Goal: Information Seeking & Learning: Check status

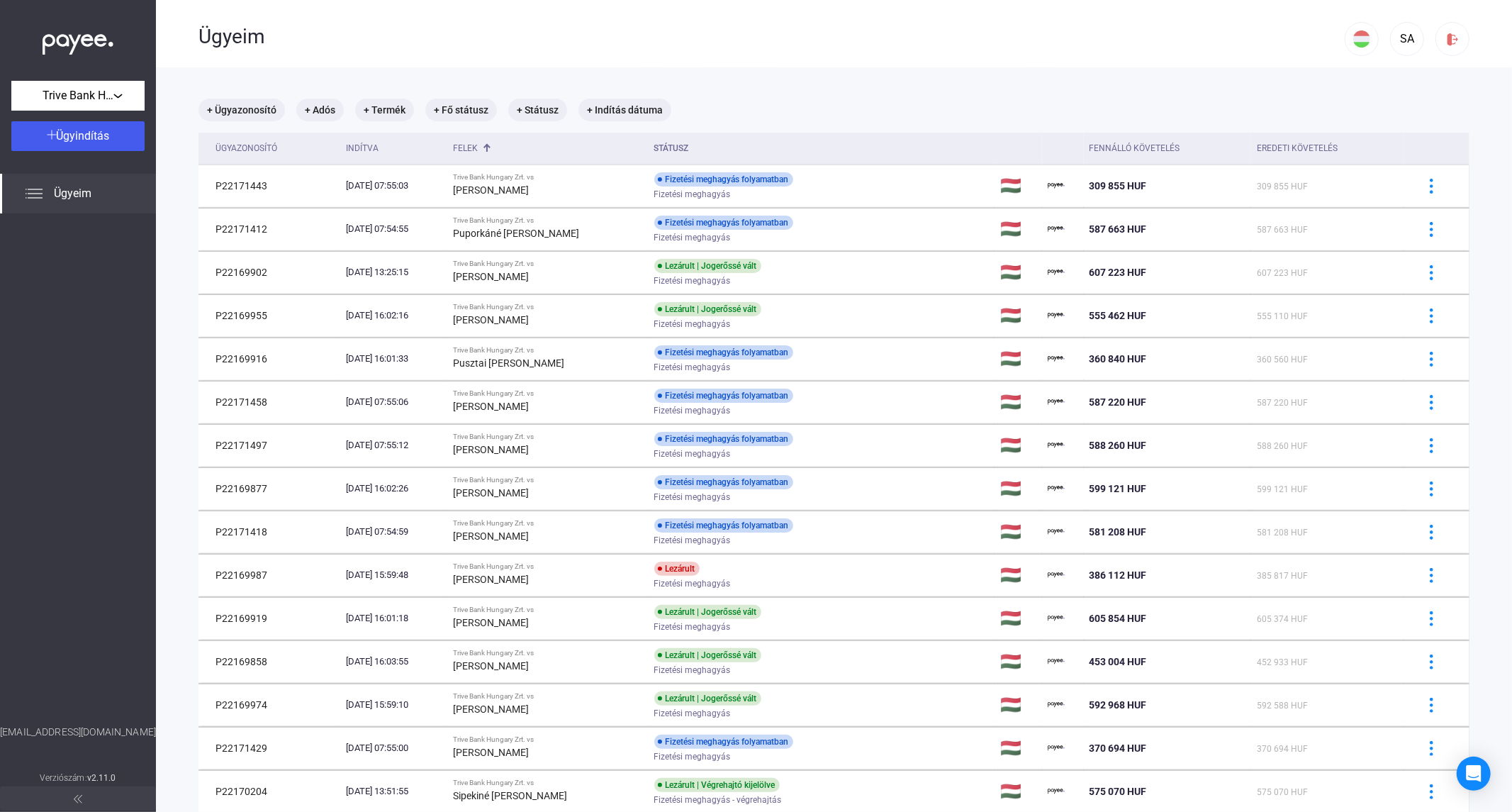
scroll to position [767, 0]
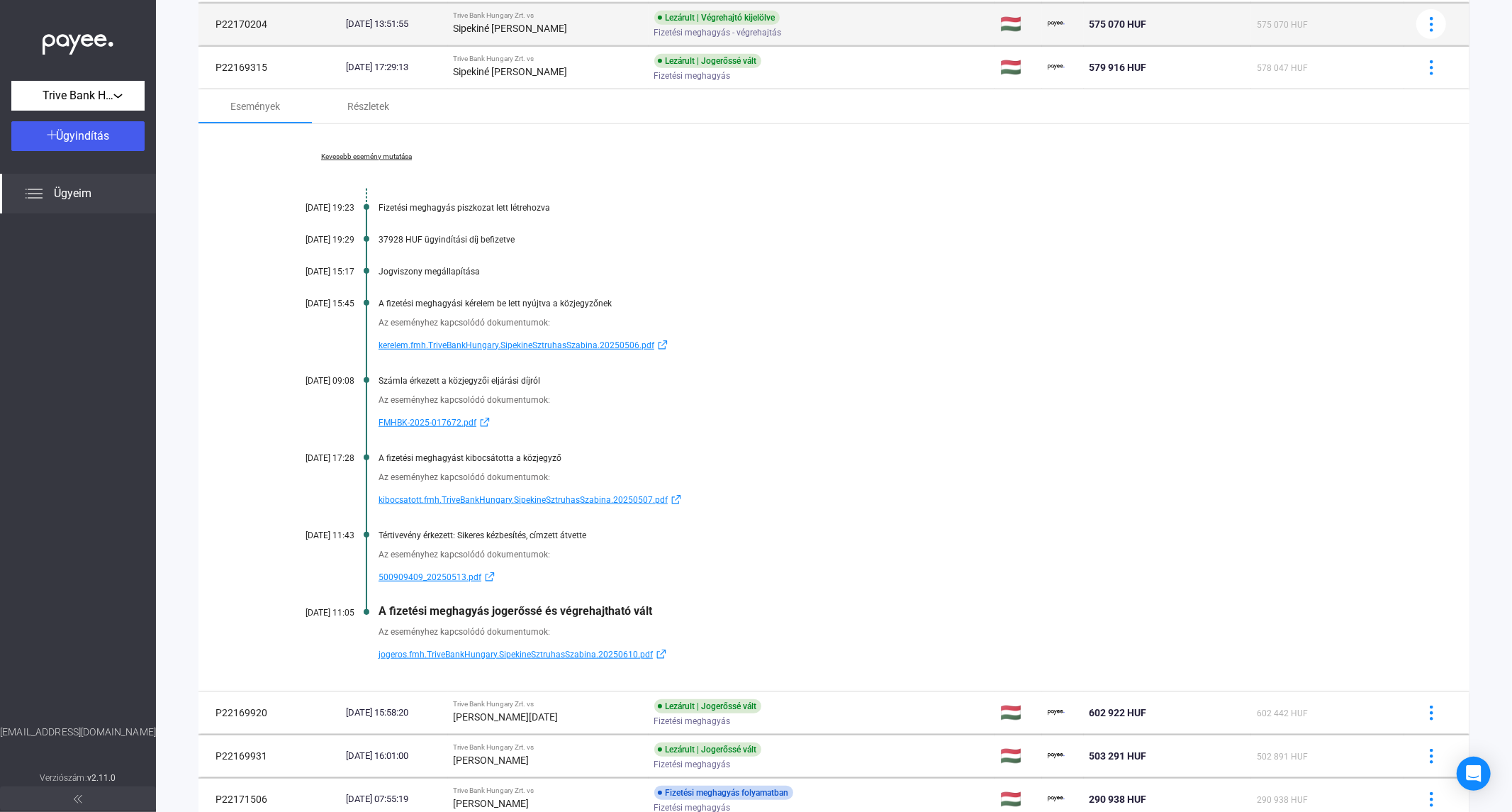
click at [206, 23] on td "P22170204" at bounding box center [269, 24] width 142 height 43
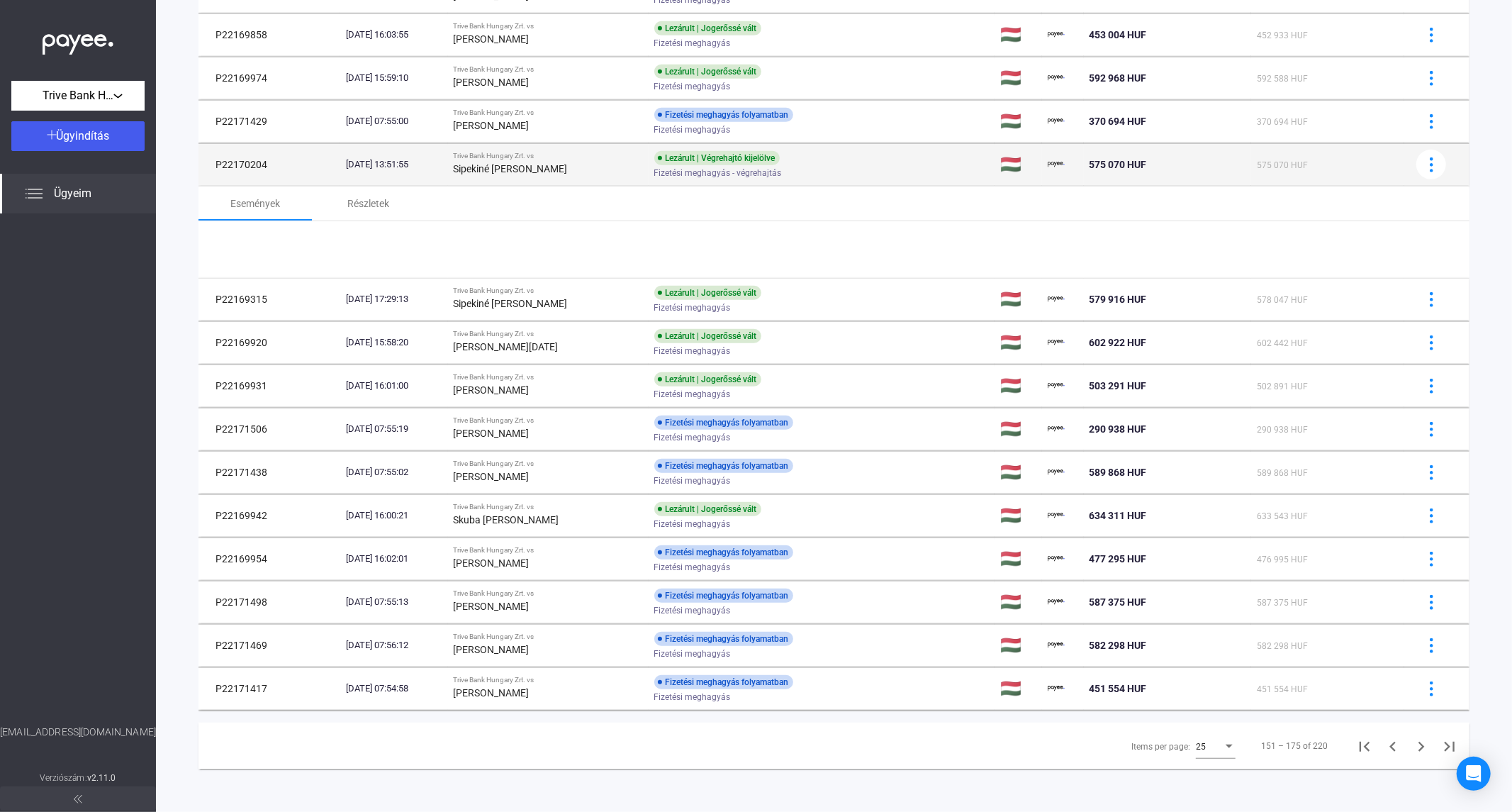
scroll to position [700, 0]
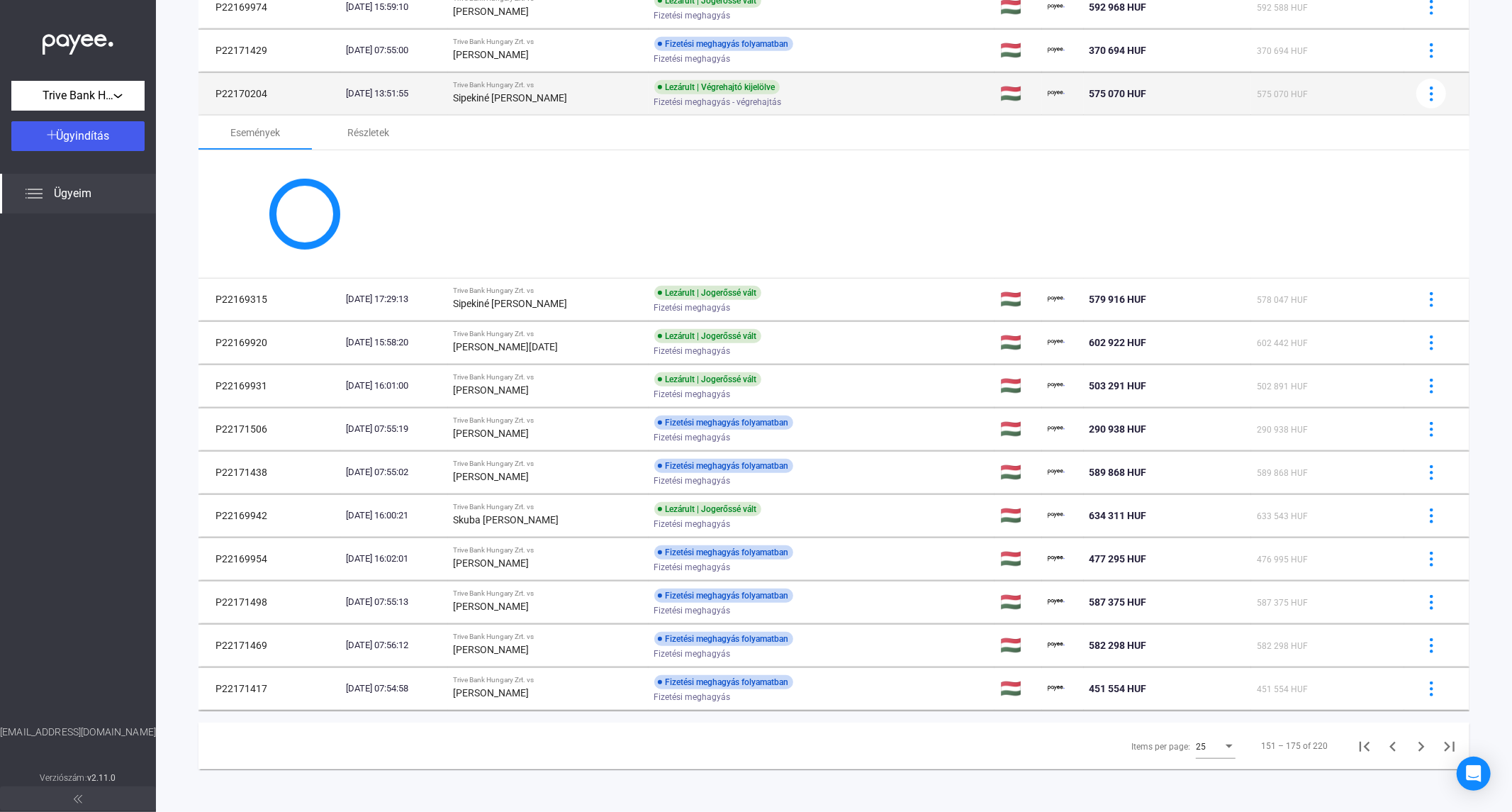
copy td "P22170204"
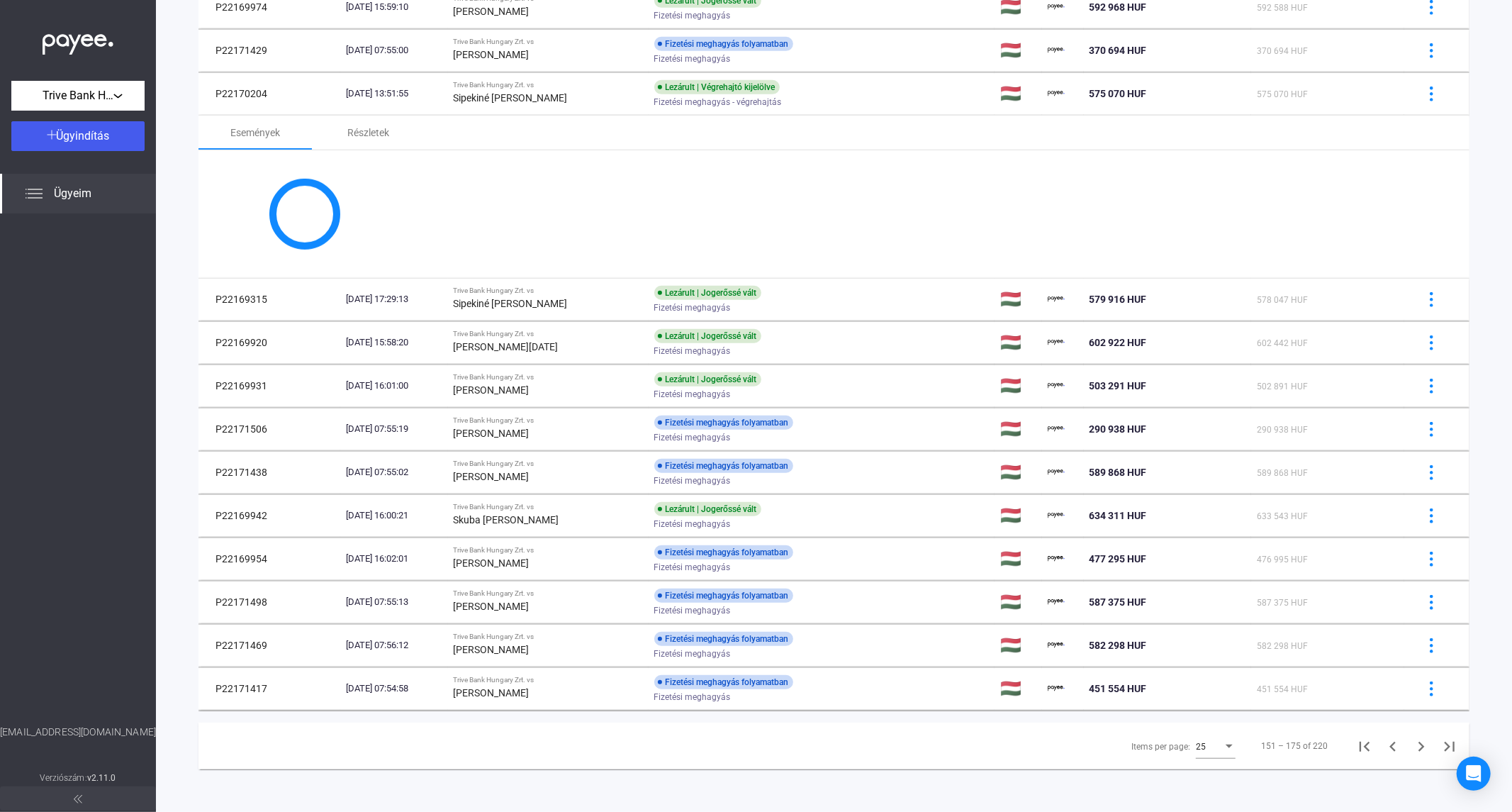
scroll to position [767, 0]
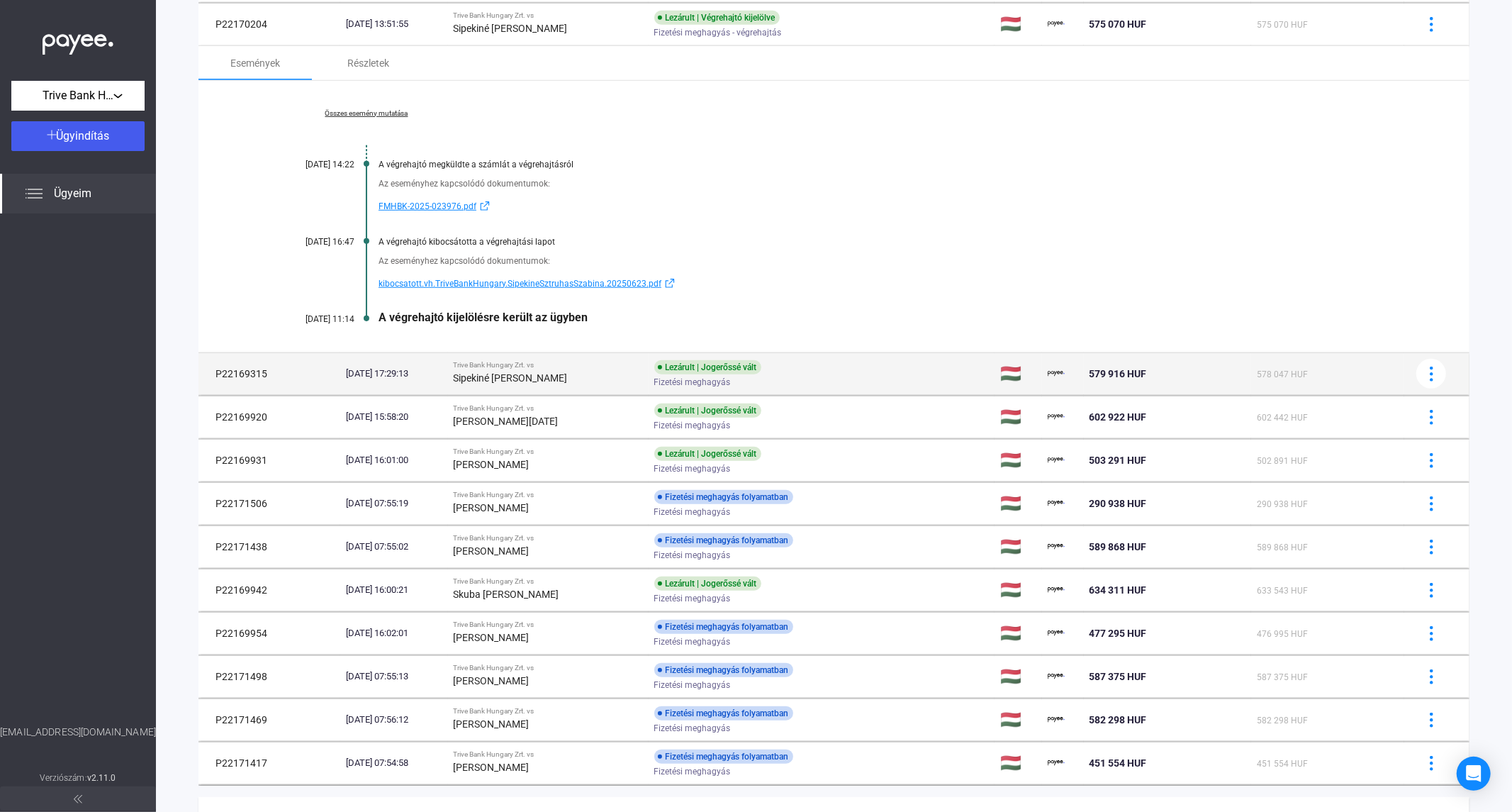
click at [568, 378] on strong "Sipekiné [PERSON_NAME]" at bounding box center [511, 378] width 114 height 11
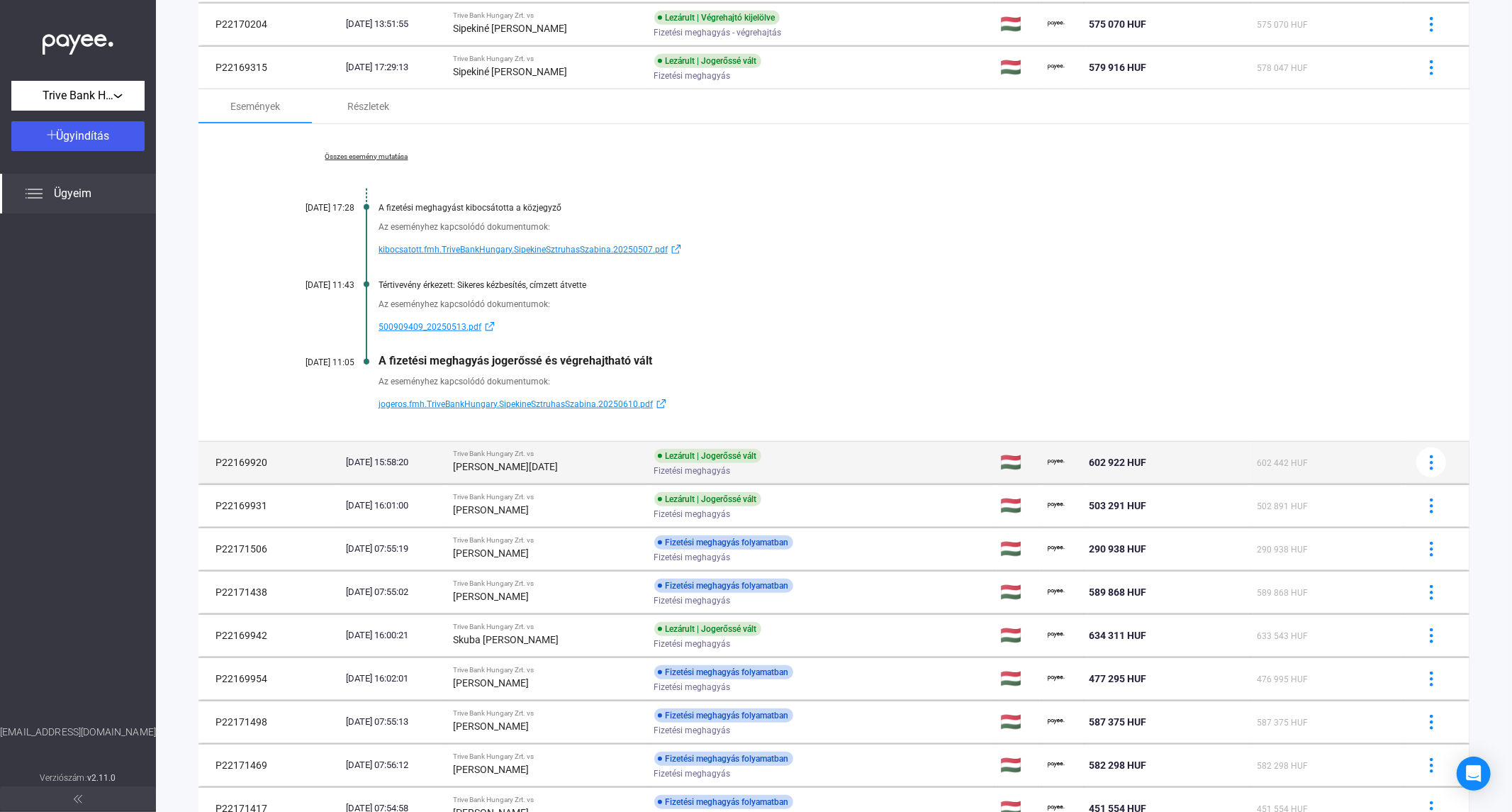
click at [550, 472] on strong "[PERSON_NAME][DATE]" at bounding box center [506, 466] width 105 height 11
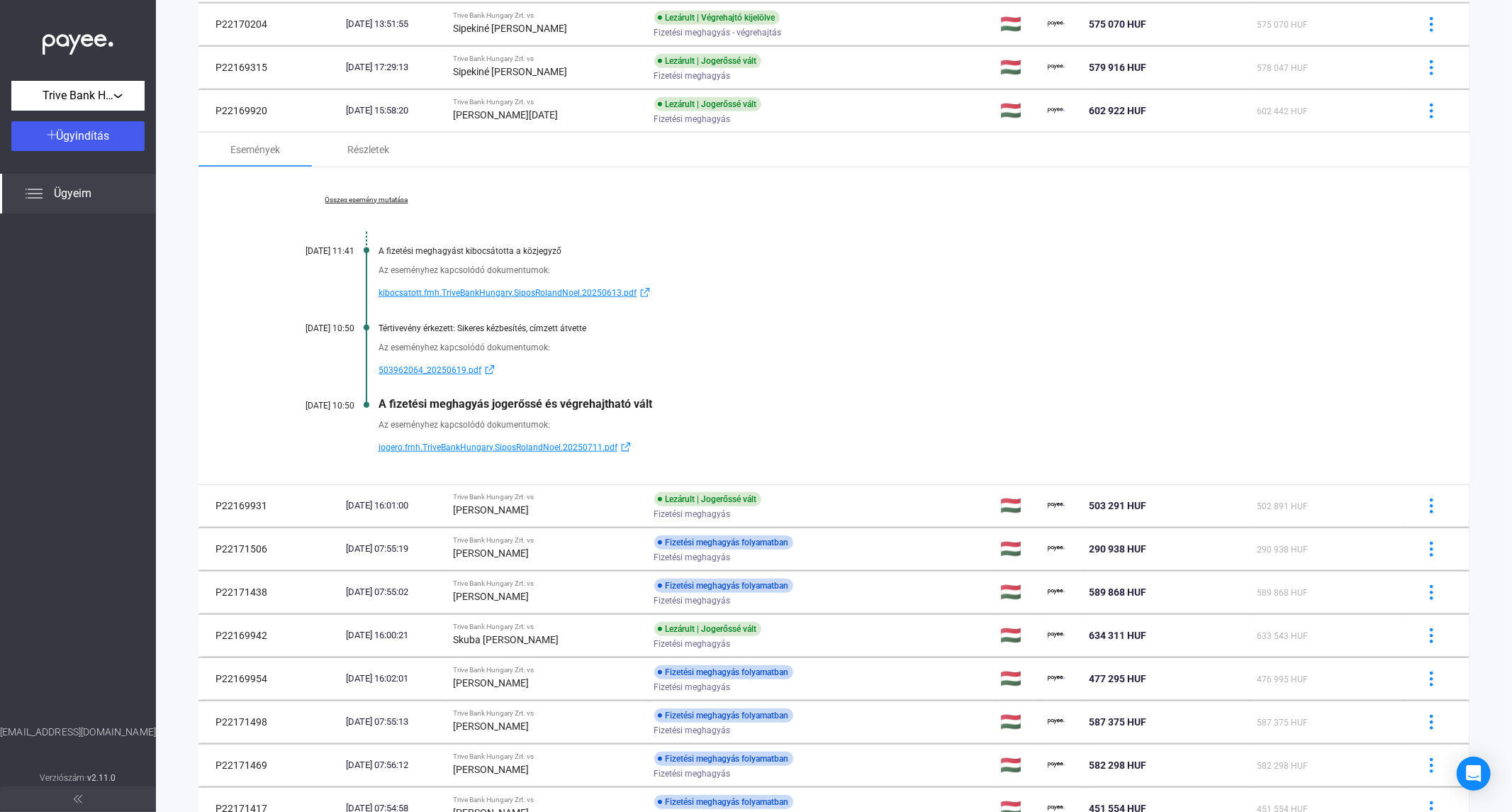
click at [368, 196] on link "Összes esemény mutatása" at bounding box center [366, 200] width 194 height 9
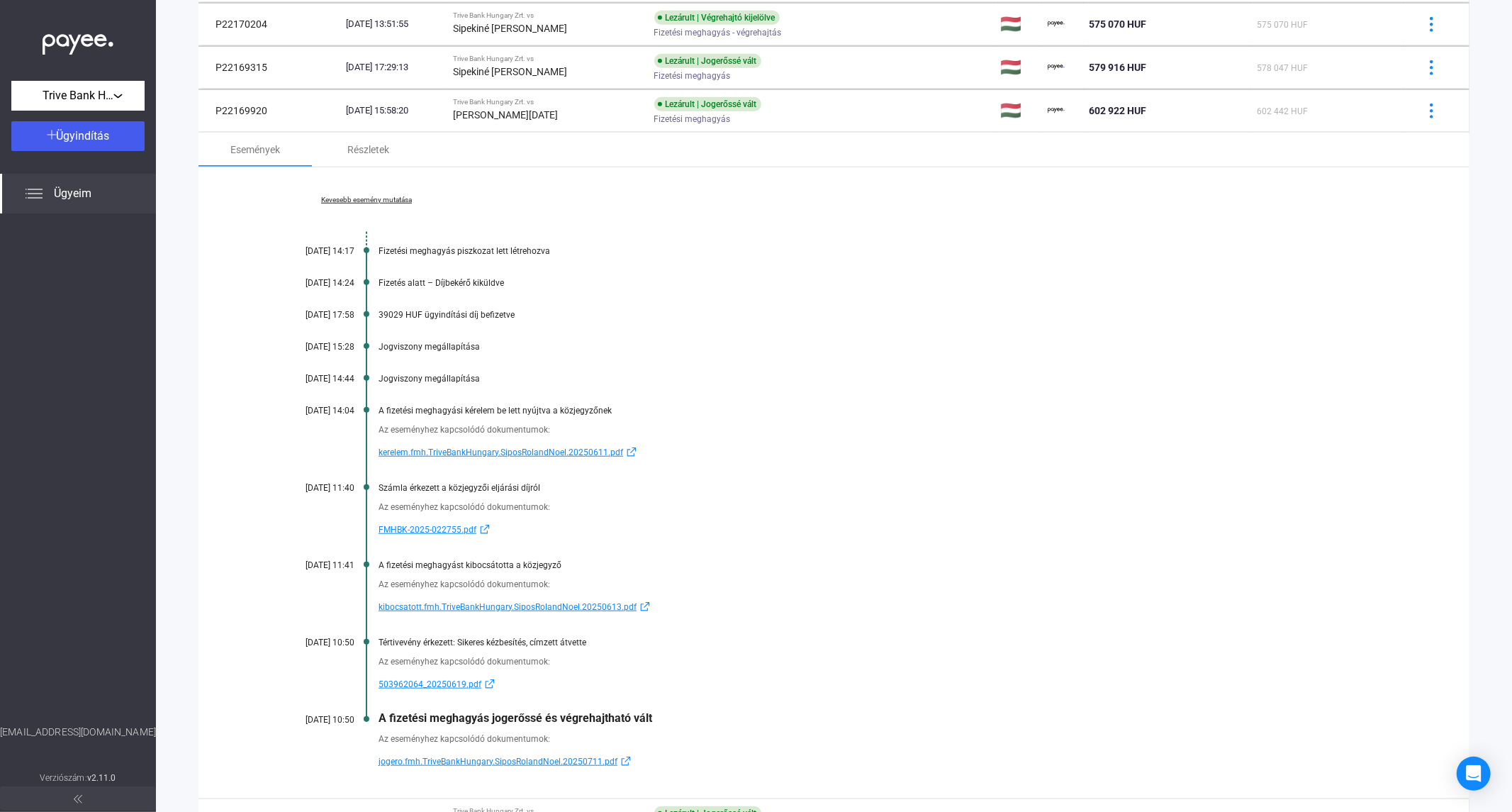
drag, startPoint x: 75, startPoint y: 232, endPoint x: 94, endPoint y: 208, distance: 30.6
click at [75, 231] on div at bounding box center [78, 468] width 156 height 511
click at [59, 356] on div at bounding box center [78, 468] width 156 height 511
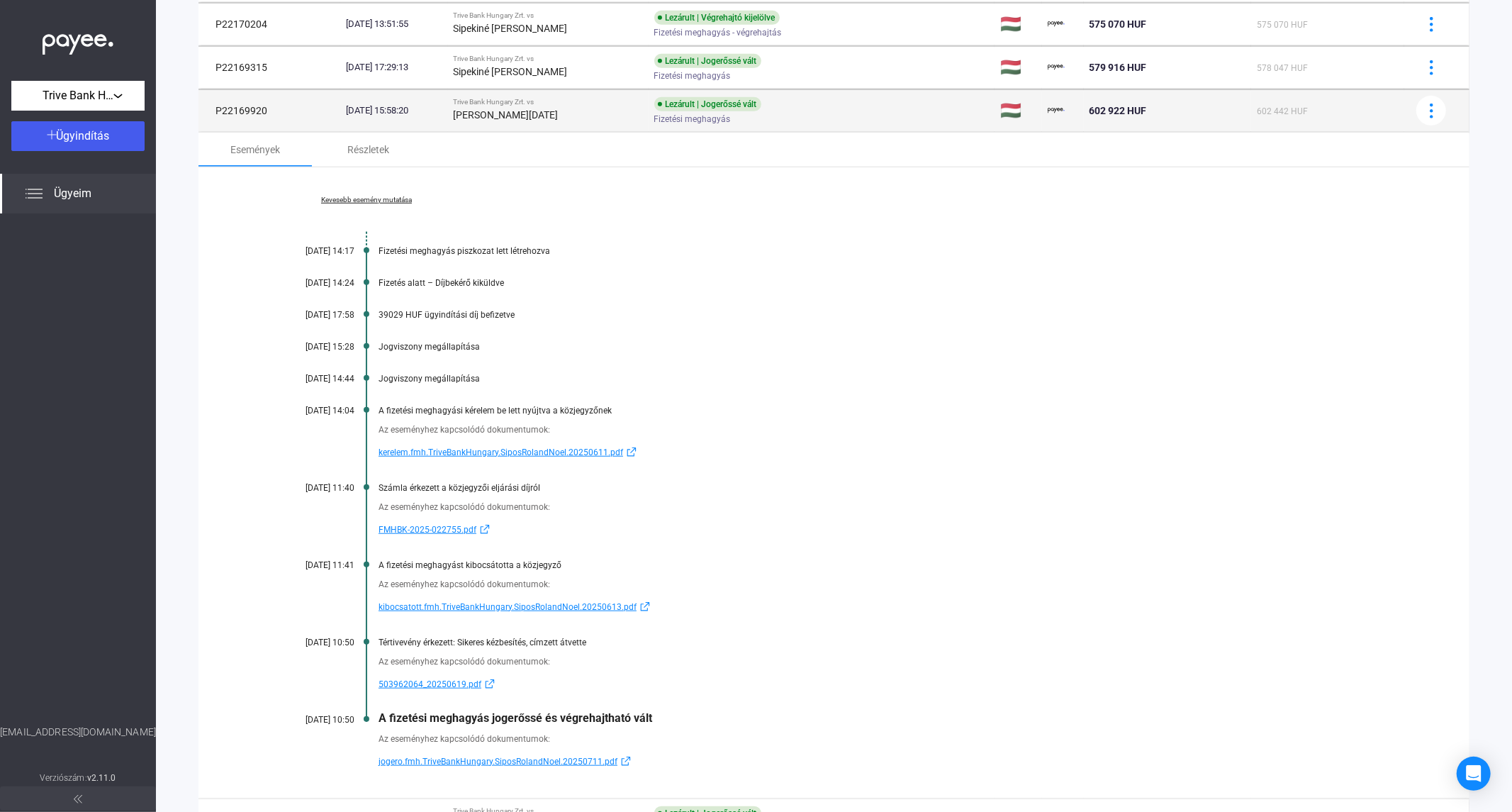
click at [442, 105] on div "[DATE] 15:58:20" at bounding box center [394, 110] width 96 height 14
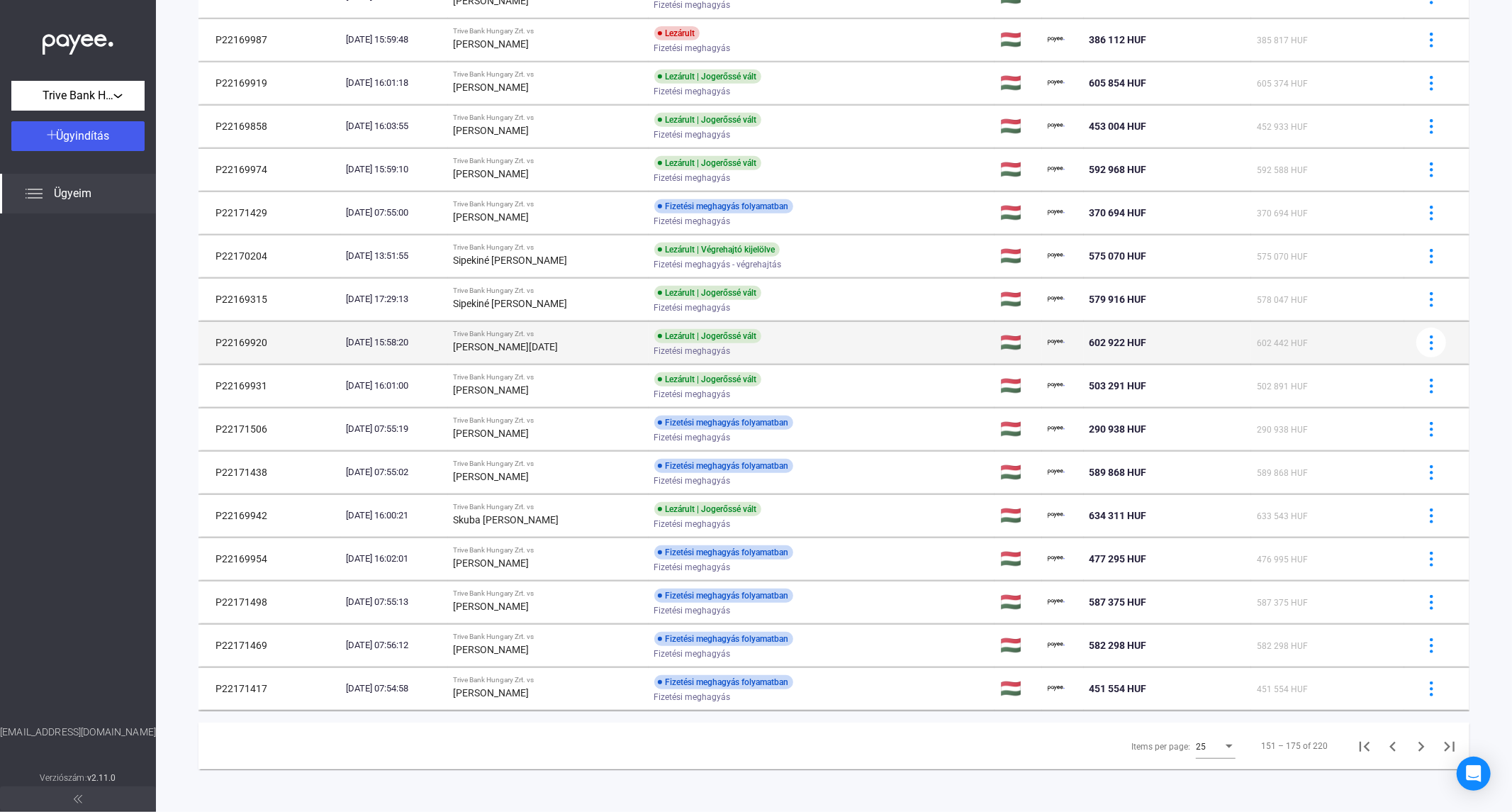
scroll to position [537, 0]
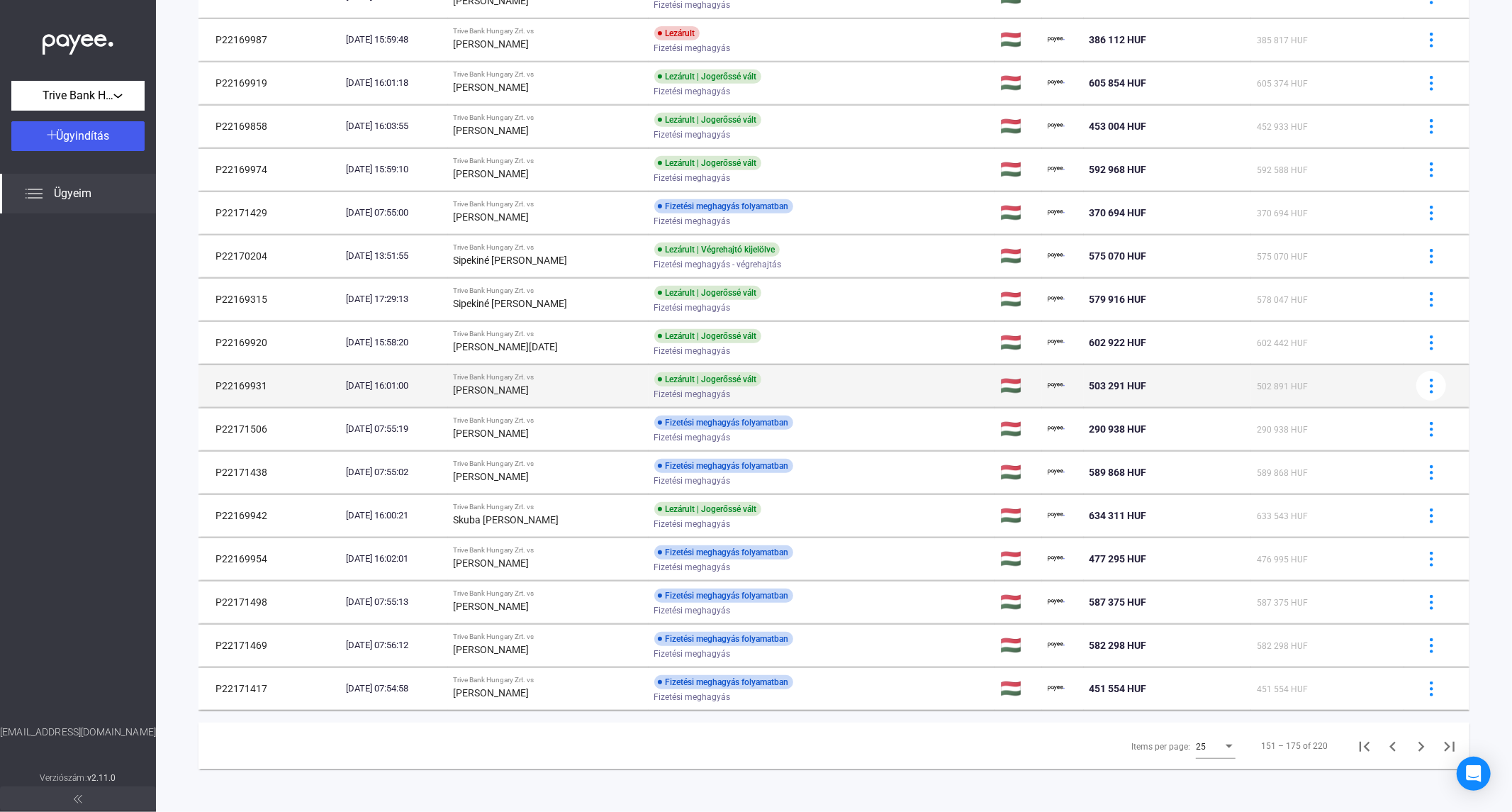
click at [442, 383] on div "[DATE] 16:01:00" at bounding box center [394, 386] width 96 height 14
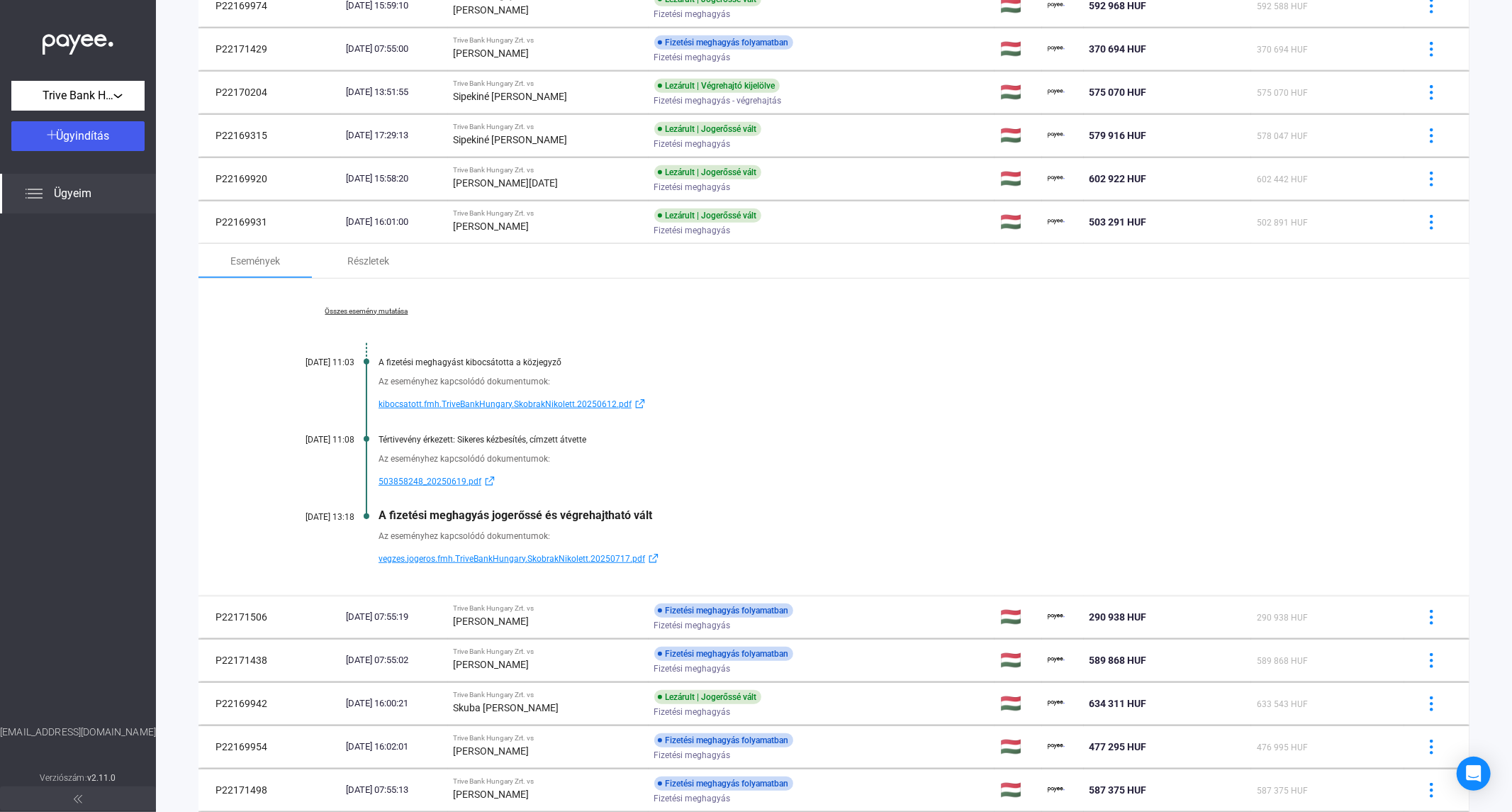
scroll to position [767, 0]
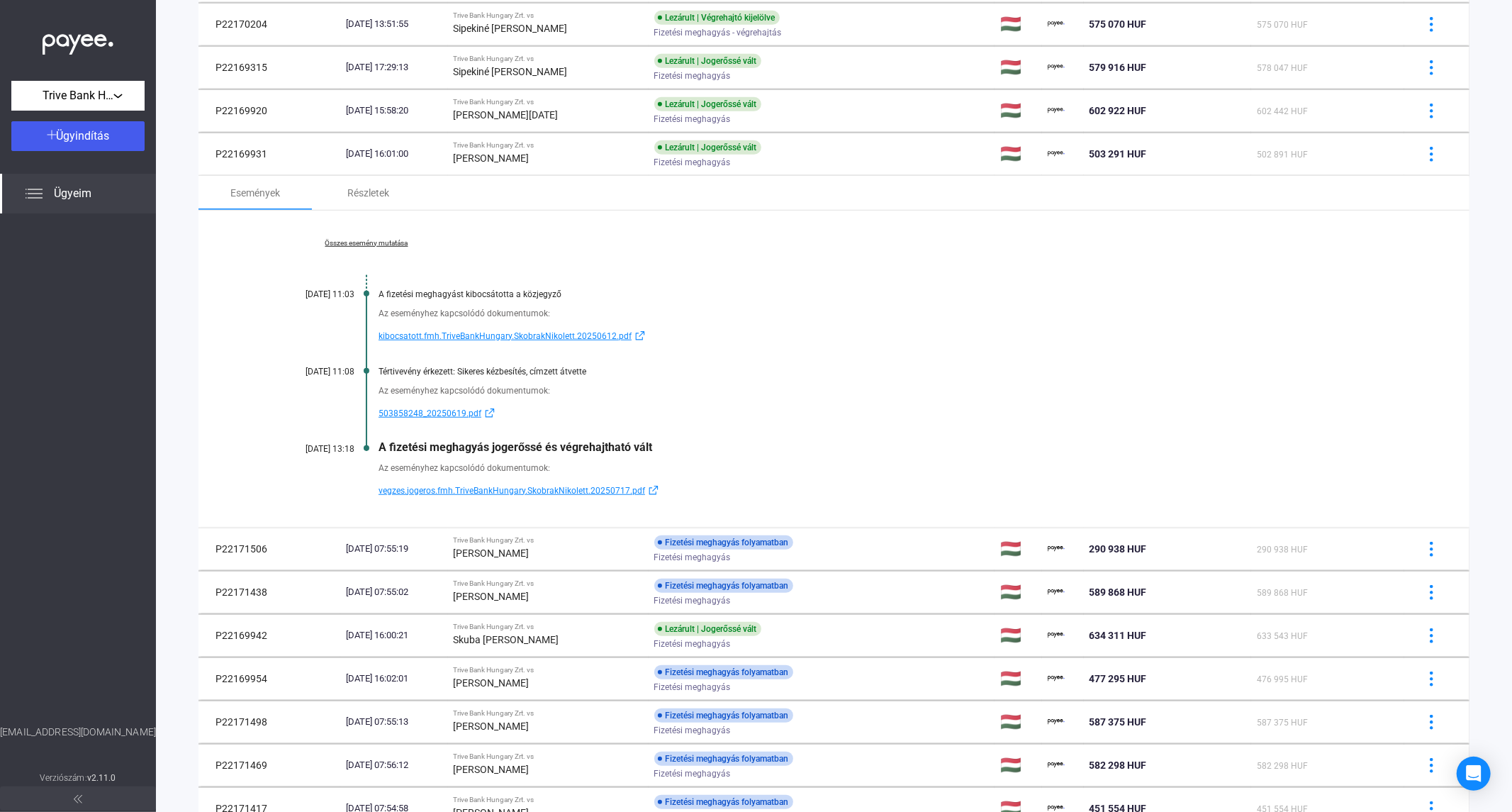
click at [363, 245] on link "Összes esemény mutatása" at bounding box center [366, 243] width 194 height 9
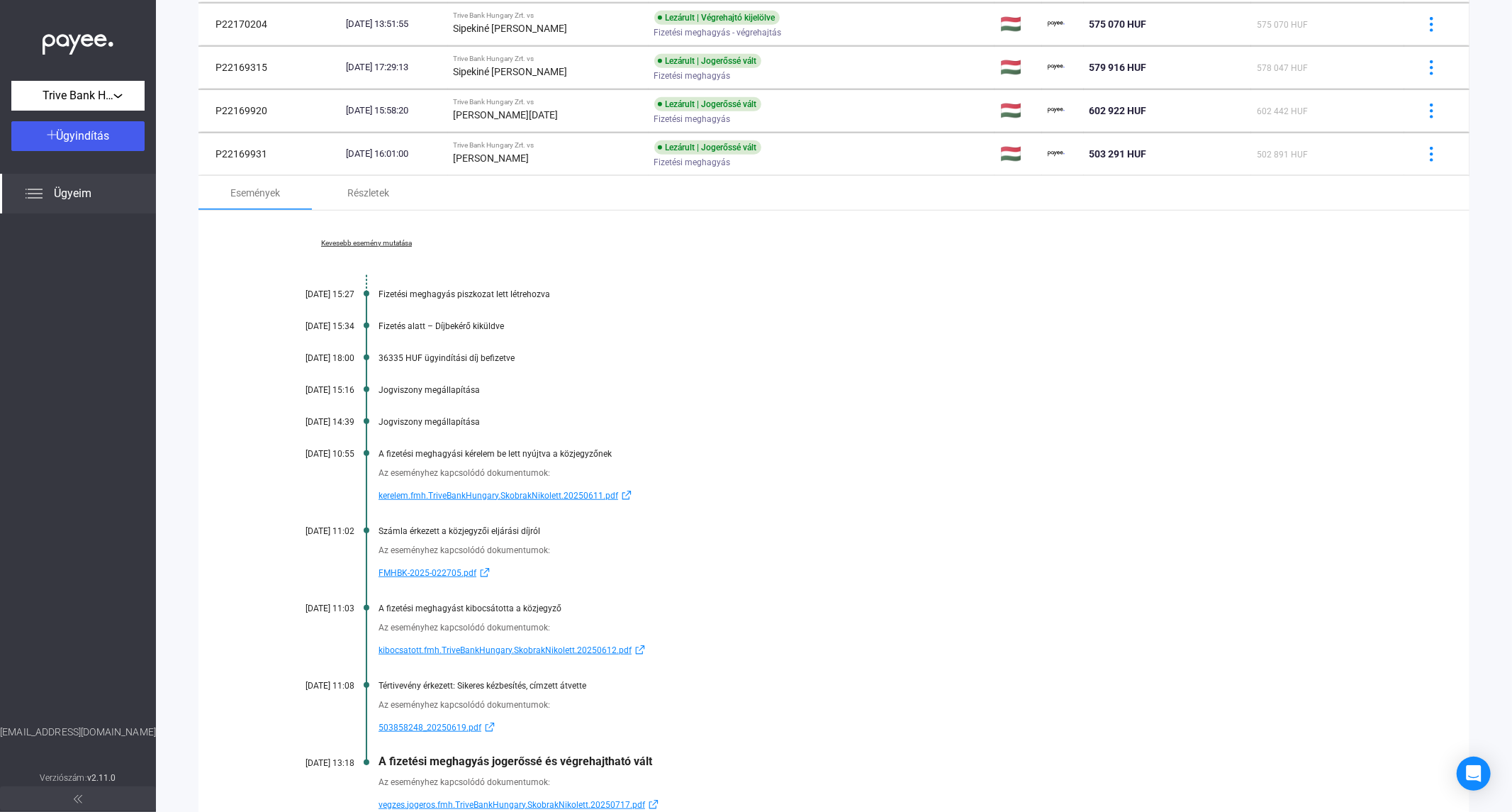
scroll to position [846, 0]
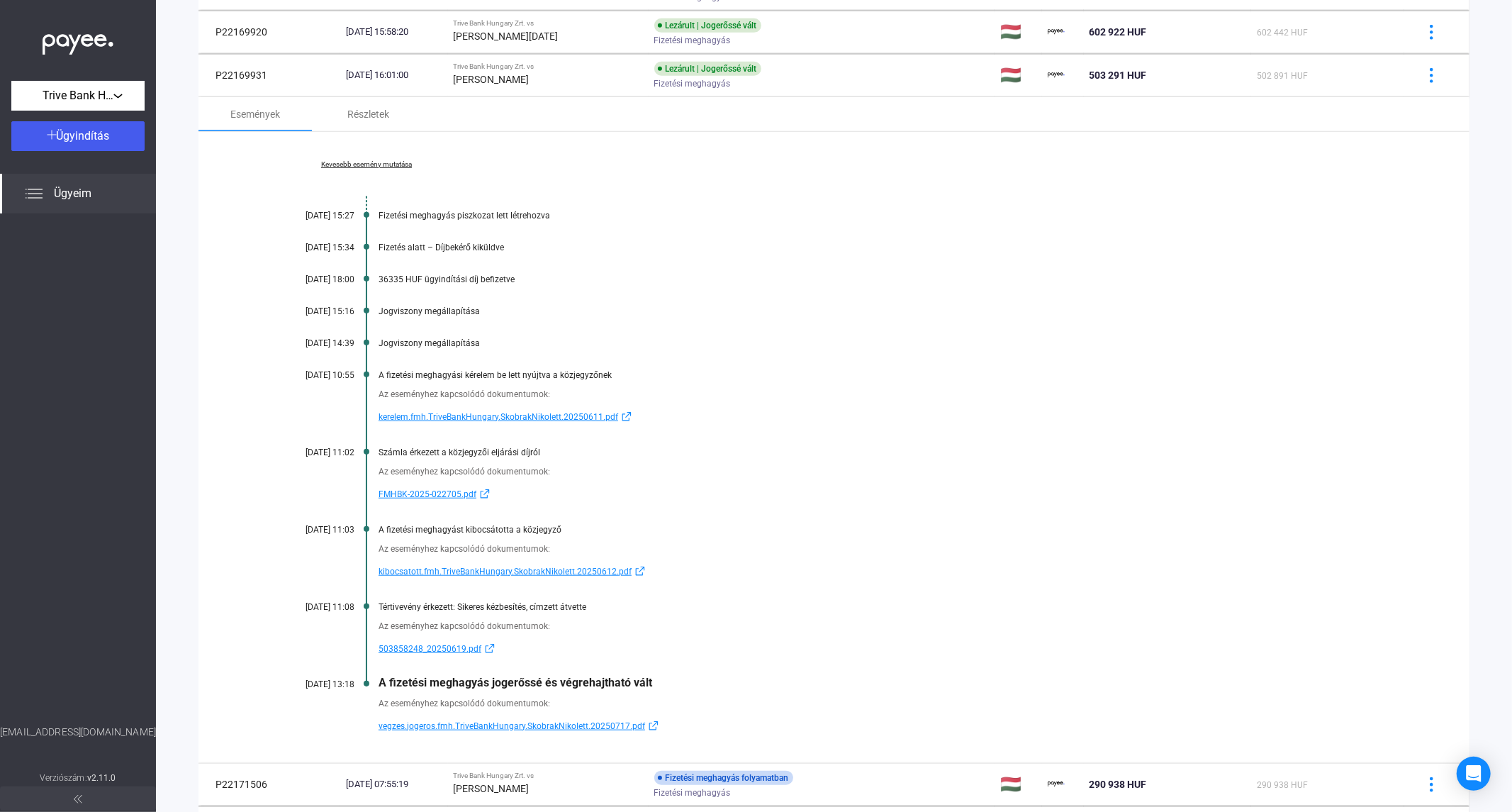
click at [64, 391] on div at bounding box center [78, 468] width 156 height 511
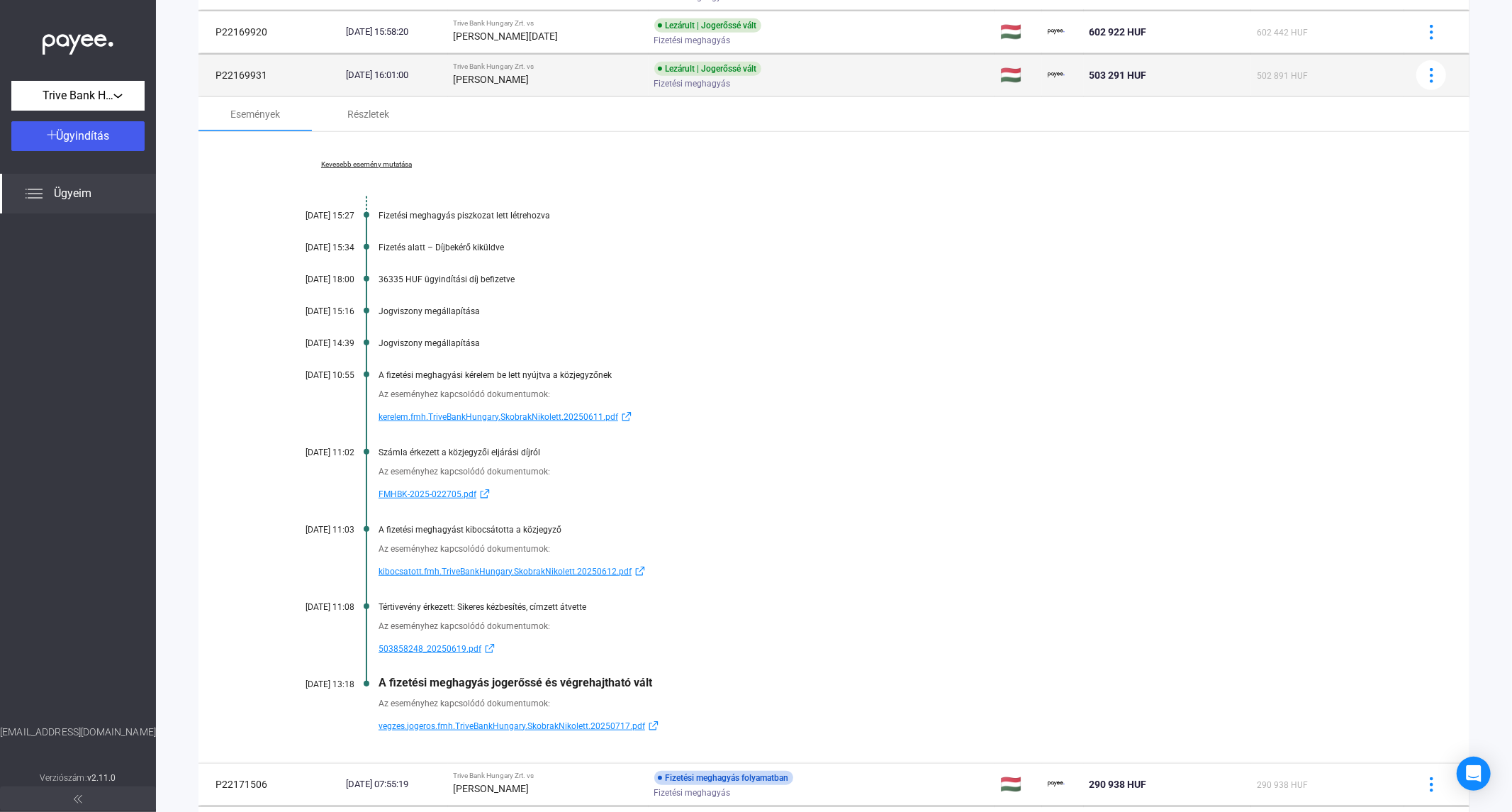
click at [519, 82] on strong "[PERSON_NAME]" at bounding box center [492, 79] width 76 height 11
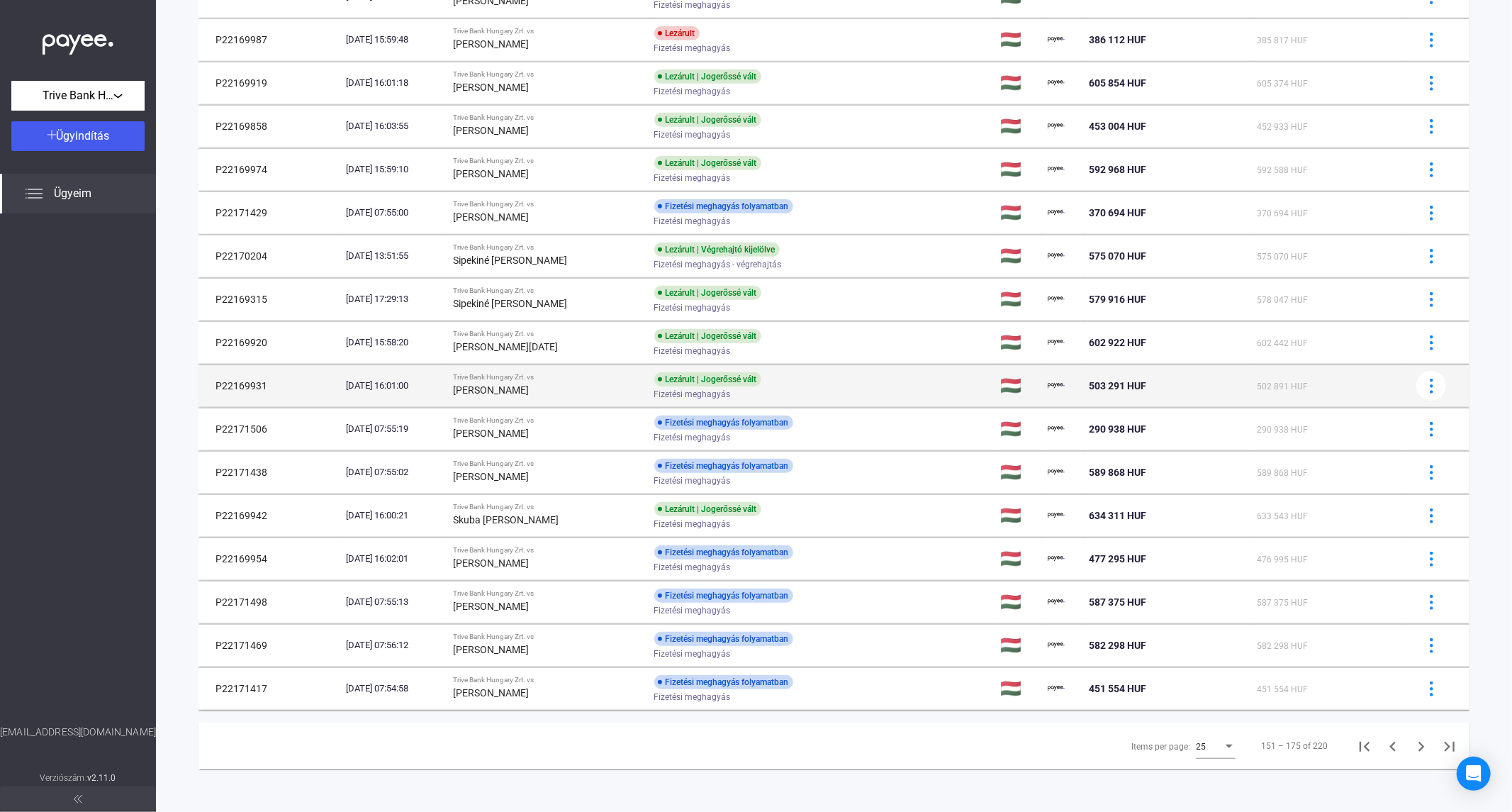
scroll to position [537, 0]
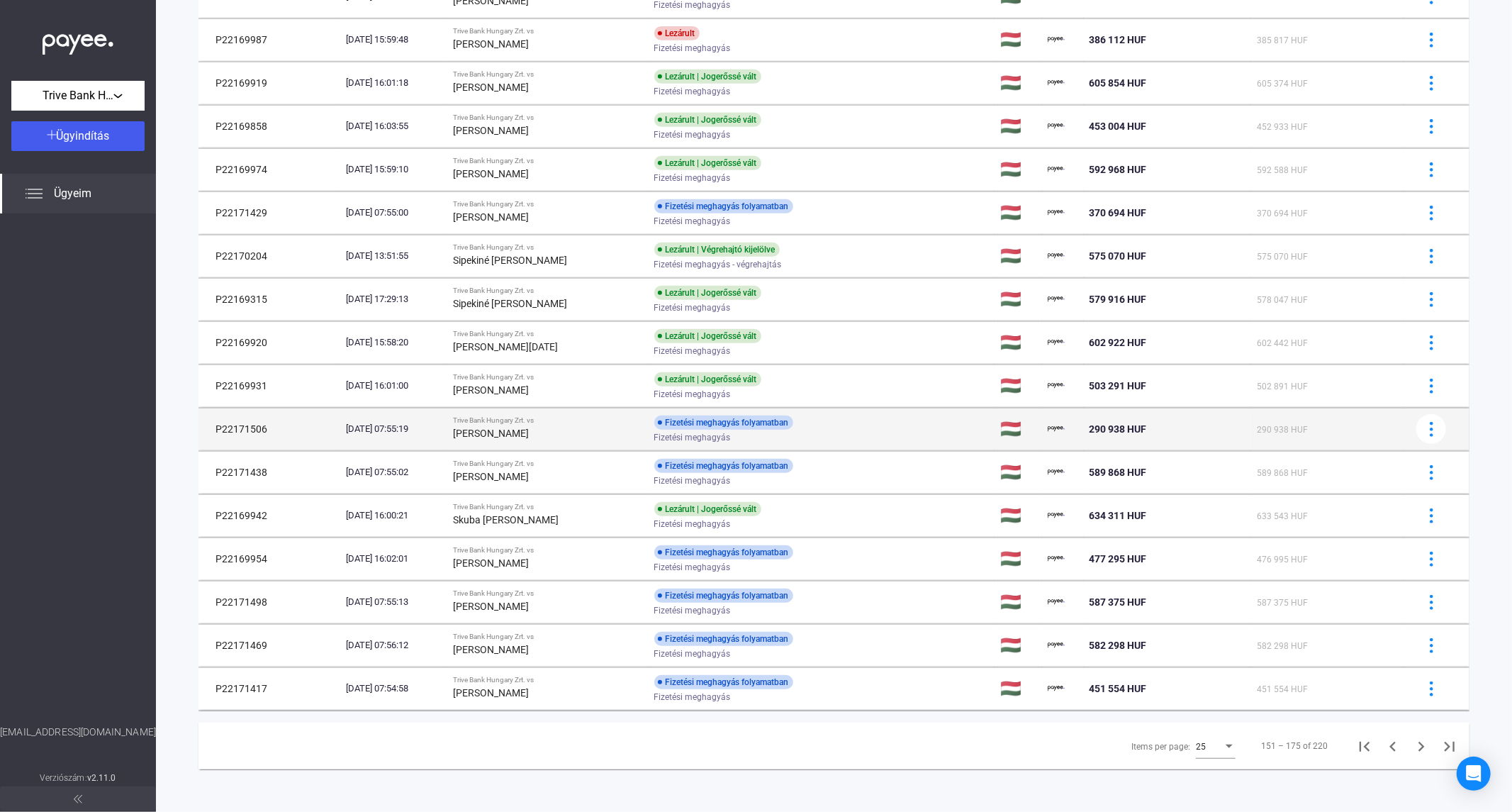
click at [527, 427] on strong "[PERSON_NAME]" at bounding box center [492, 433] width 76 height 11
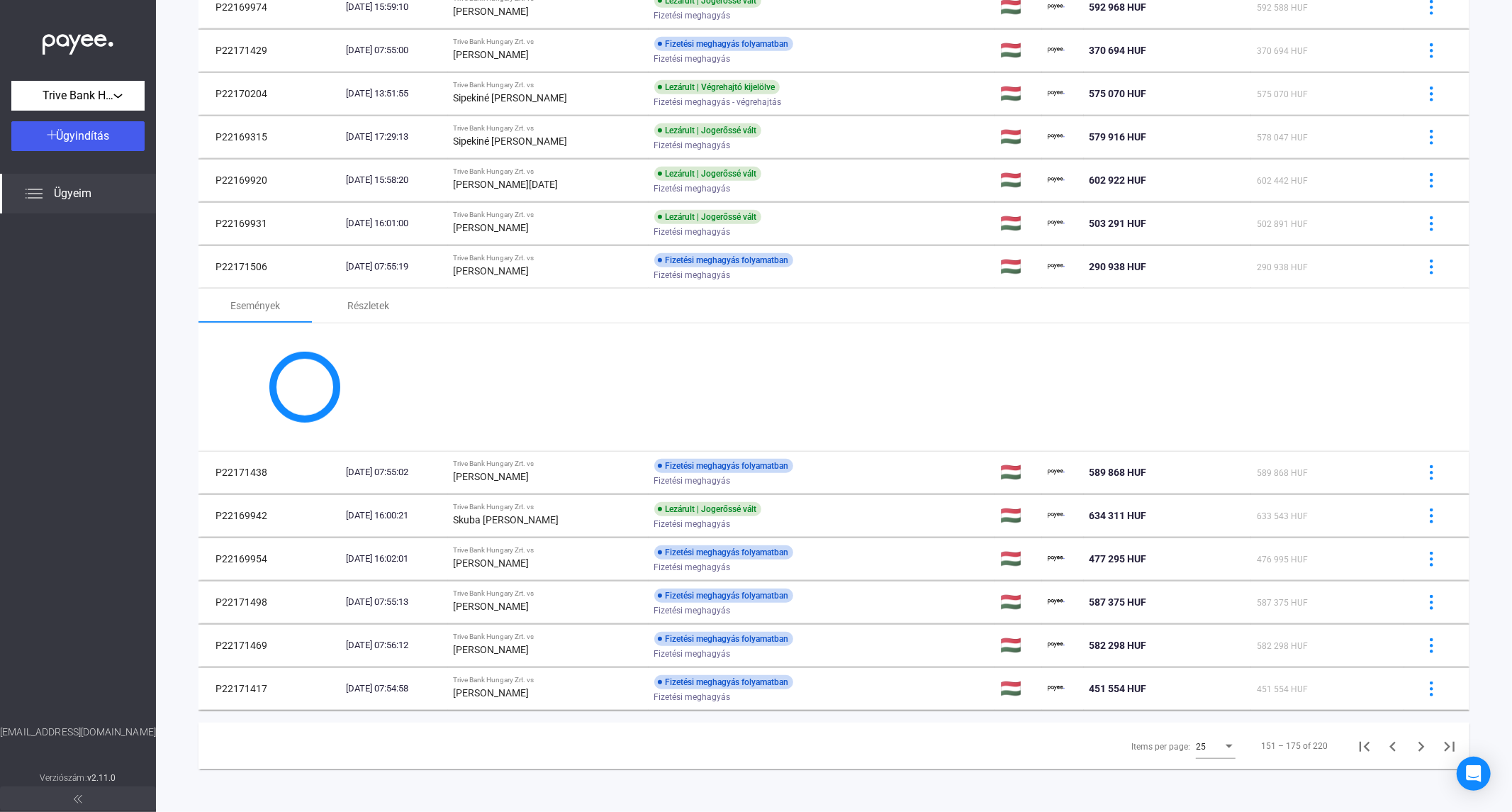
scroll to position [846, 0]
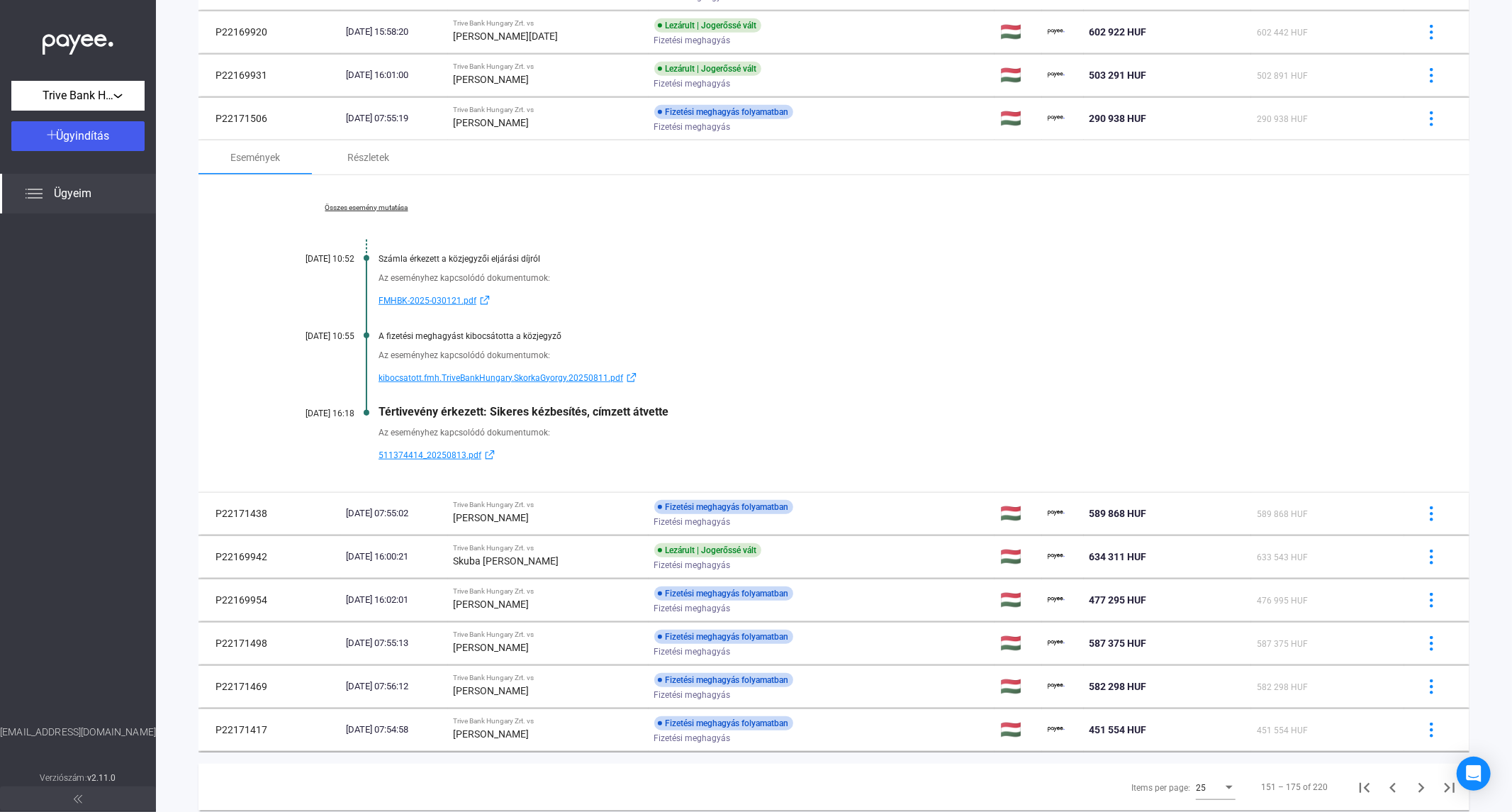
click at [358, 204] on link "Összes esemény mutatása" at bounding box center [366, 208] width 194 height 9
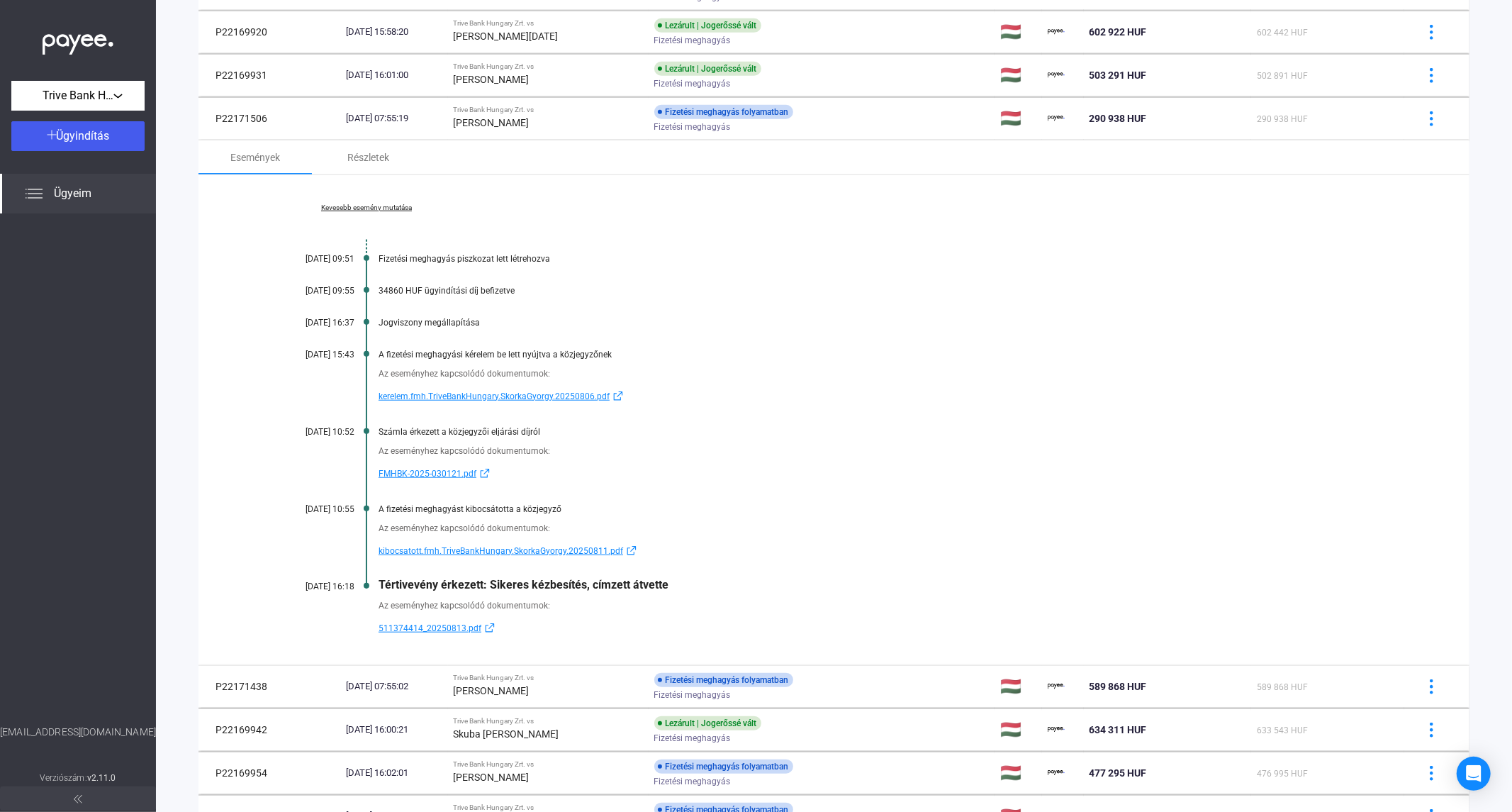
click at [195, 316] on main "+ Ügyazonosító + Adós + Termék + Fő státusz + Státusz + Indítás dátuma Ügyazono…" at bounding box center [834, 124] width 1356 height 1805
click at [442, 125] on div "[DATE] 07:55:19" at bounding box center [394, 118] width 96 height 14
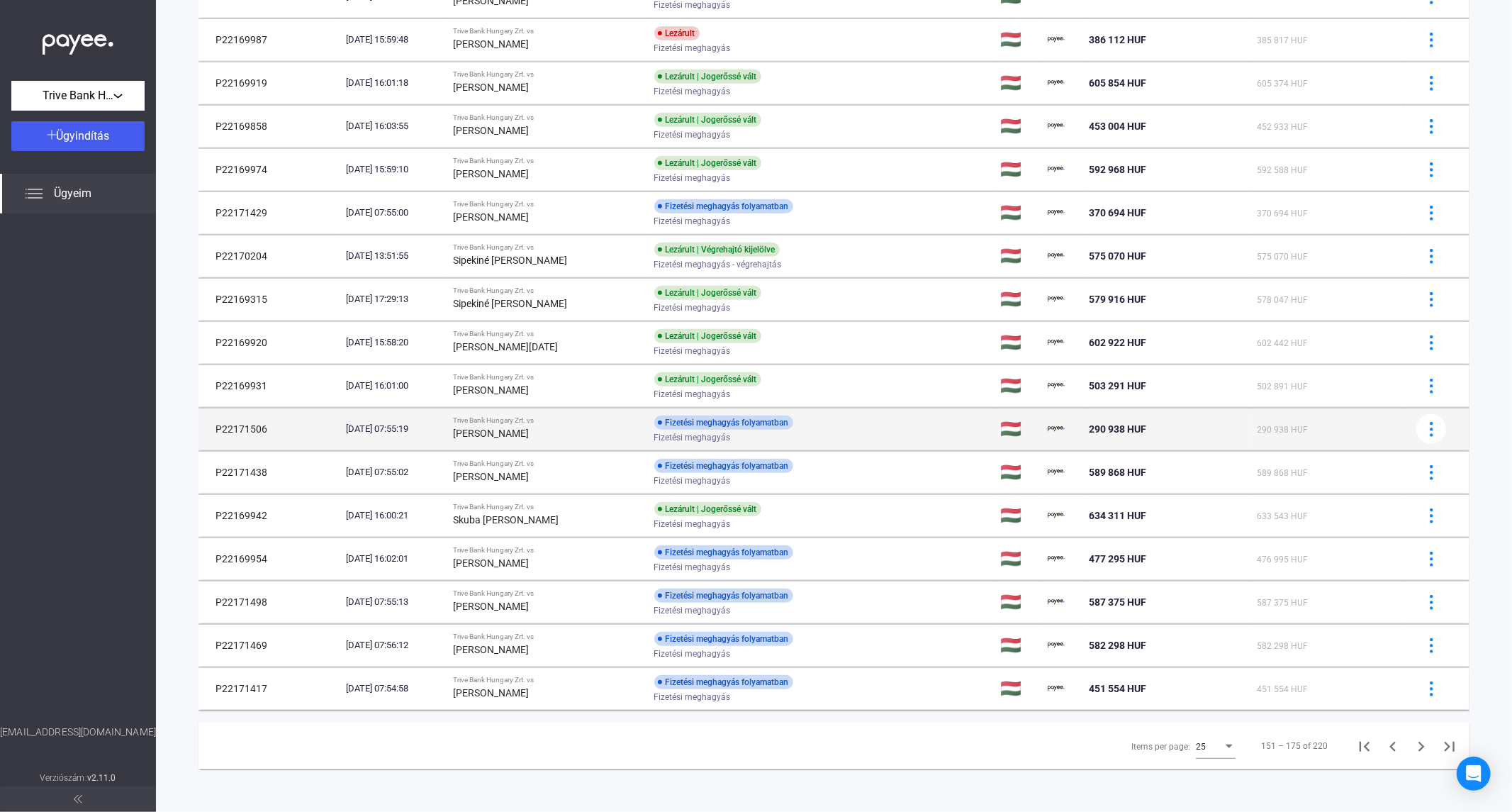
scroll to position [537, 0]
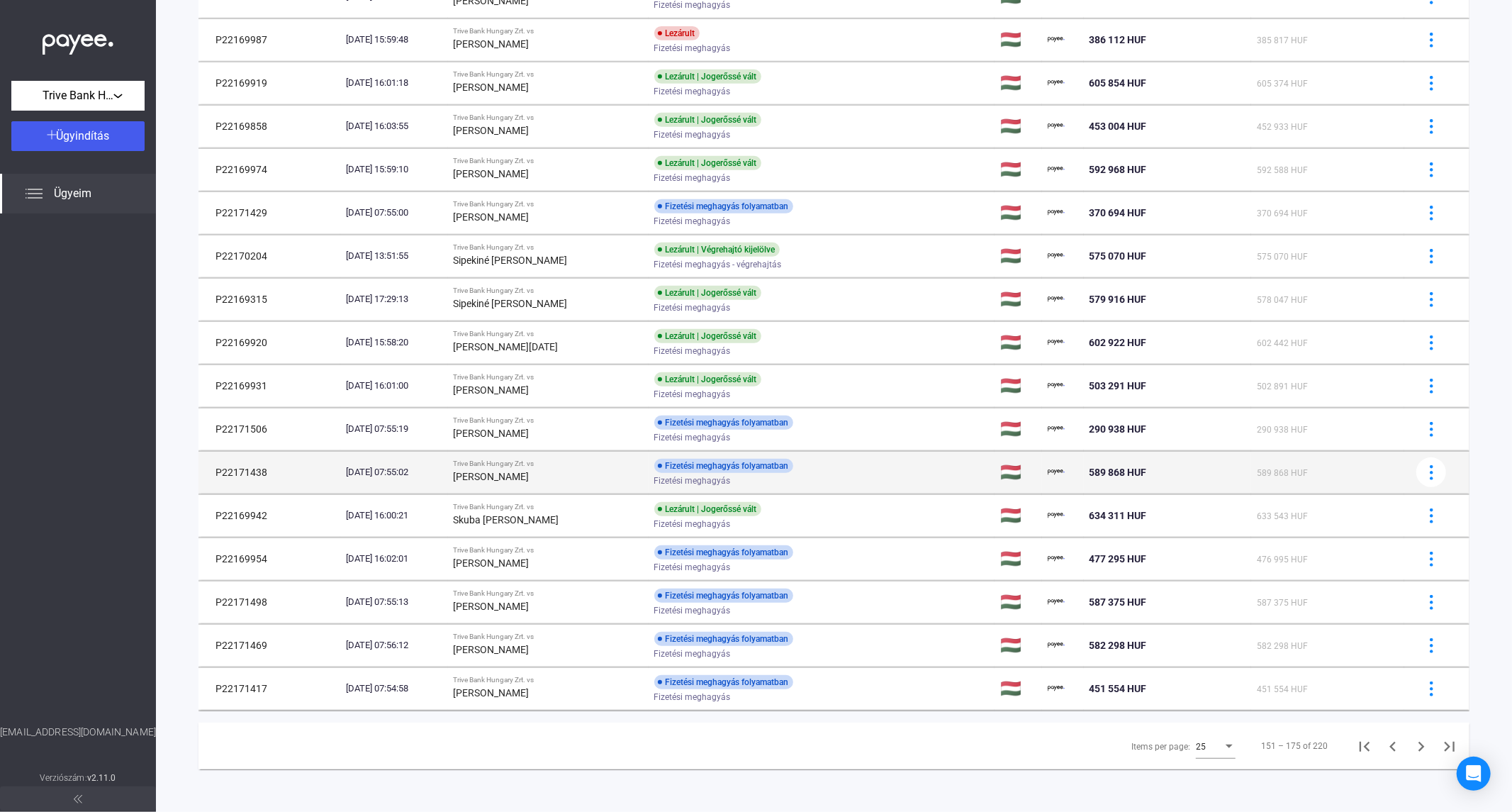
click at [520, 479] on strong "[PERSON_NAME]" at bounding box center [492, 477] width 76 height 11
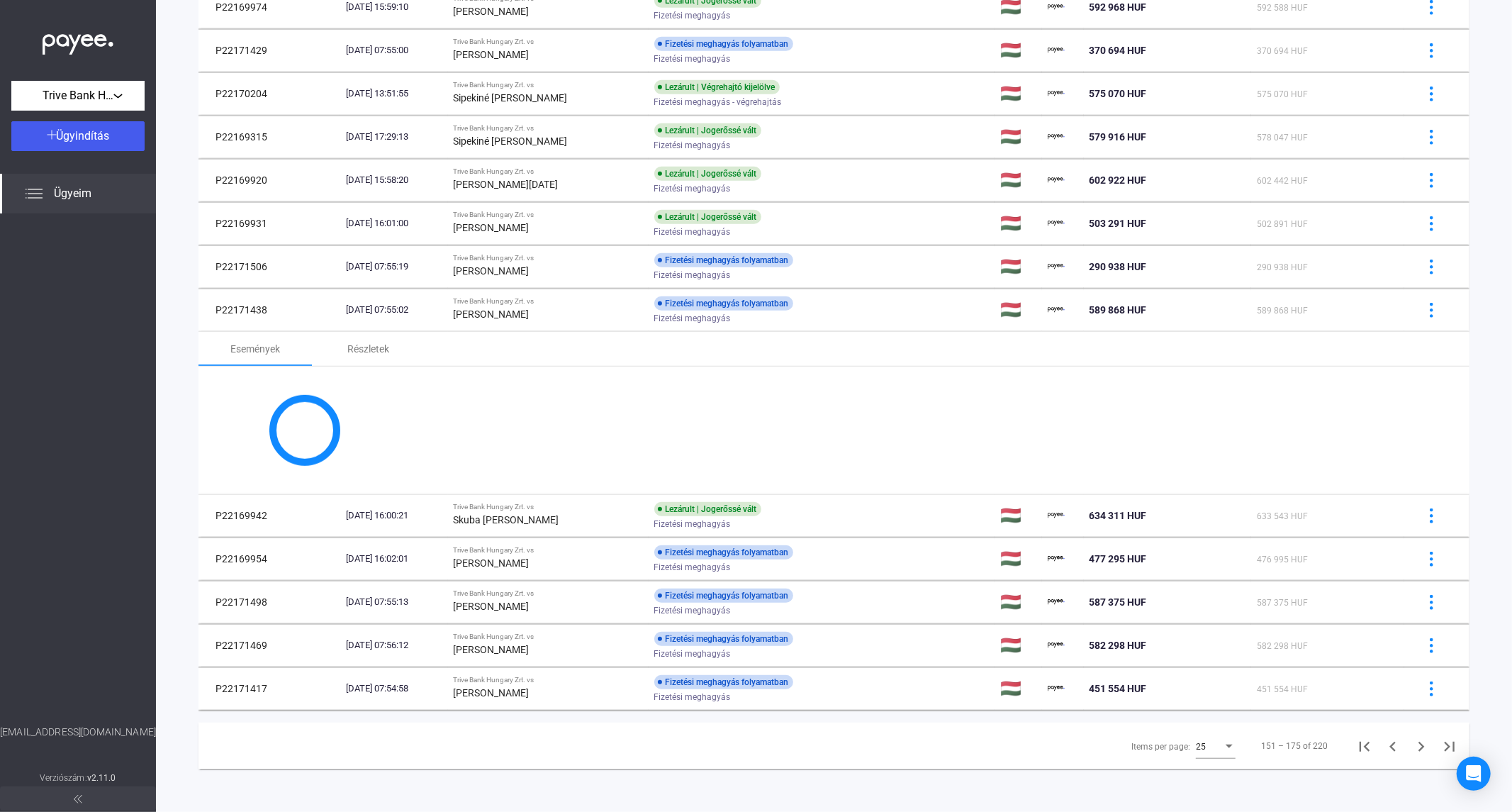
scroll to position [846, 0]
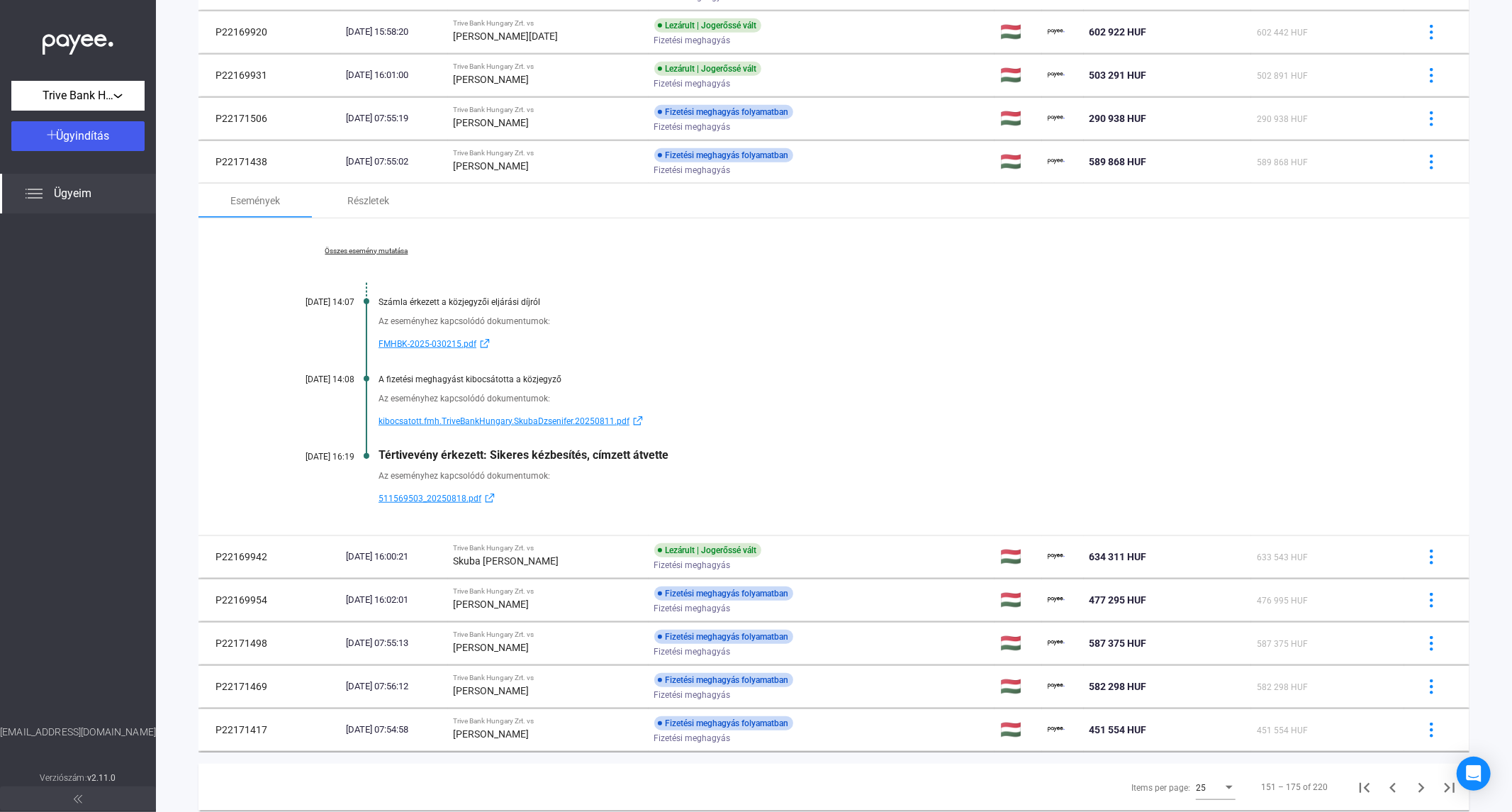
click at [384, 248] on link "Összes esemény mutatása" at bounding box center [366, 250] width 194 height 9
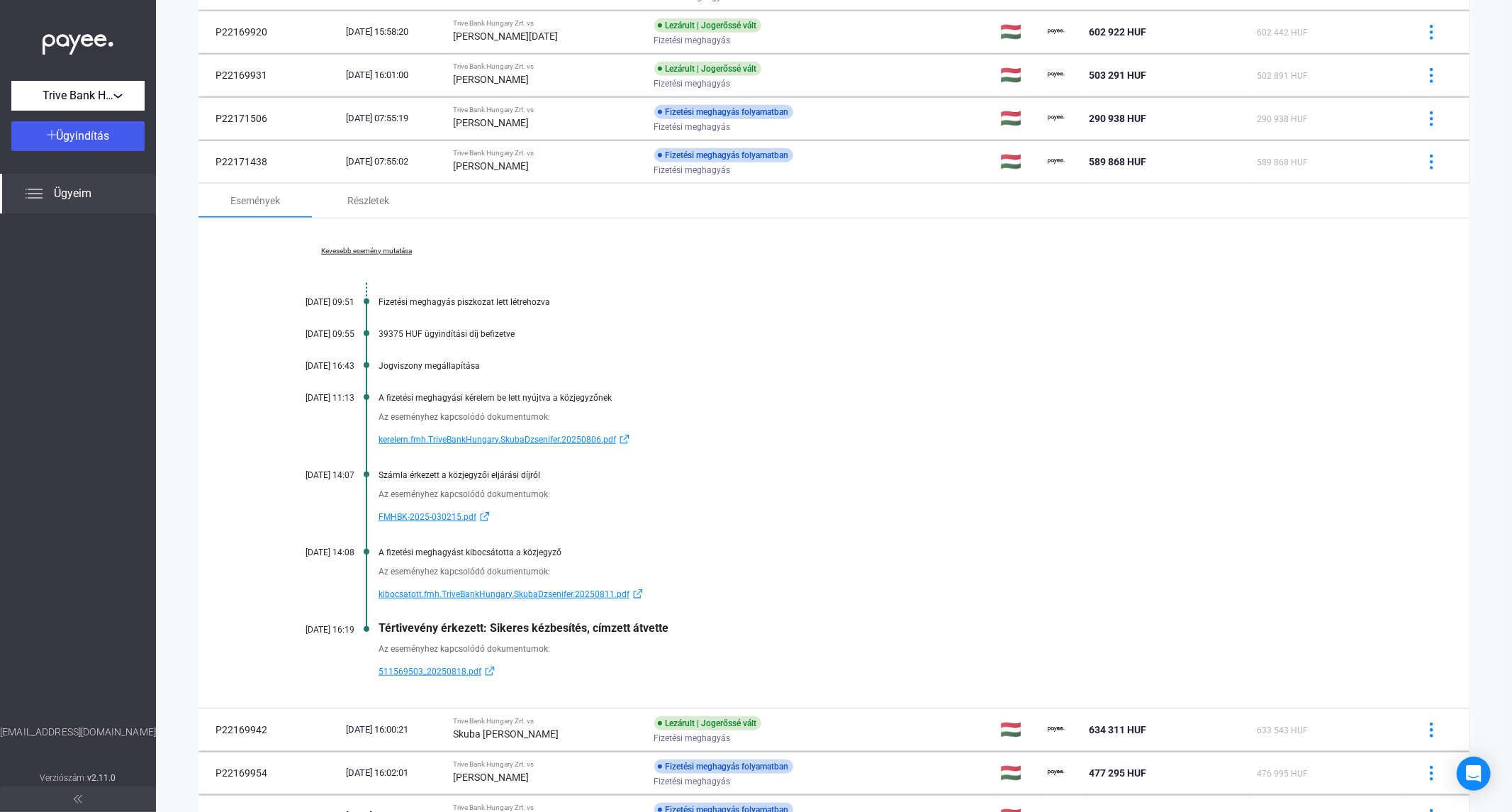
click at [17, 327] on div at bounding box center [78, 468] width 156 height 511
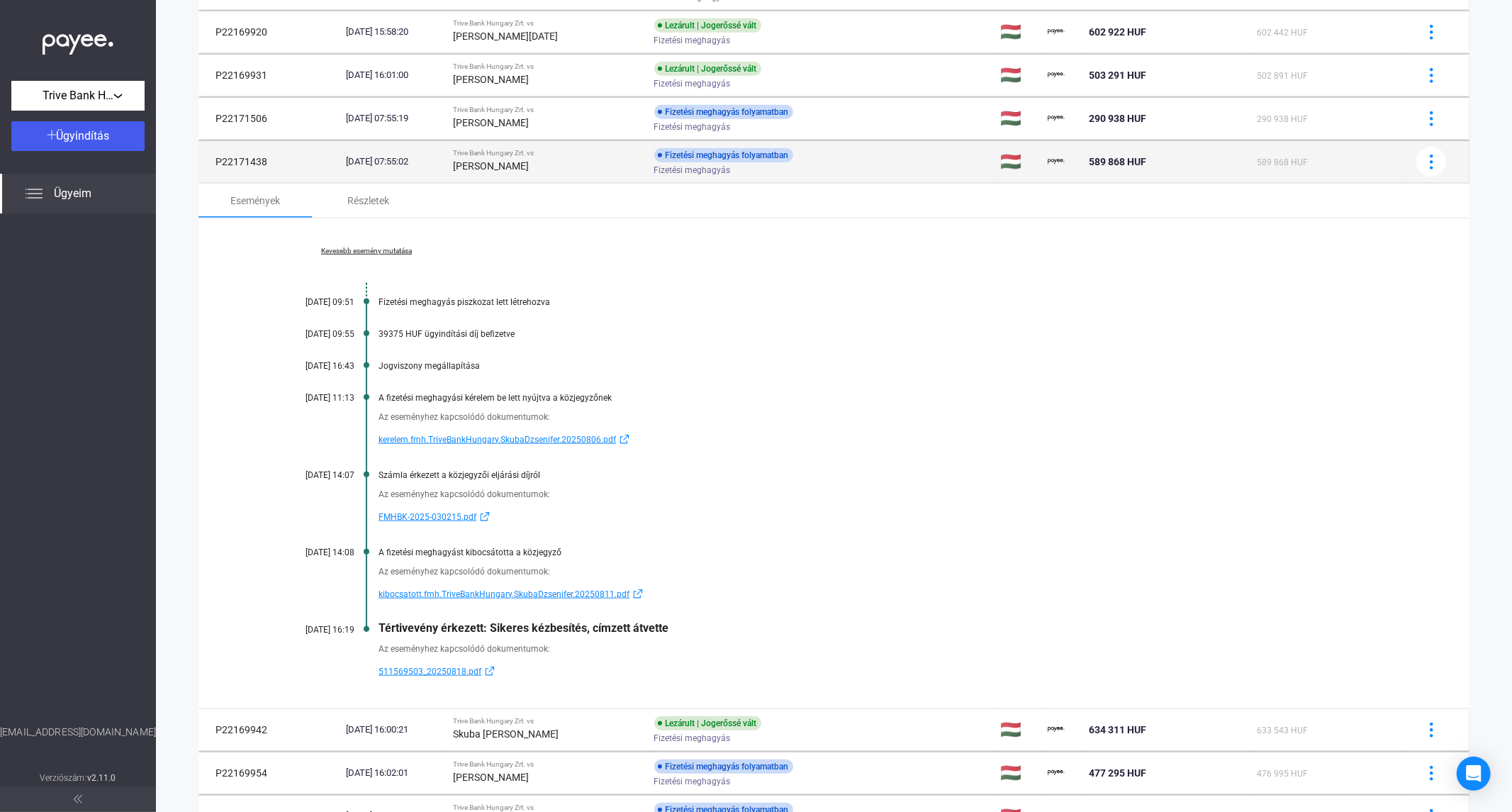
click at [530, 163] on strong "[PERSON_NAME]" at bounding box center [492, 166] width 76 height 11
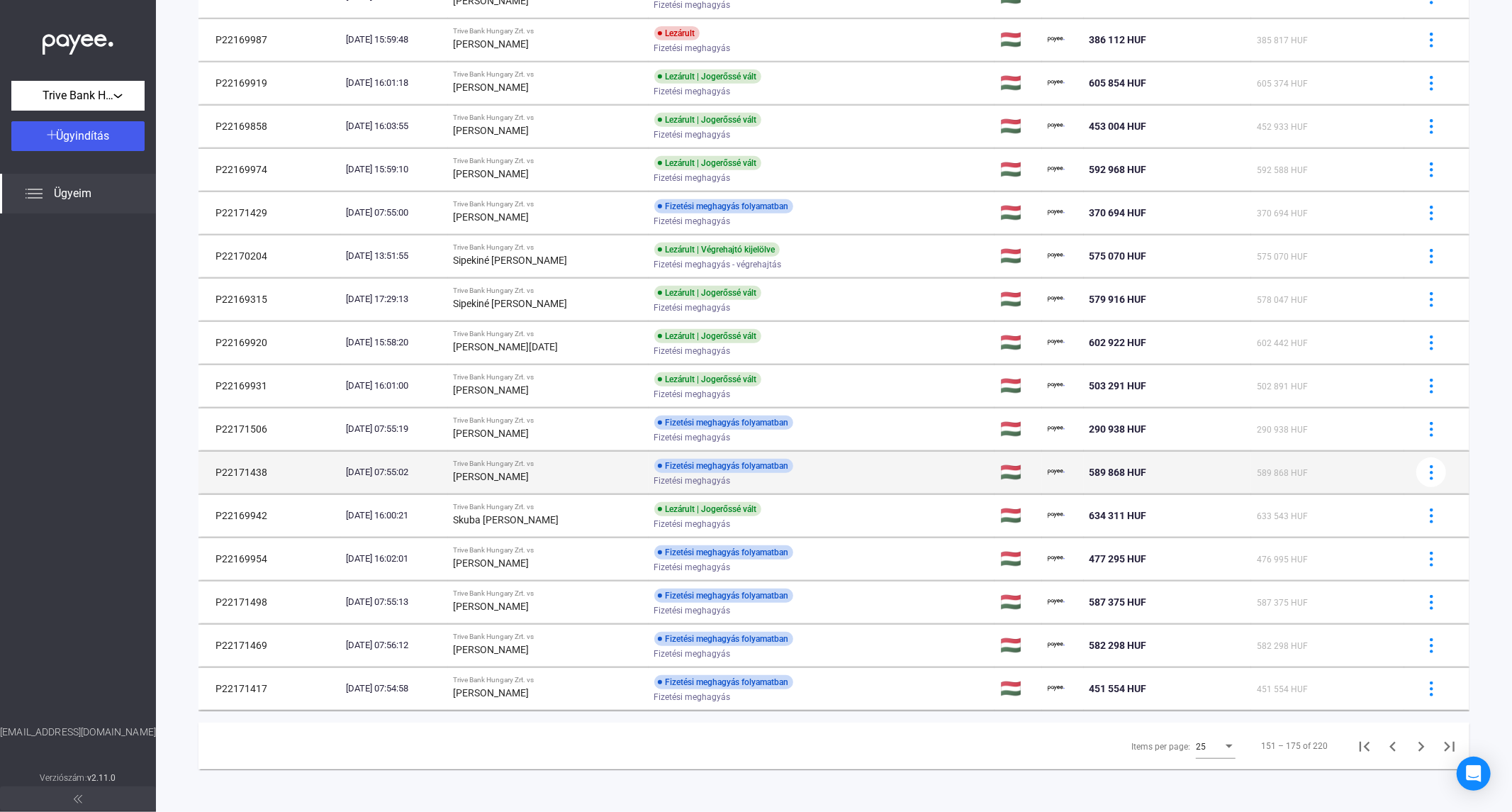
scroll to position [537, 0]
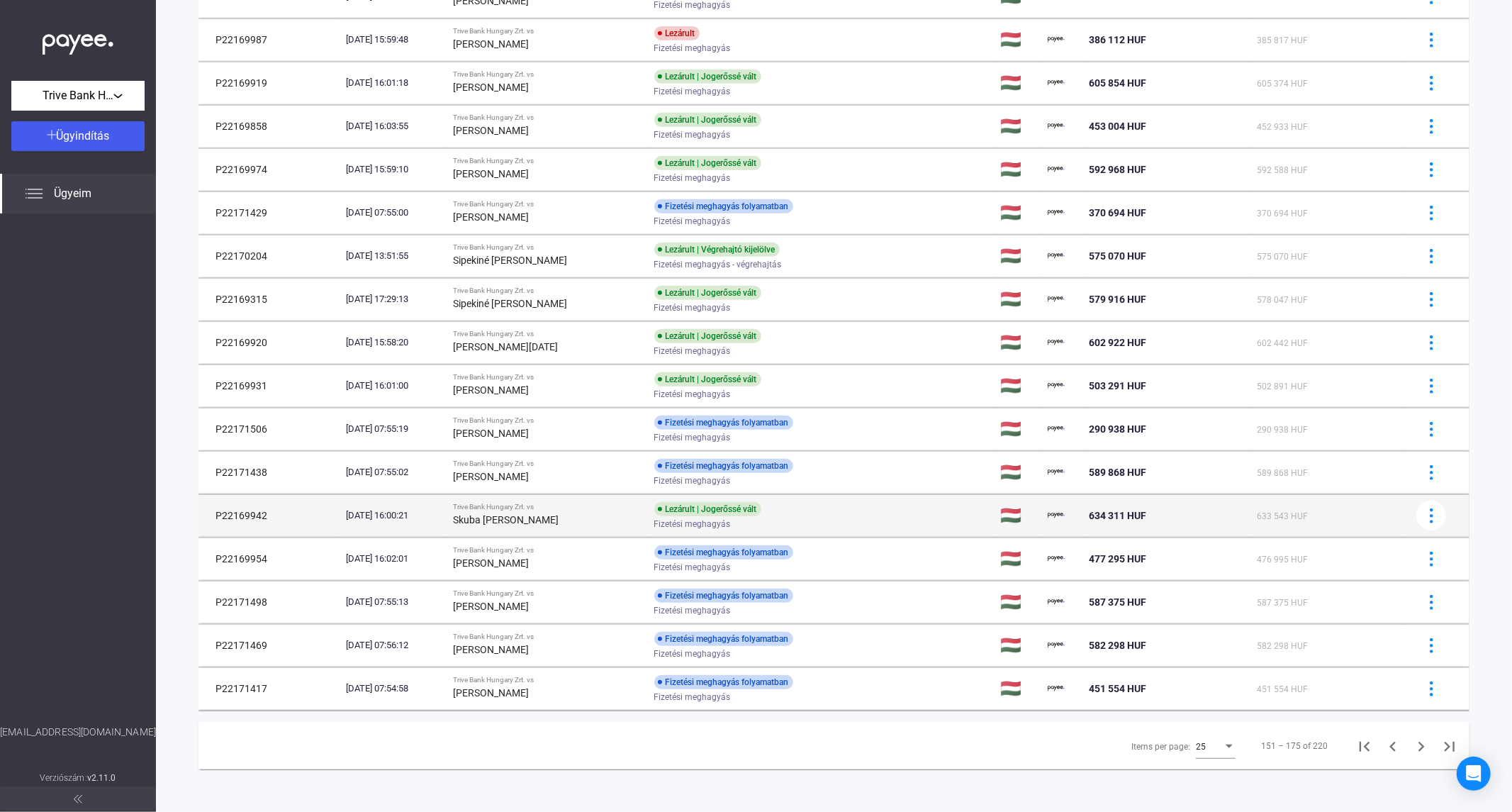
click at [560, 522] on strong "Skuba [PERSON_NAME]" at bounding box center [506, 520] width 106 height 11
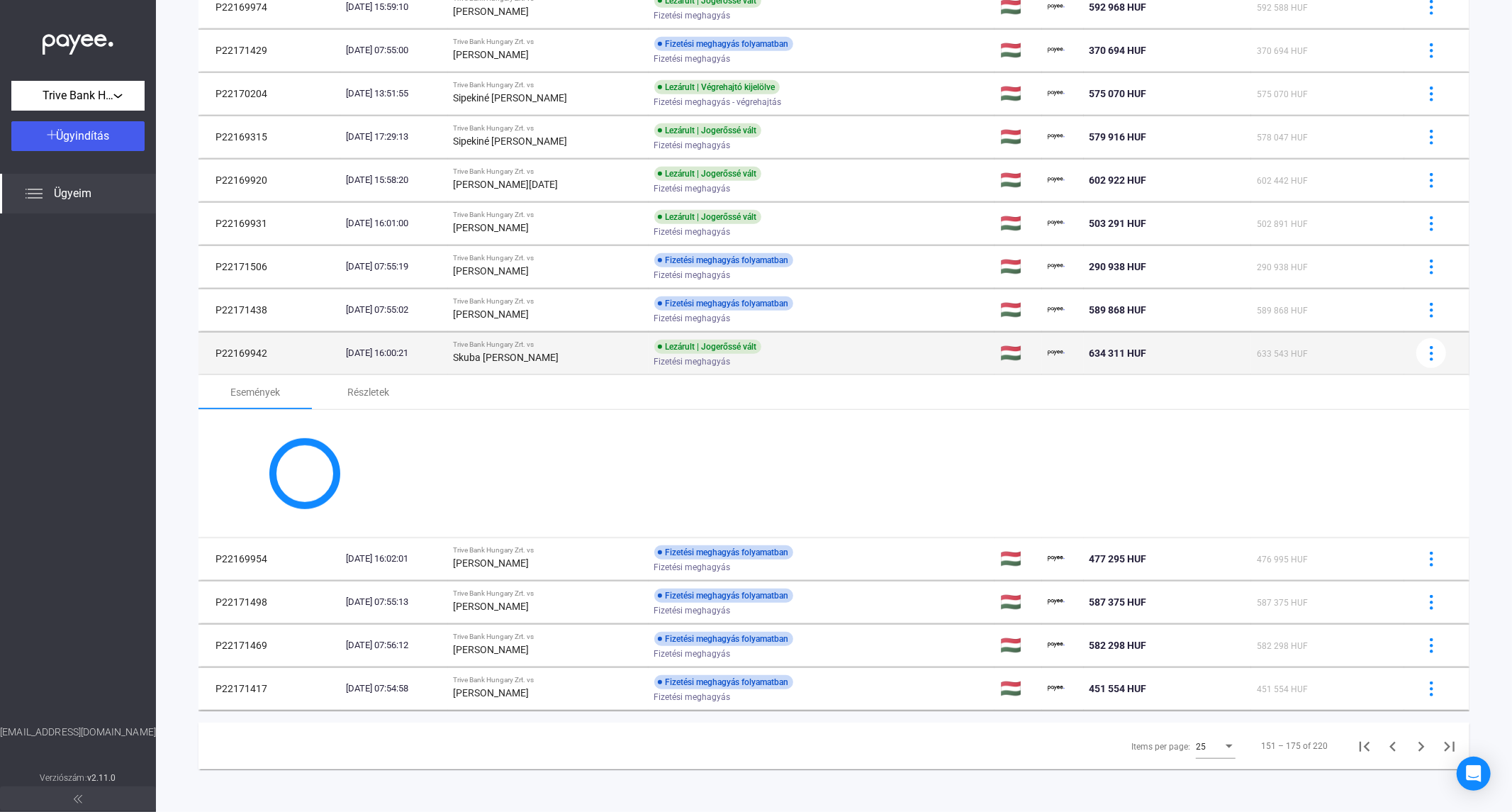
scroll to position [846, 0]
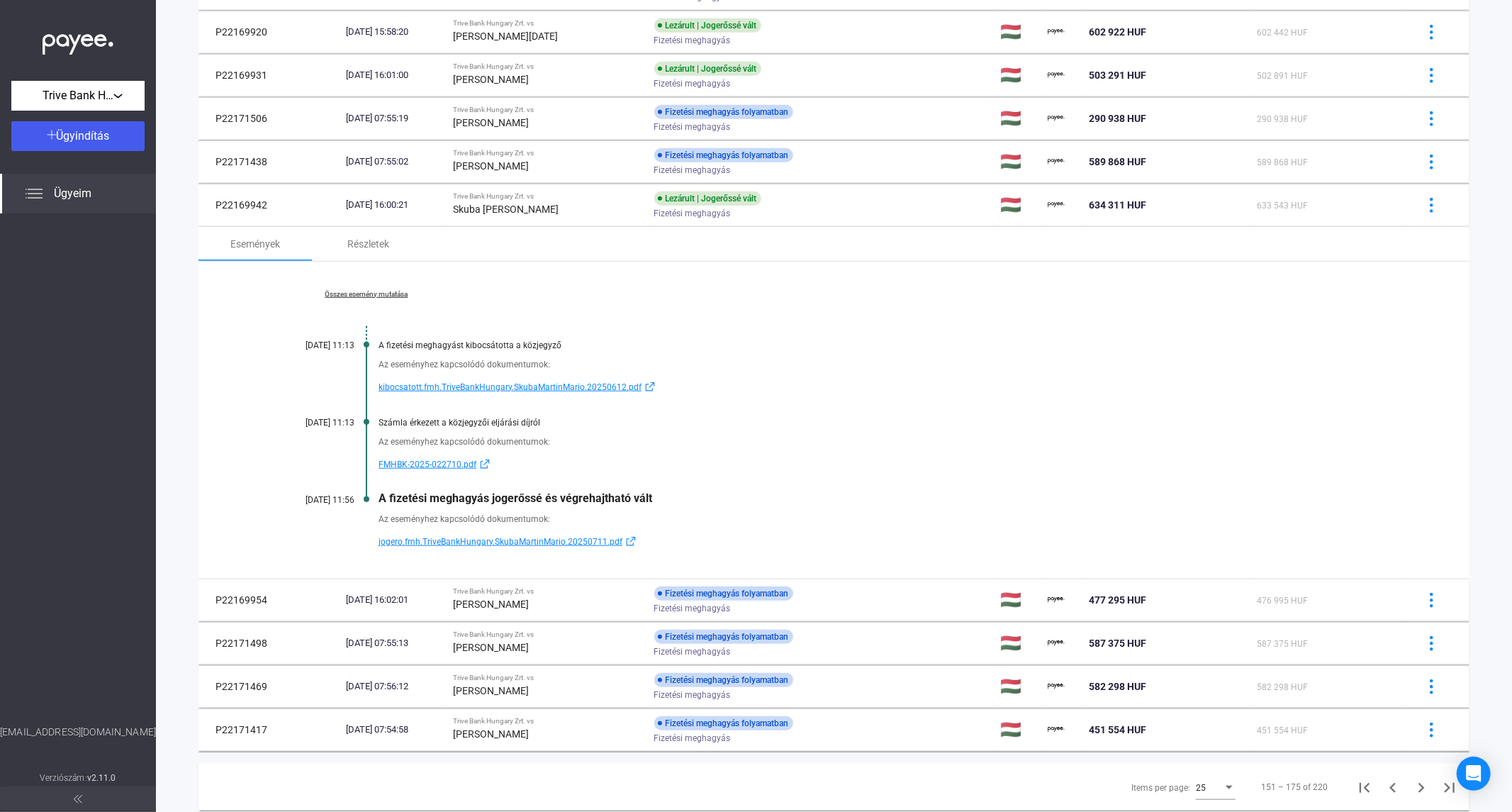
click at [351, 291] on link "Összes esemény mutatása" at bounding box center [366, 294] width 194 height 9
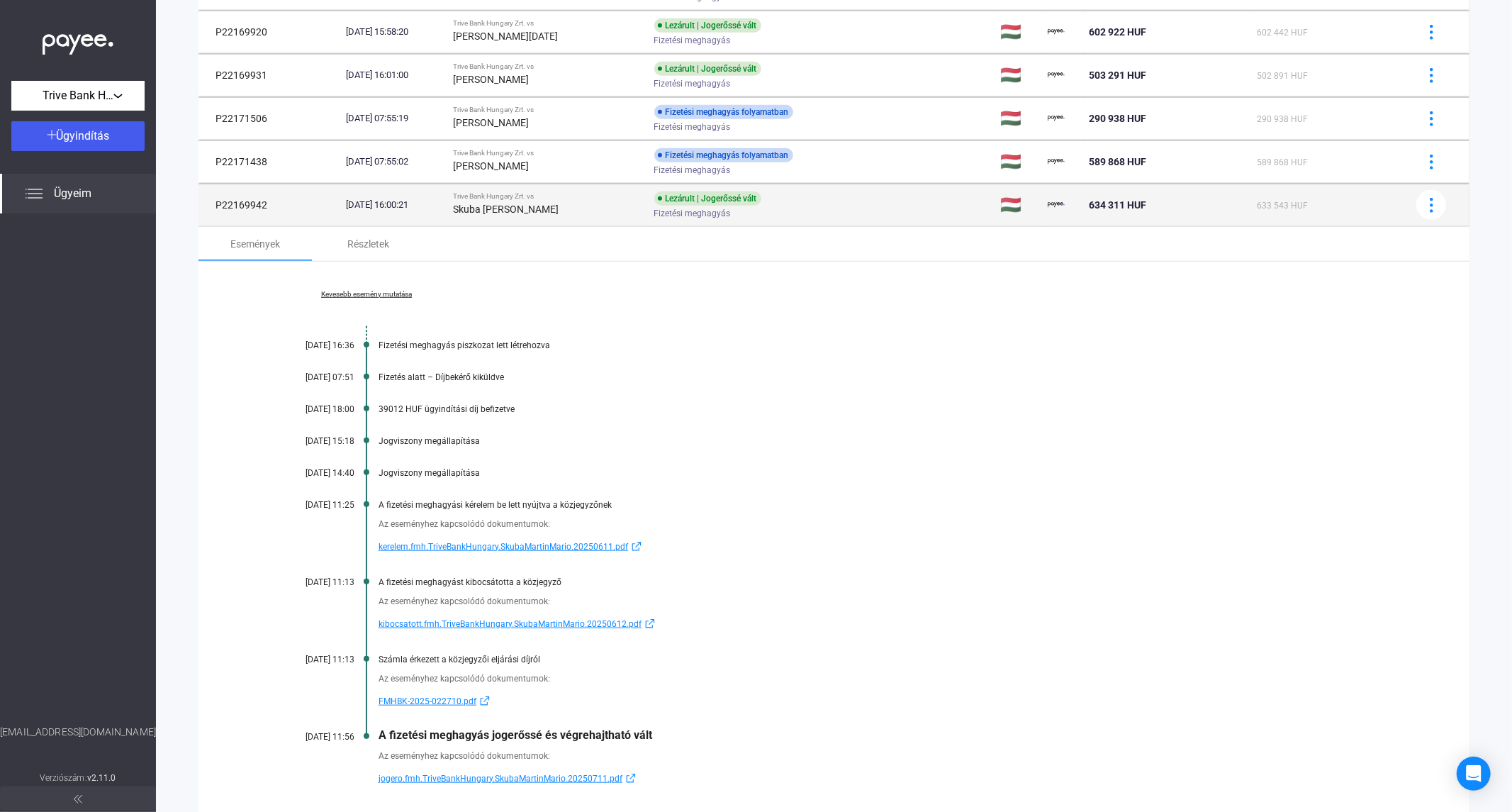
click at [481, 224] on td "Trive Bank Hungary Zrt. vs [PERSON_NAME]" at bounding box center [548, 205] width 201 height 43
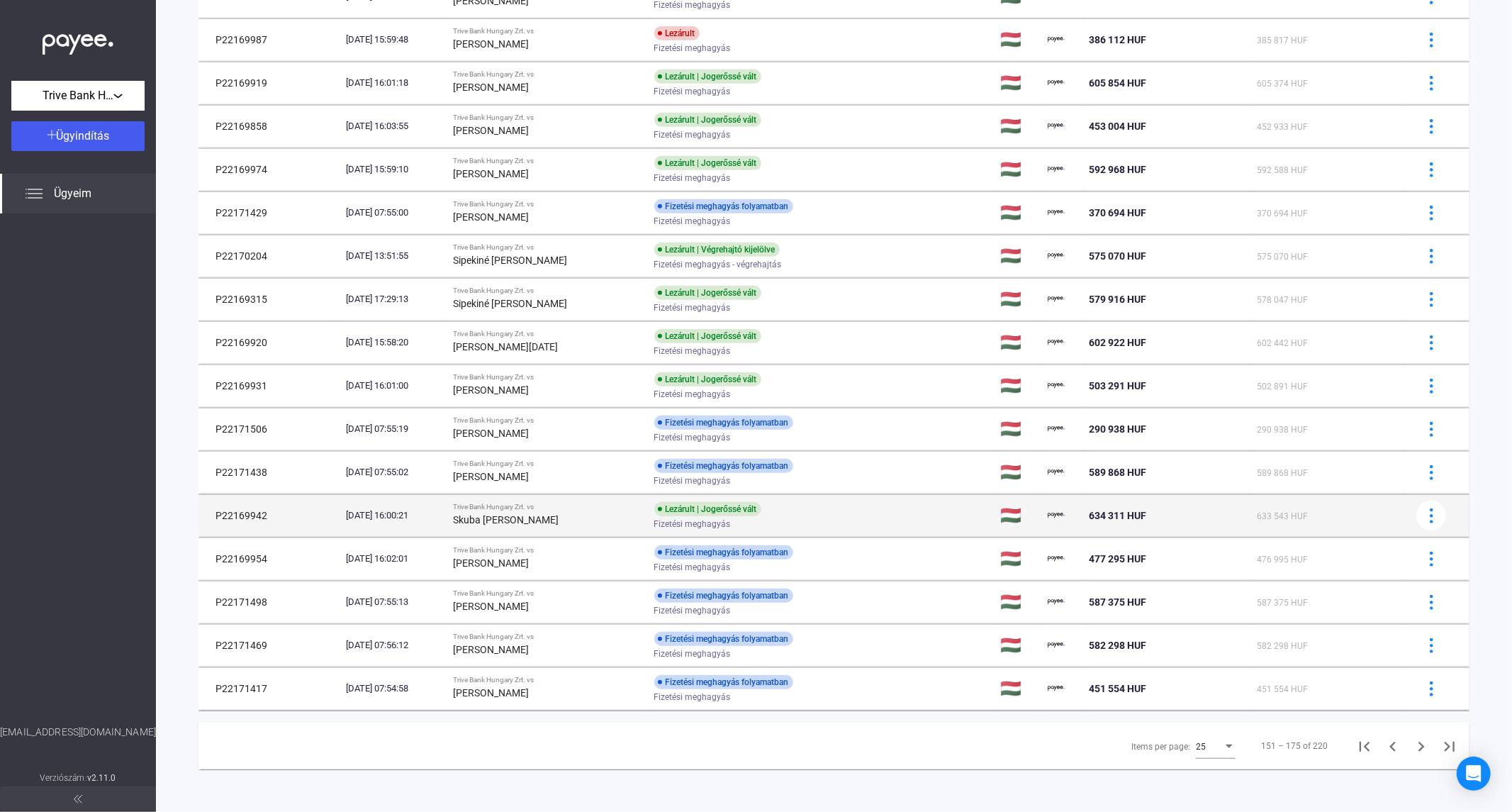
scroll to position [537, 0]
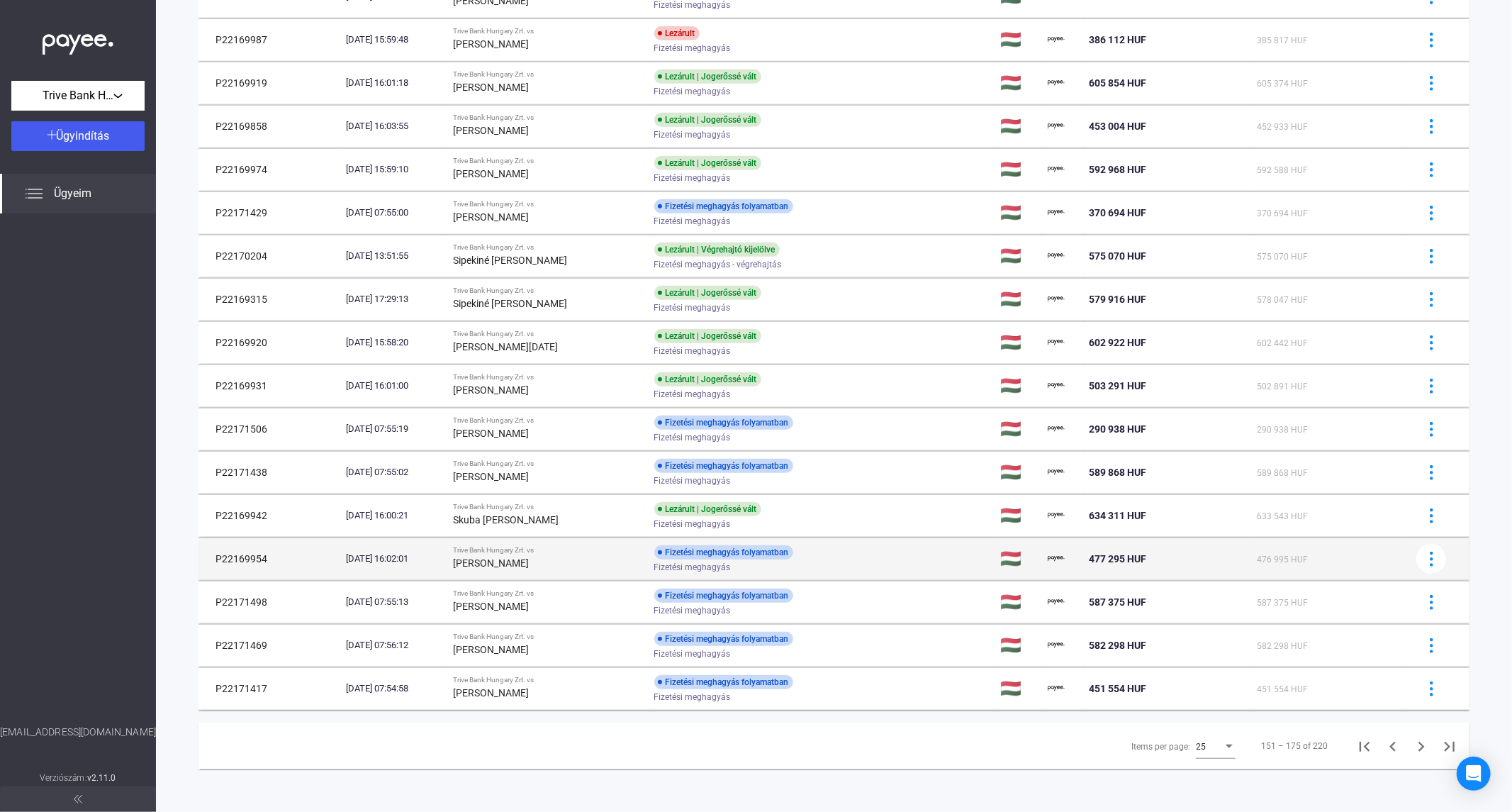
click at [530, 567] on strong "[PERSON_NAME]" at bounding box center [492, 564] width 76 height 11
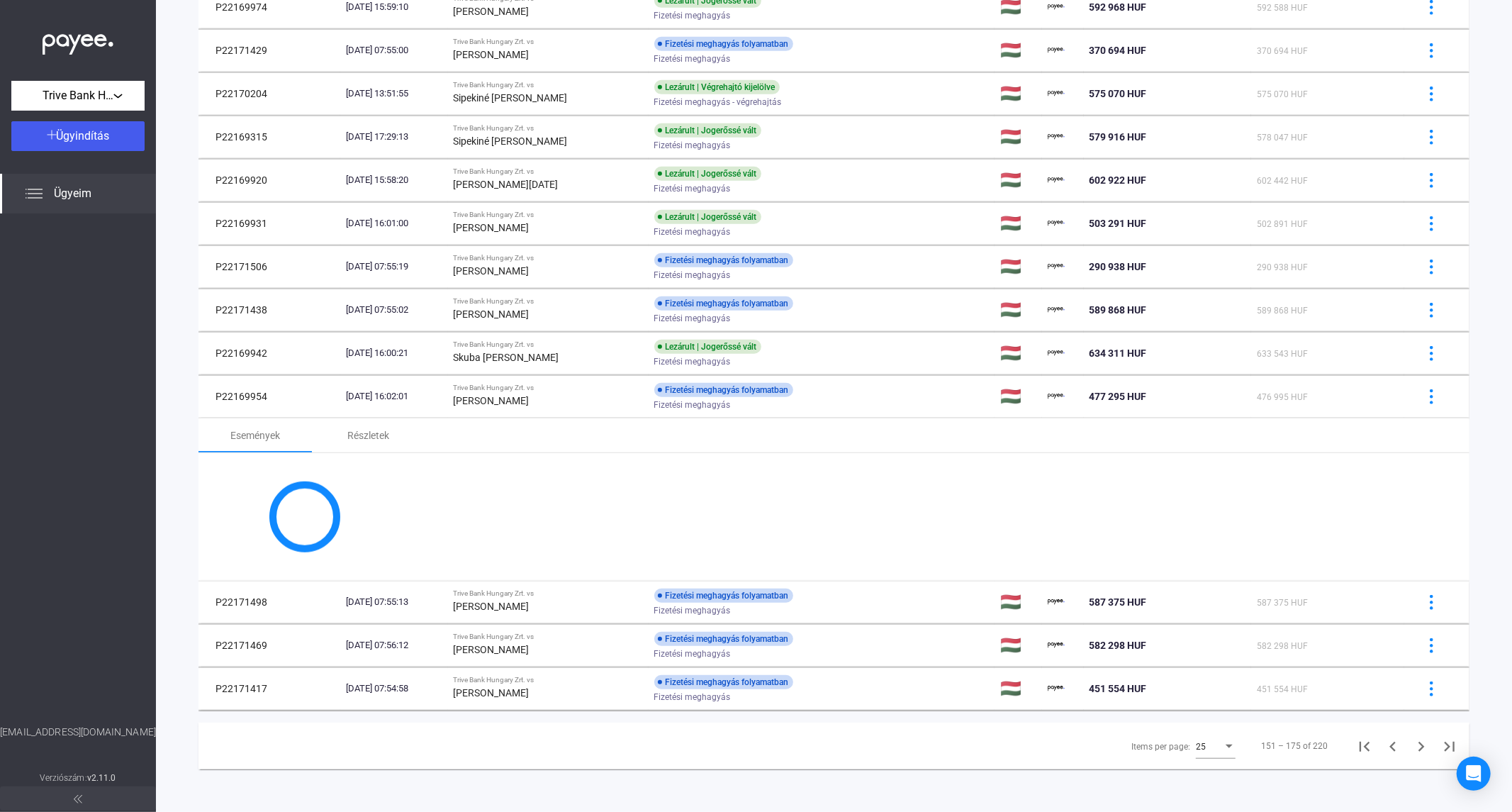
scroll to position [846, 0]
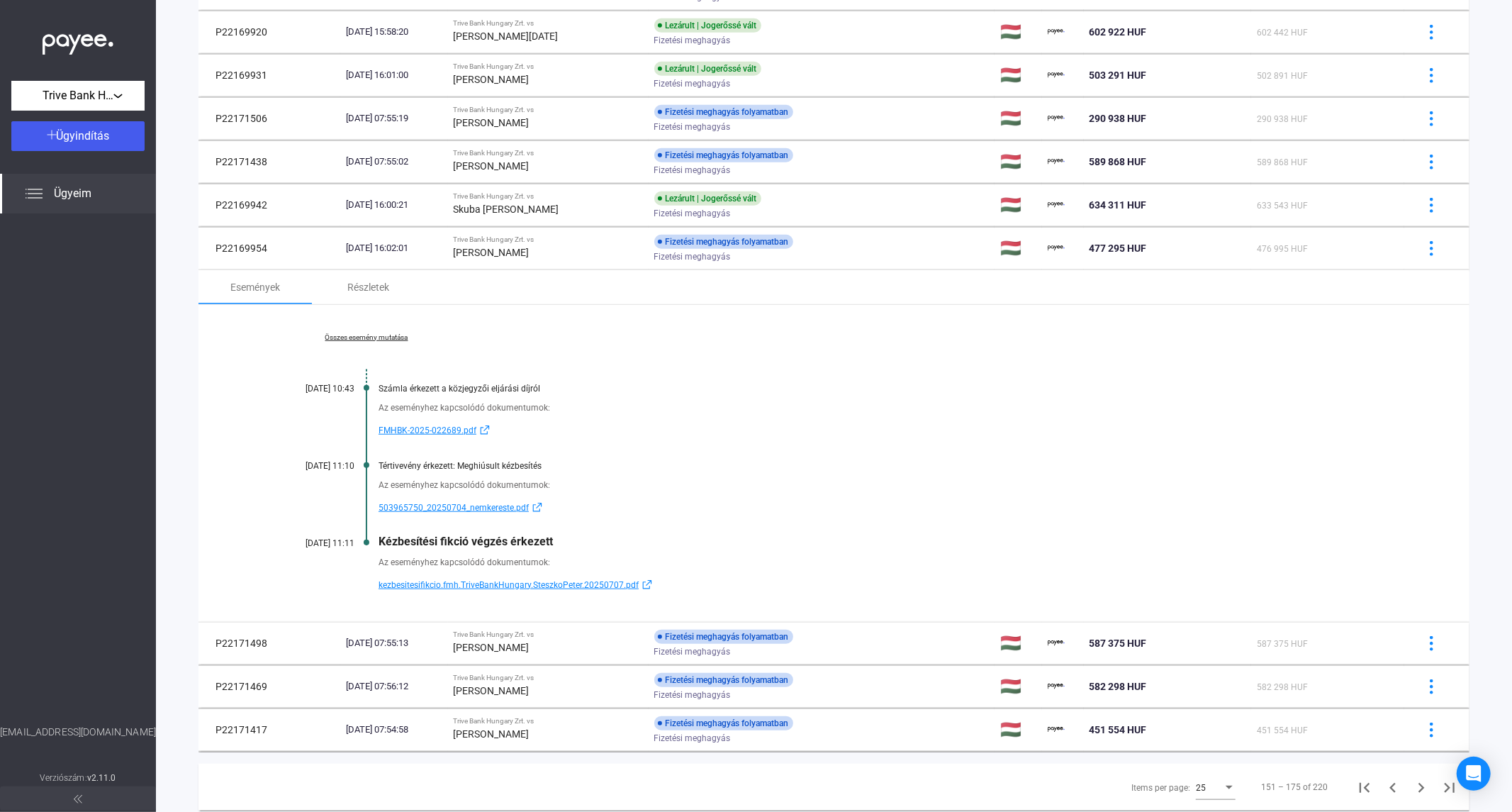
click at [364, 338] on link "Összes esemény mutatása" at bounding box center [366, 337] width 194 height 9
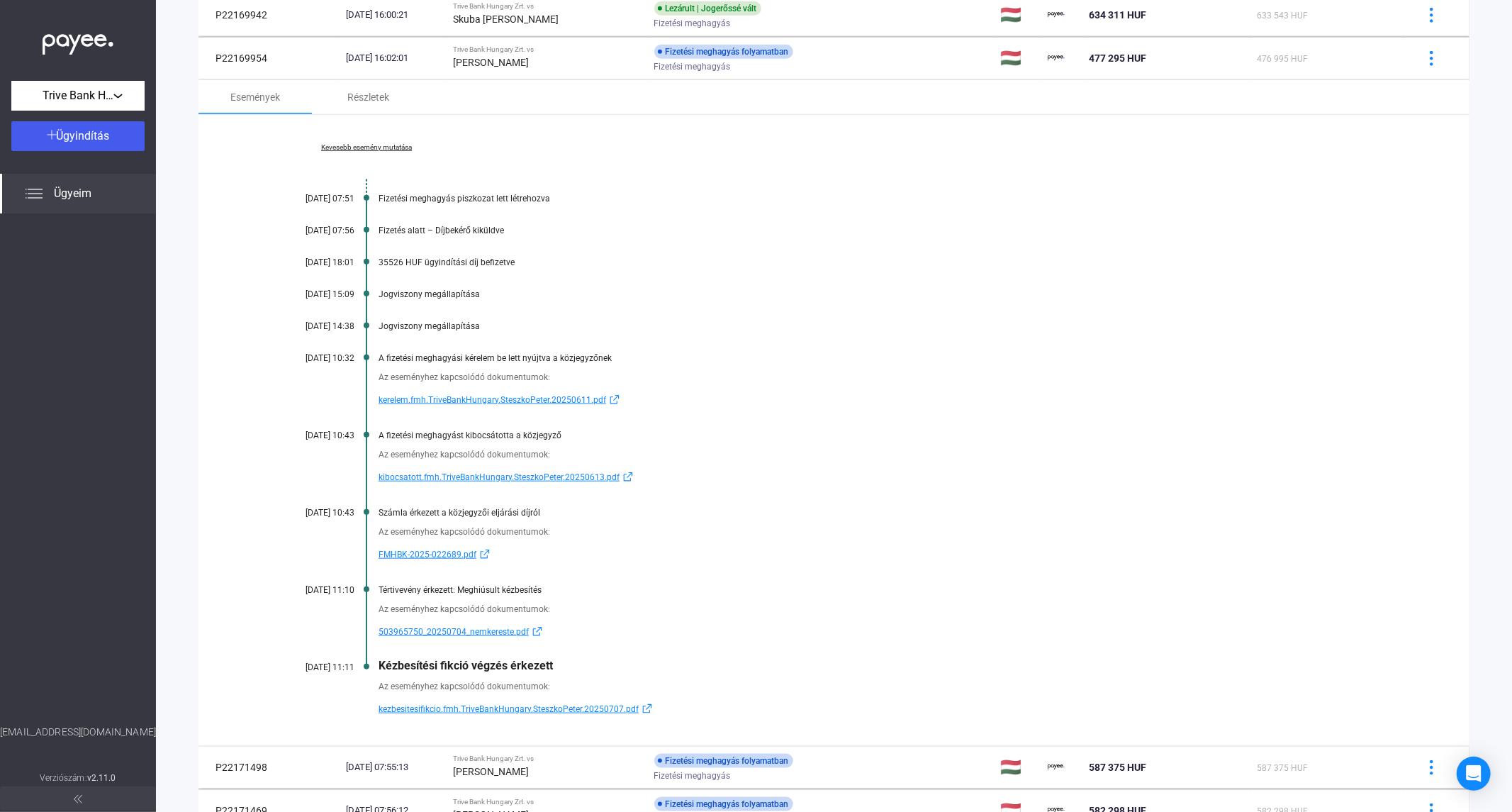
scroll to position [1082, 0]
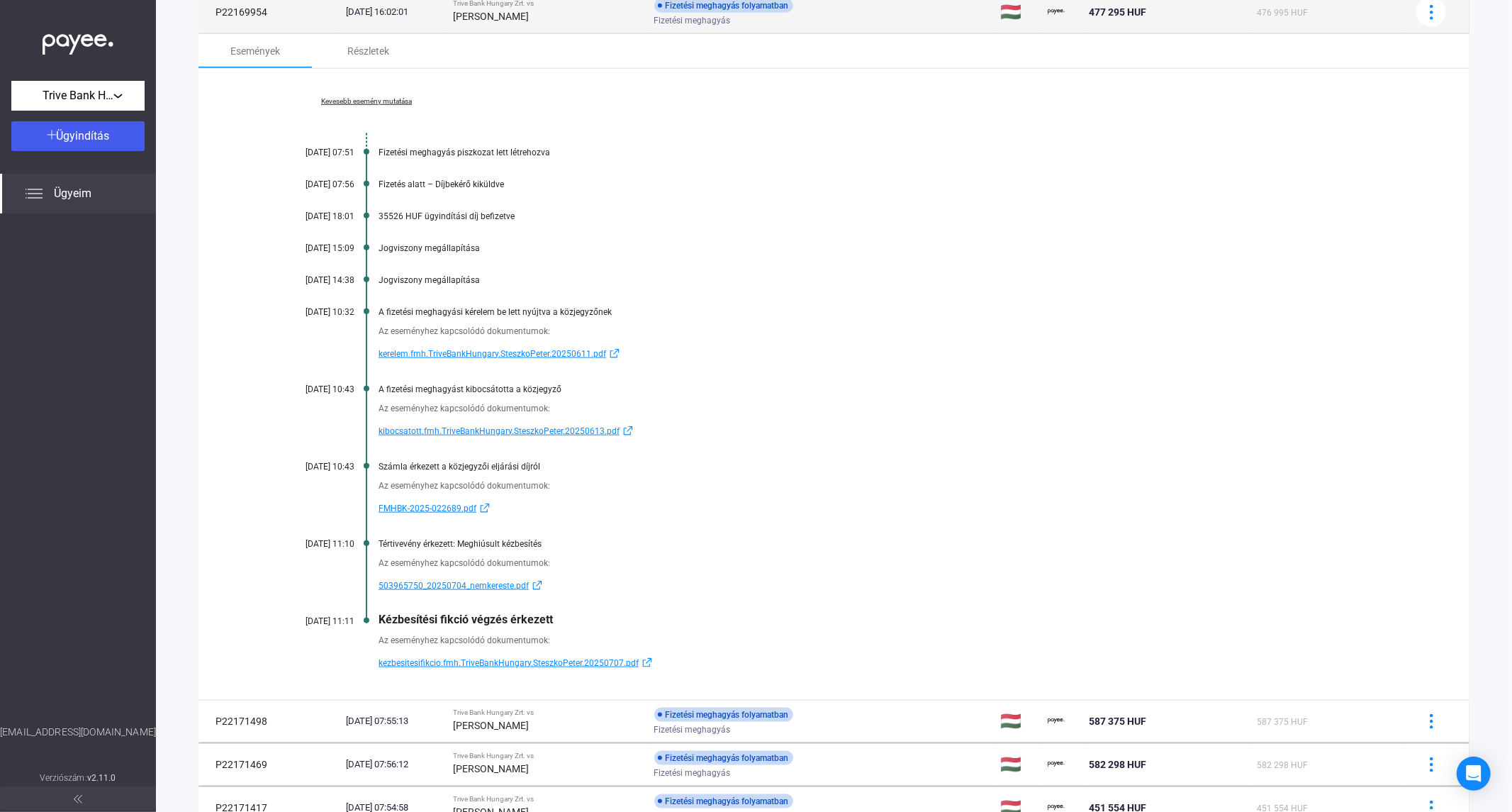
click at [443, 24] on td "[DATE] 16:02:01" at bounding box center [394, 11] width 108 height 43
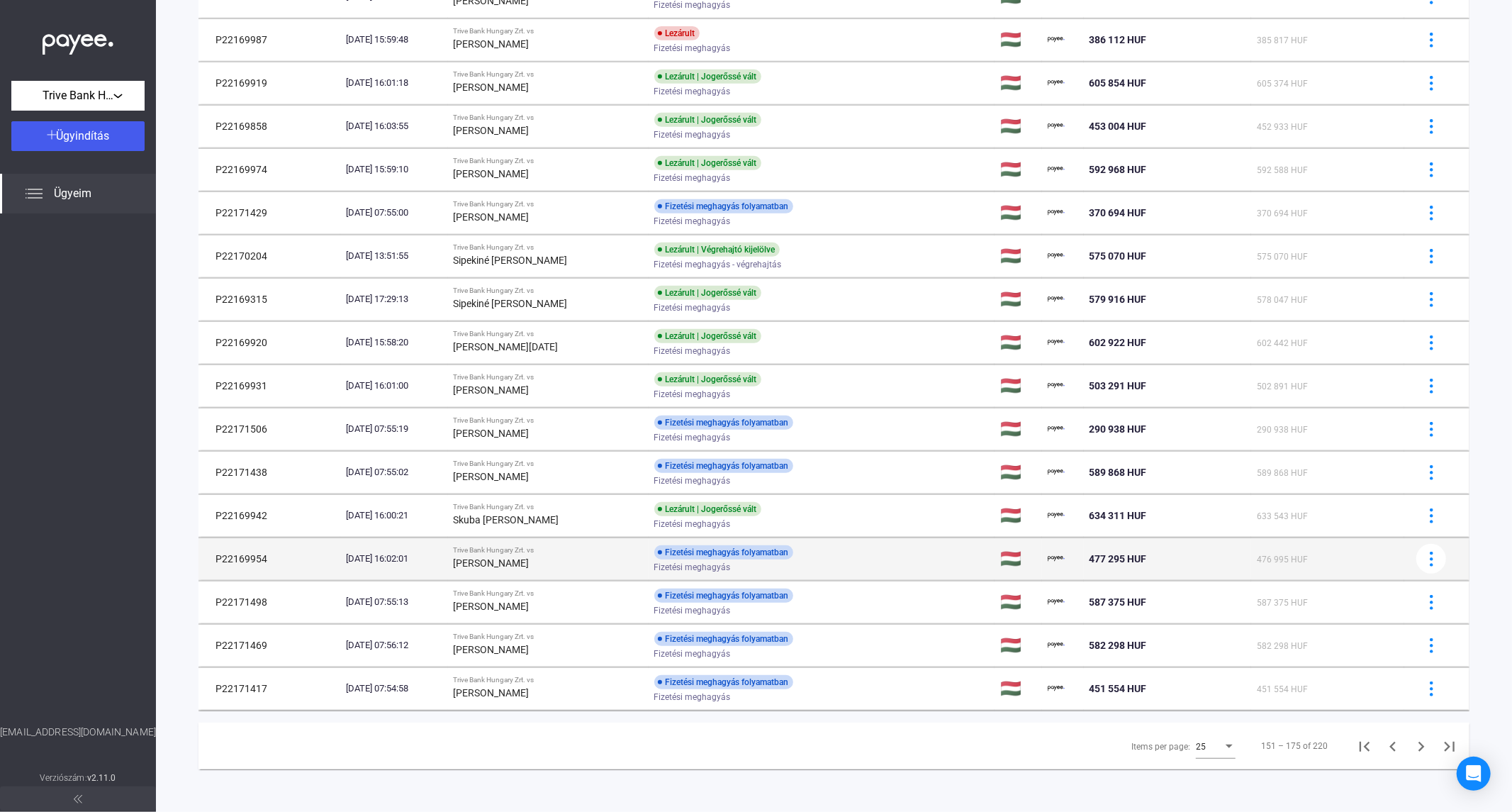
scroll to position [537, 0]
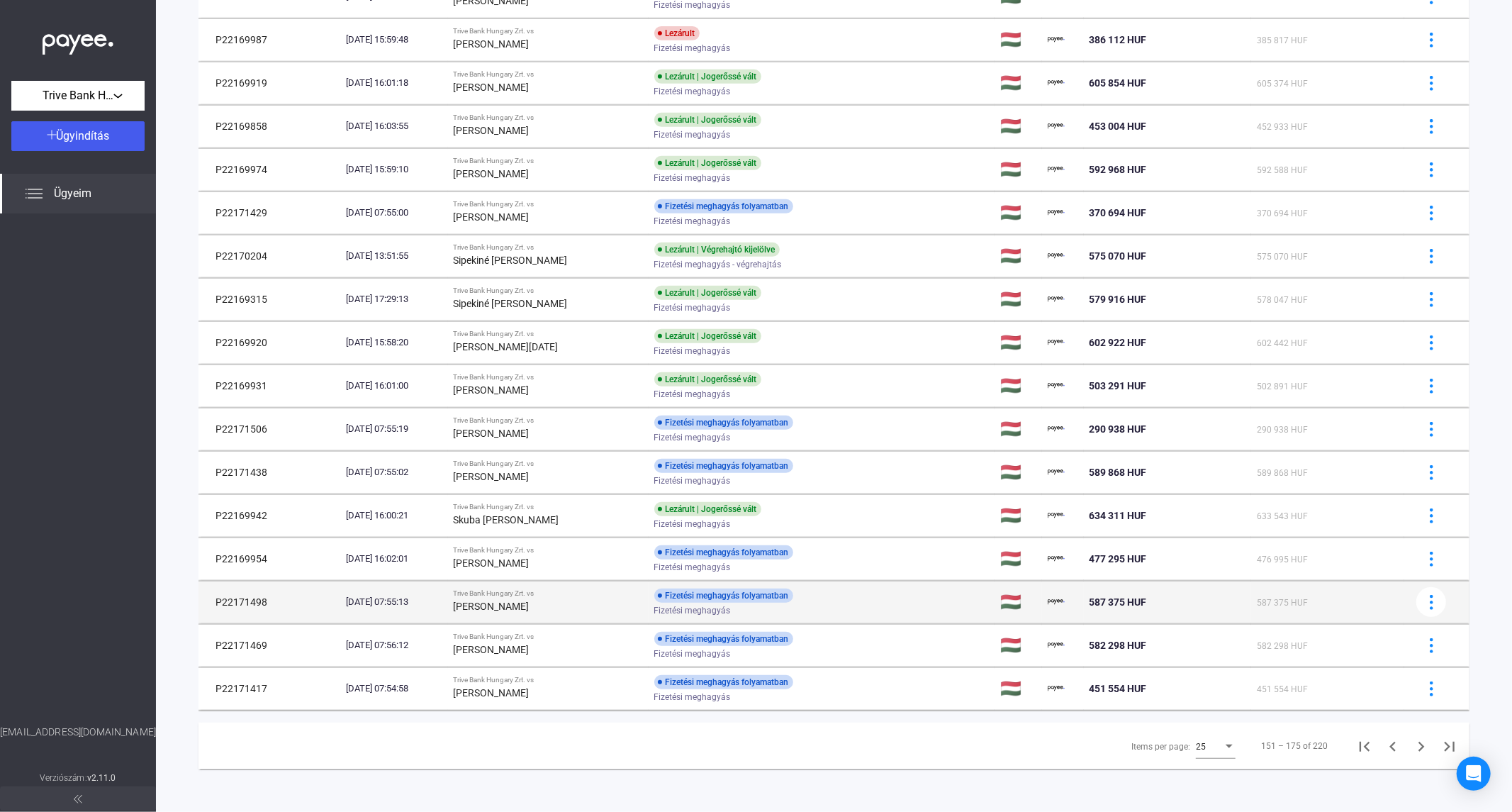
click at [530, 606] on strong "[PERSON_NAME]" at bounding box center [492, 606] width 76 height 11
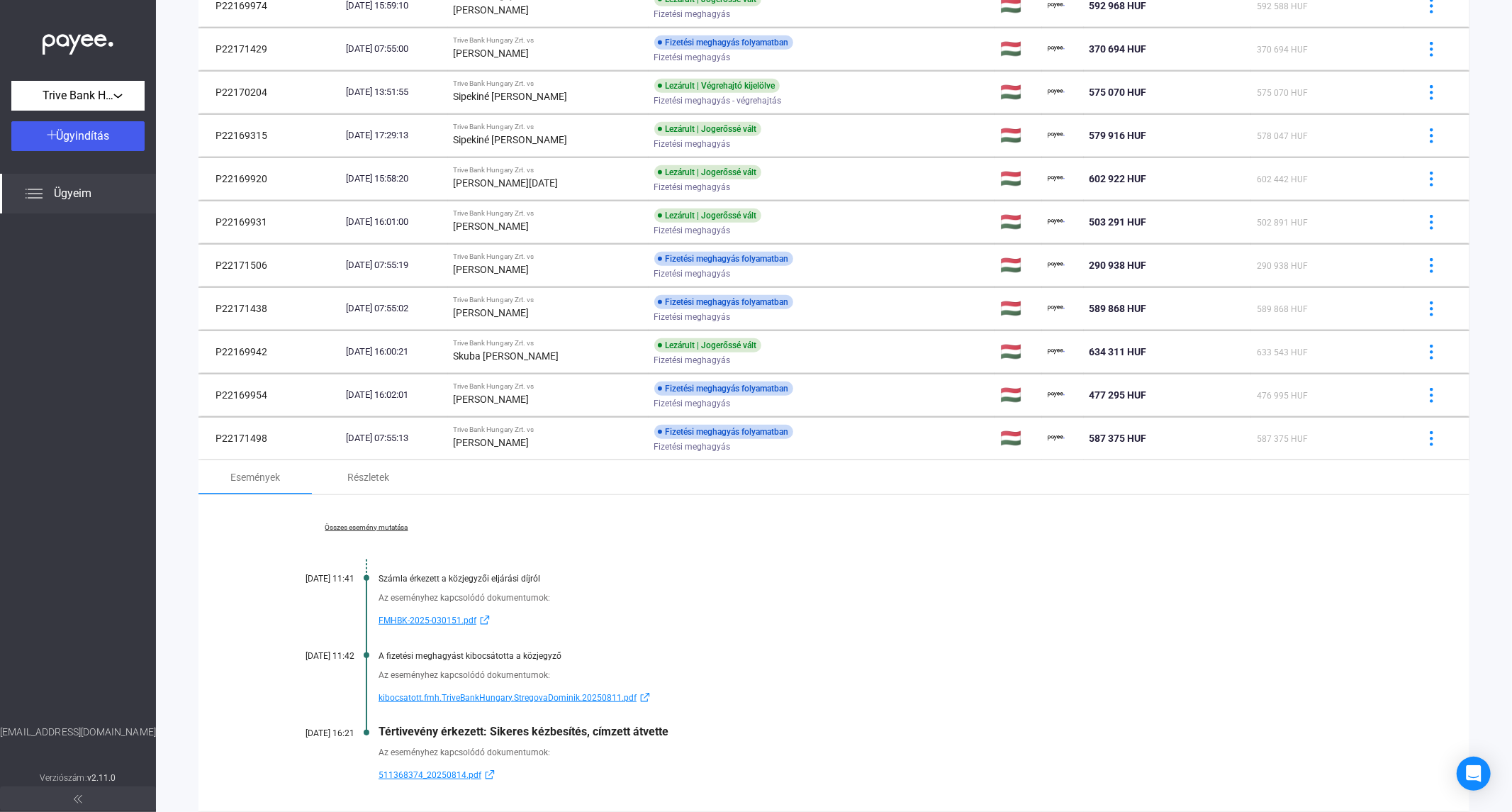
scroll to position [889, 0]
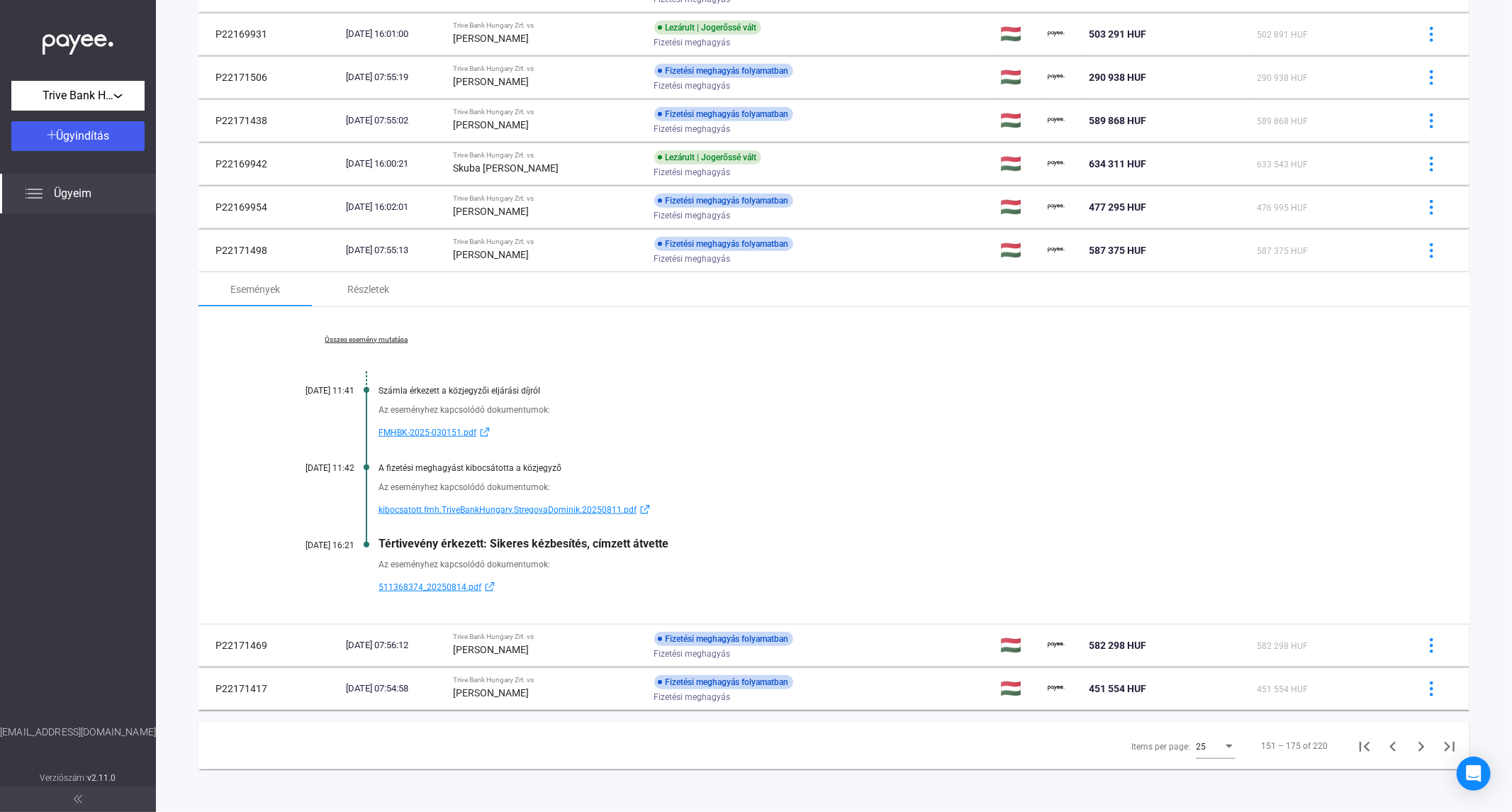
click at [364, 337] on link "Összes esemény mutatása" at bounding box center [366, 339] width 194 height 9
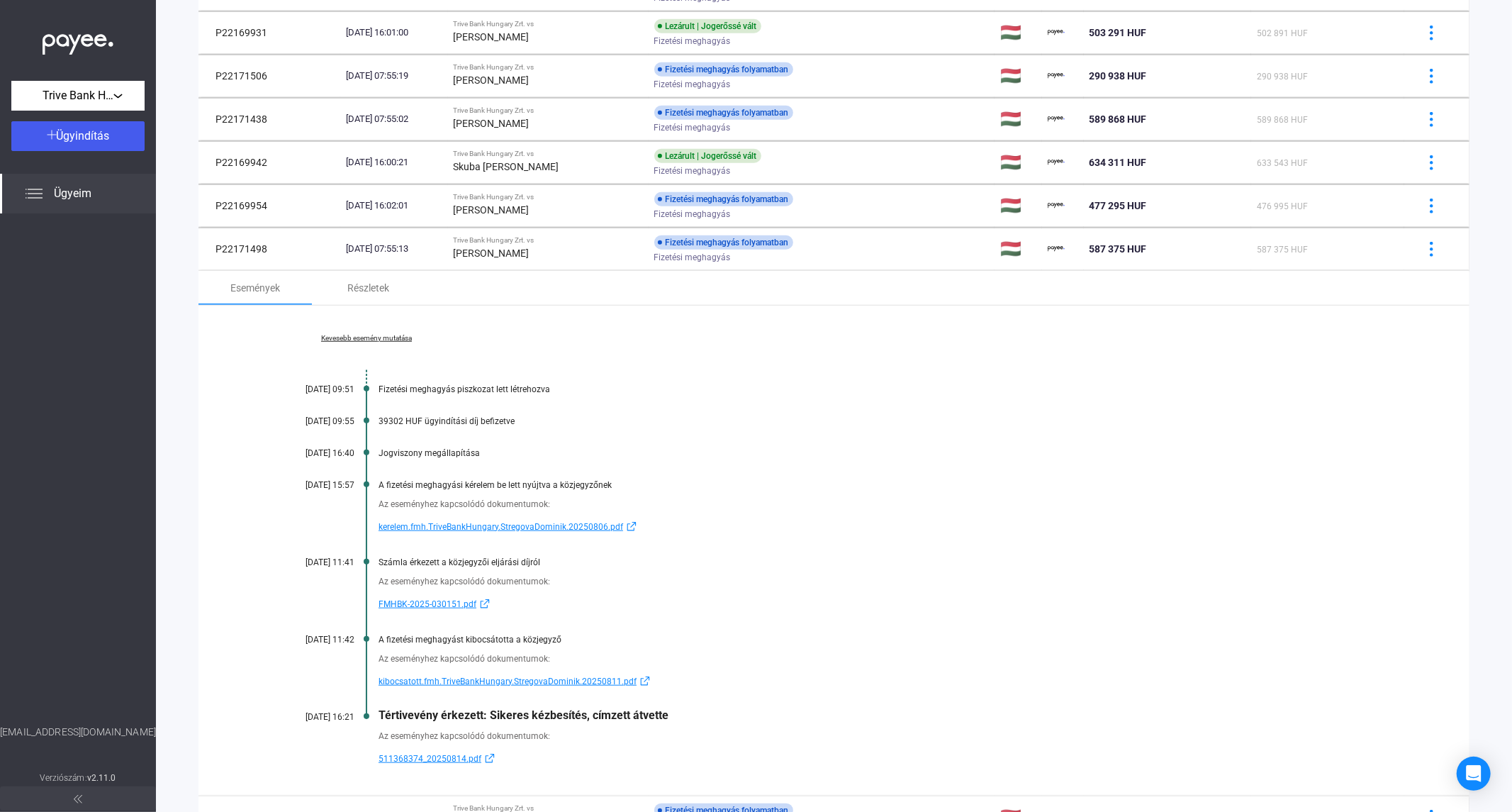
scroll to position [1061, 0]
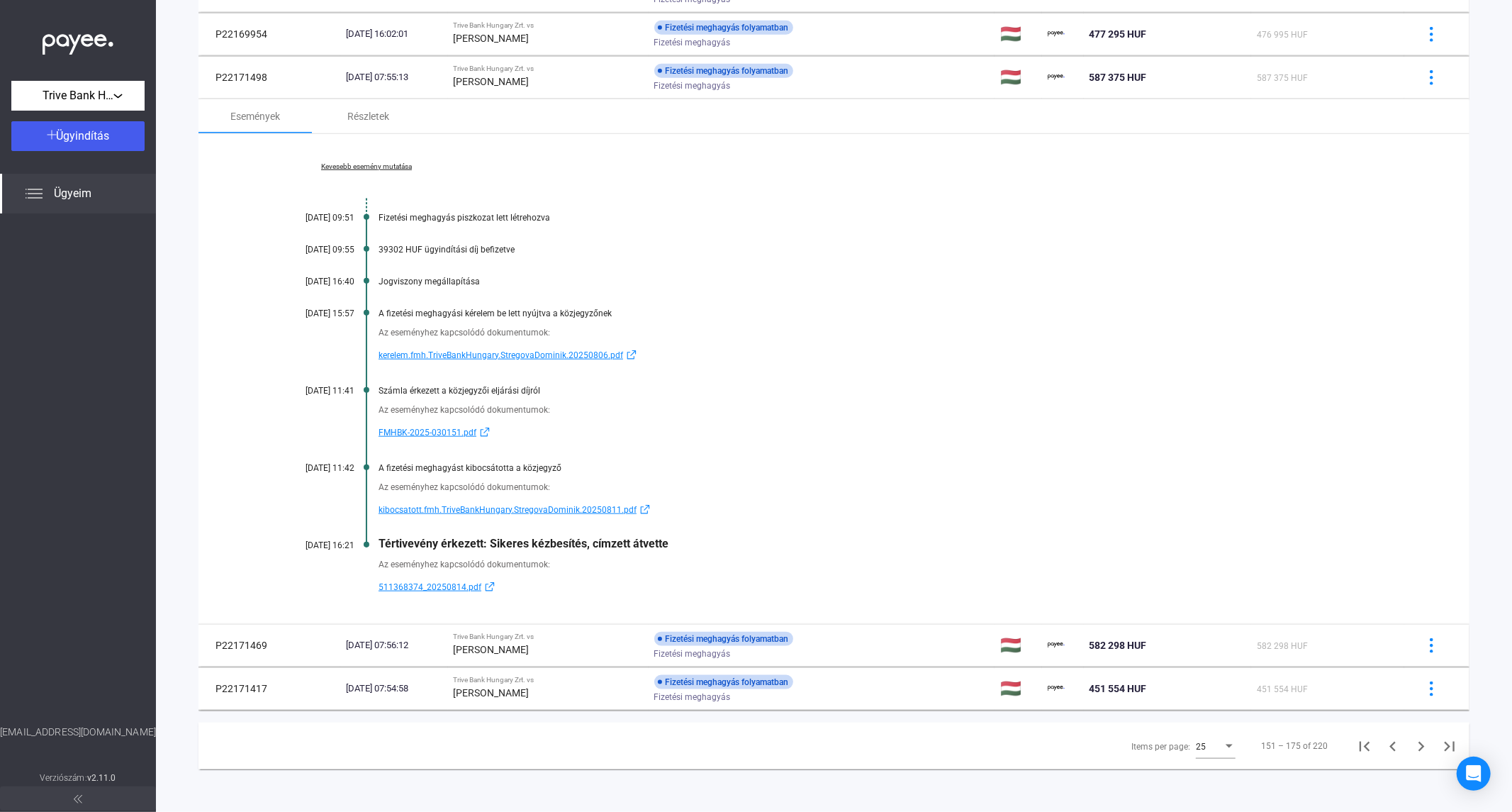
drag, startPoint x: 44, startPoint y: 284, endPoint x: 136, endPoint y: 209, distance: 118.7
click at [46, 284] on div at bounding box center [78, 468] width 156 height 511
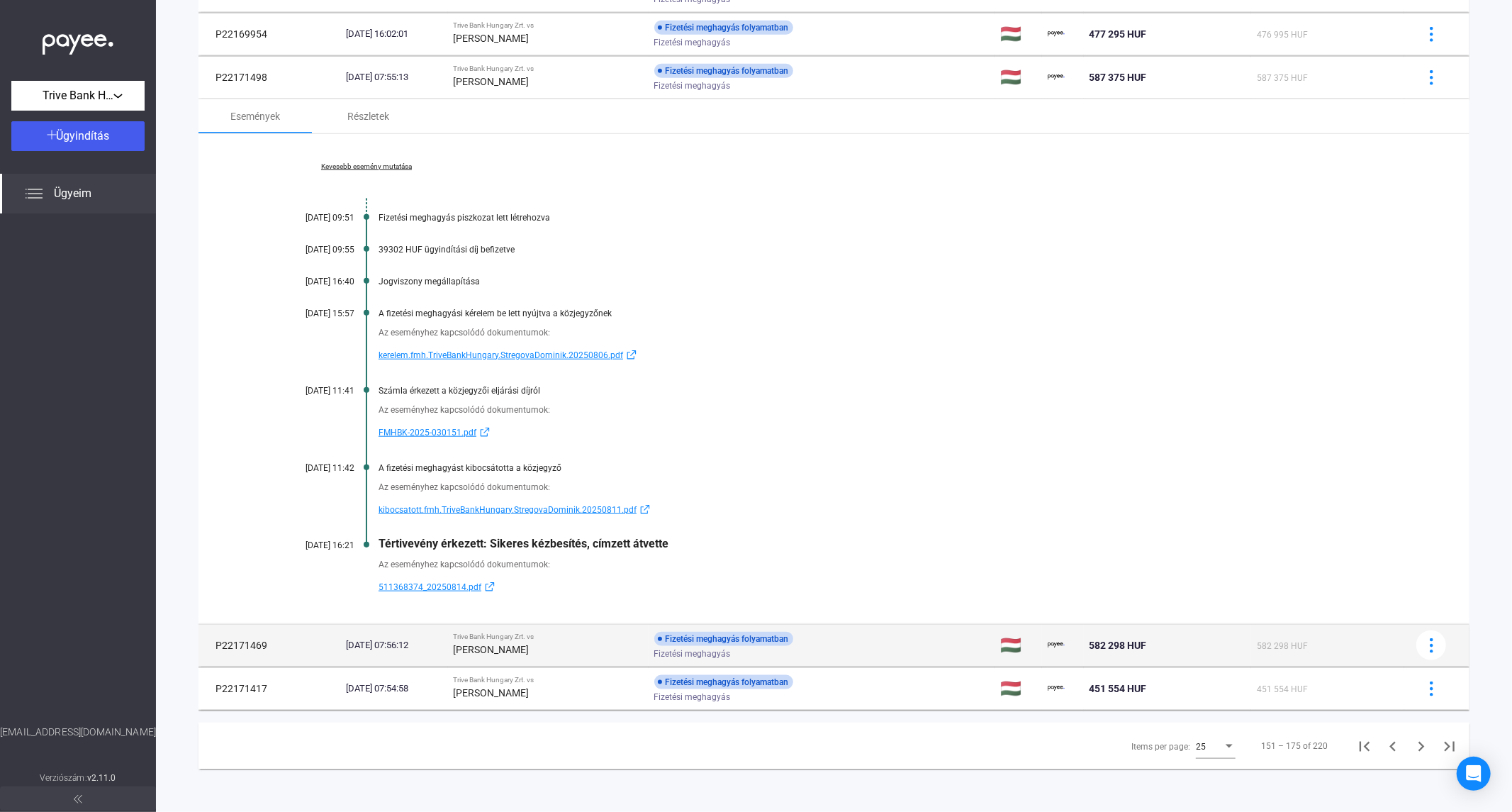
click at [421, 653] on td "[DATE] 07:56:12" at bounding box center [394, 645] width 108 height 43
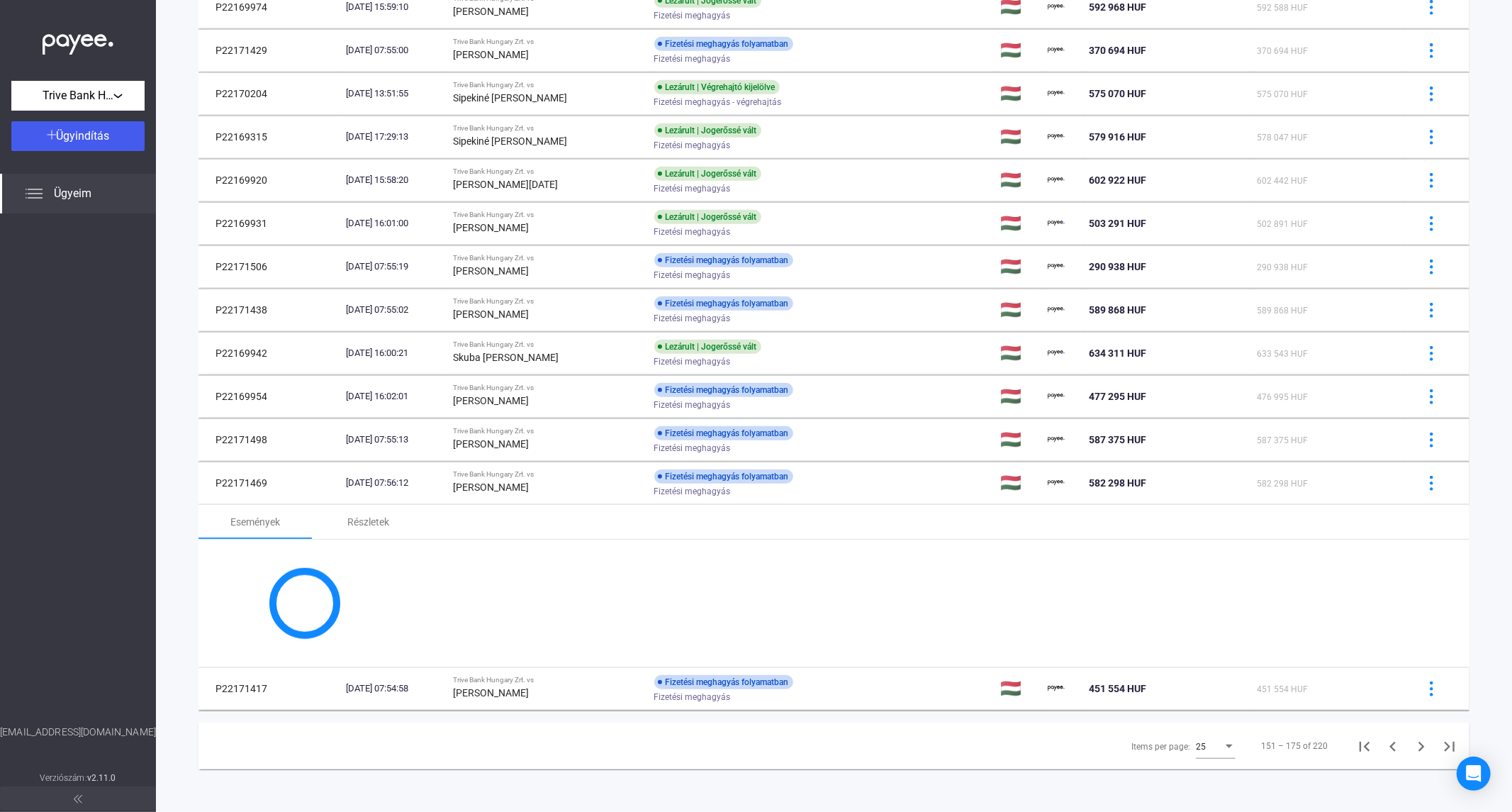
scroll to position [889, 0]
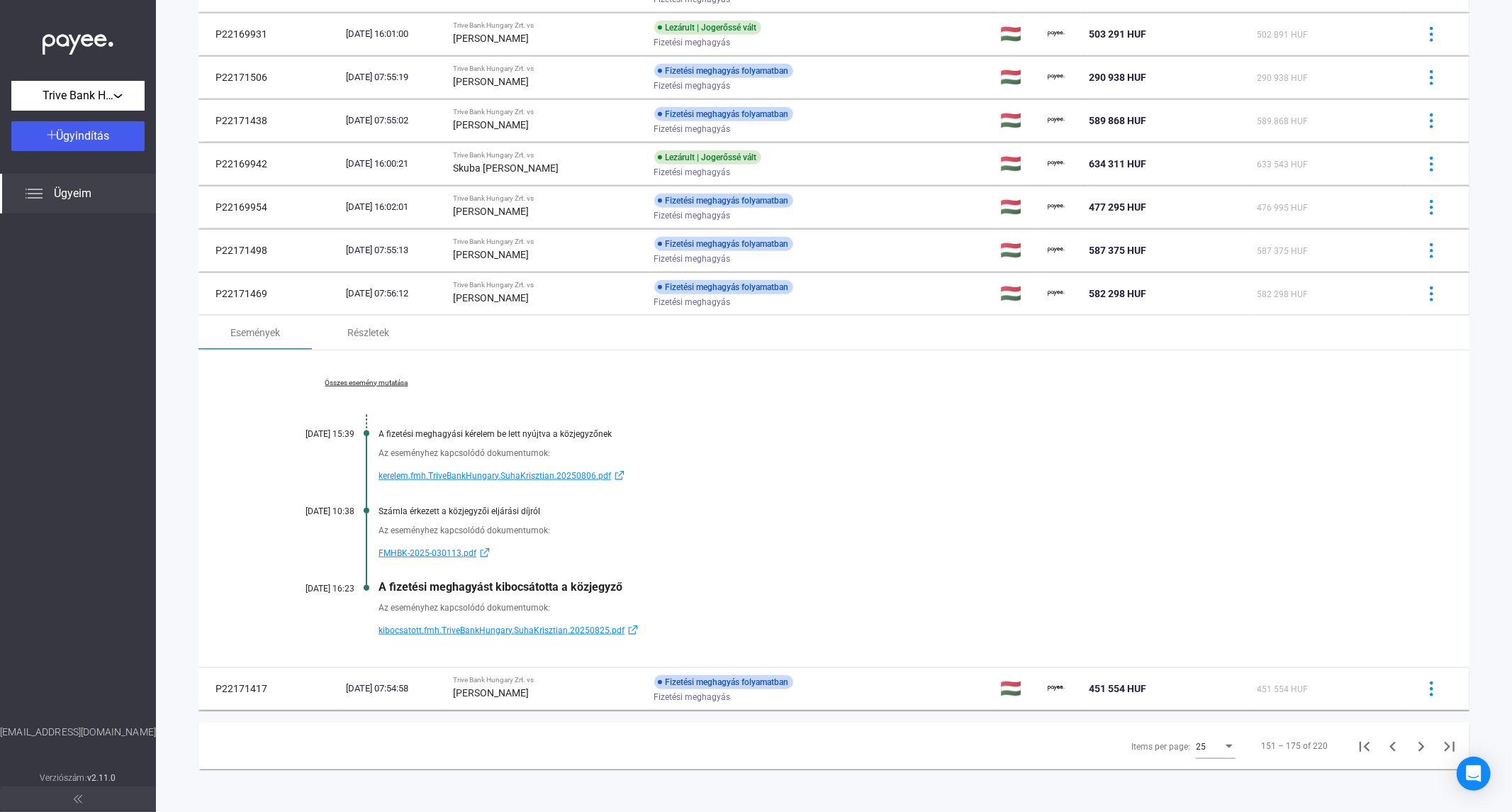
click at [385, 386] on link "Összes esemény mutatása" at bounding box center [366, 383] width 194 height 9
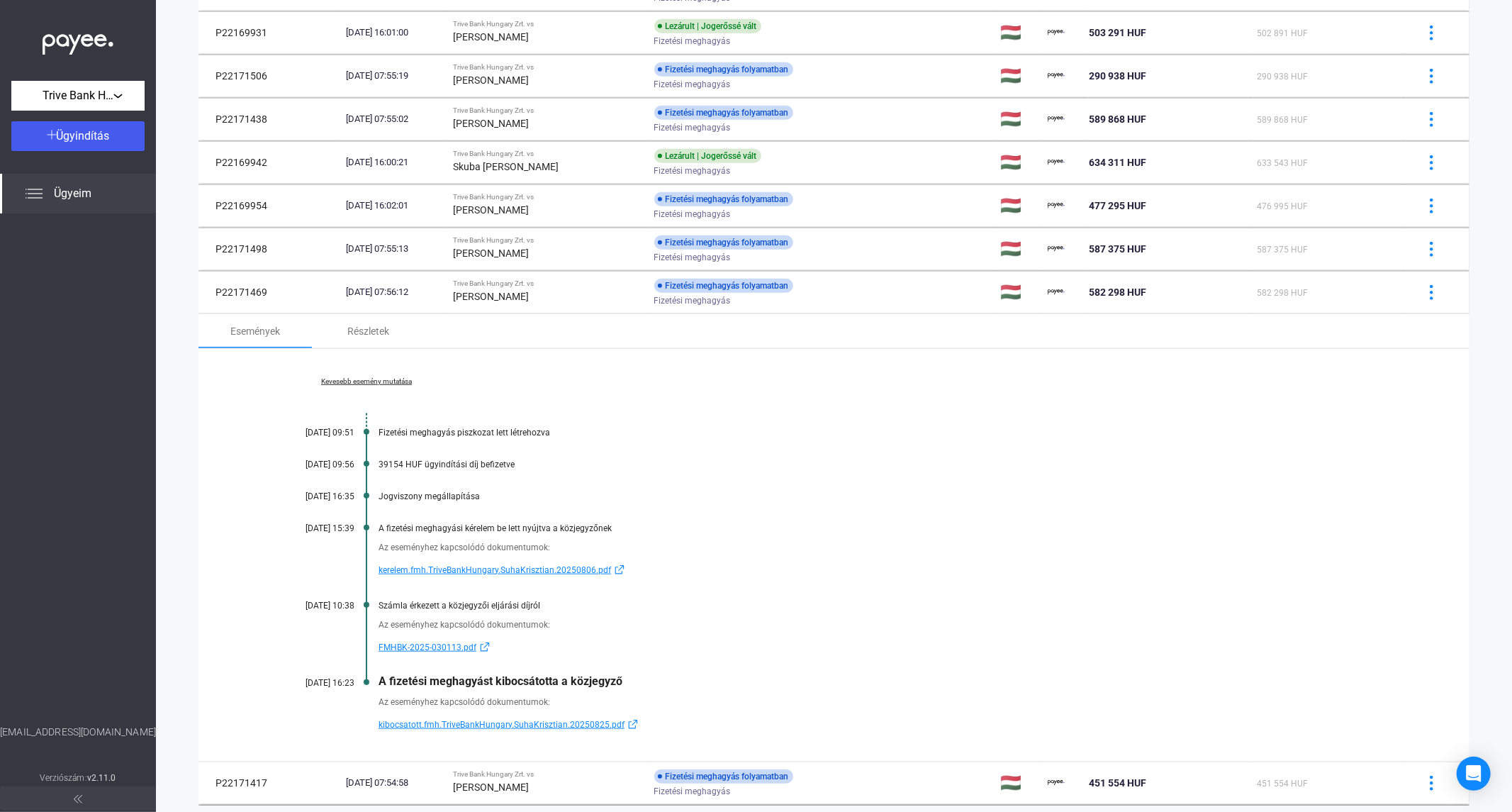
scroll to position [984, 0]
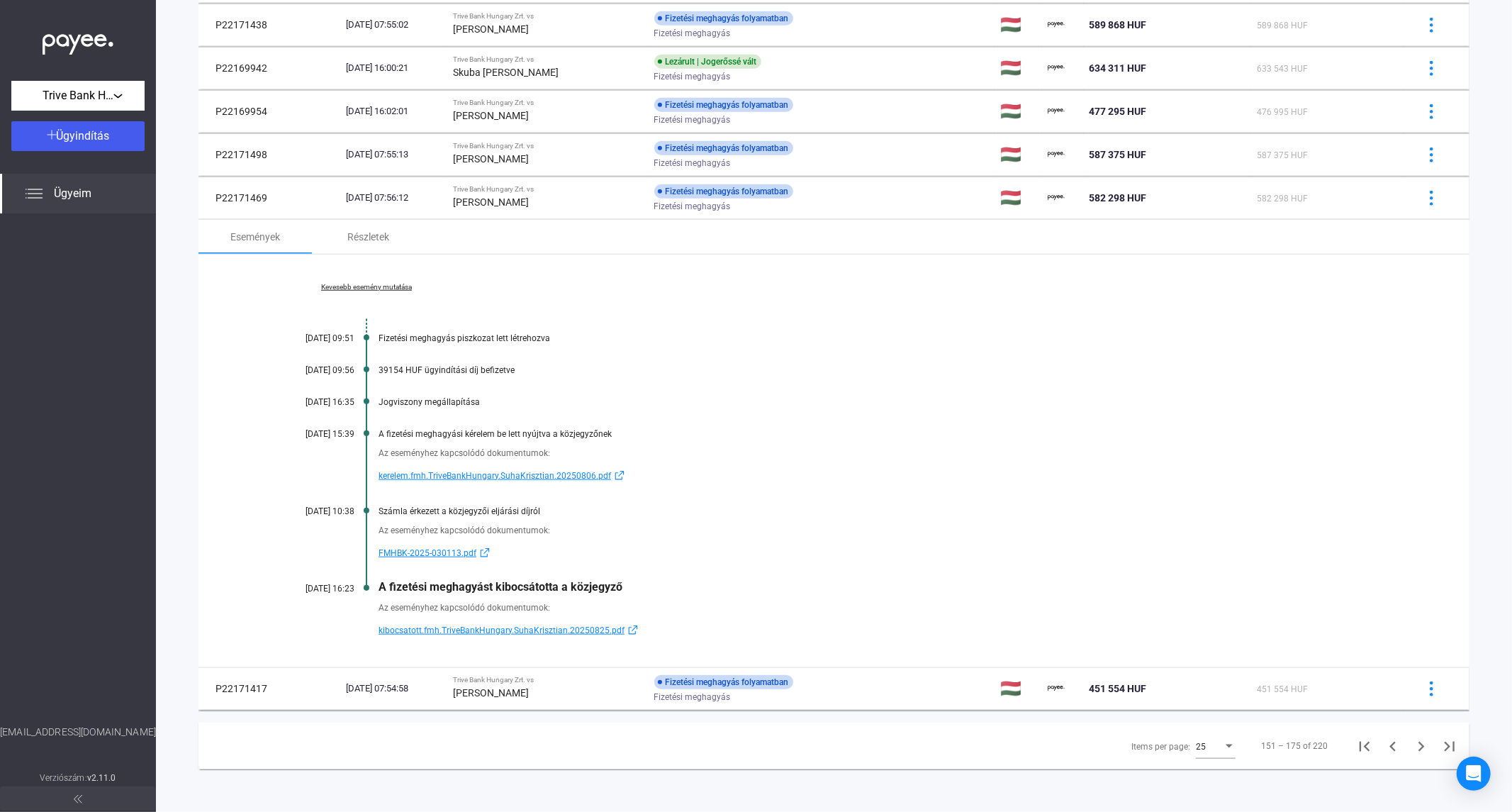
click at [90, 407] on div at bounding box center [78, 468] width 156 height 511
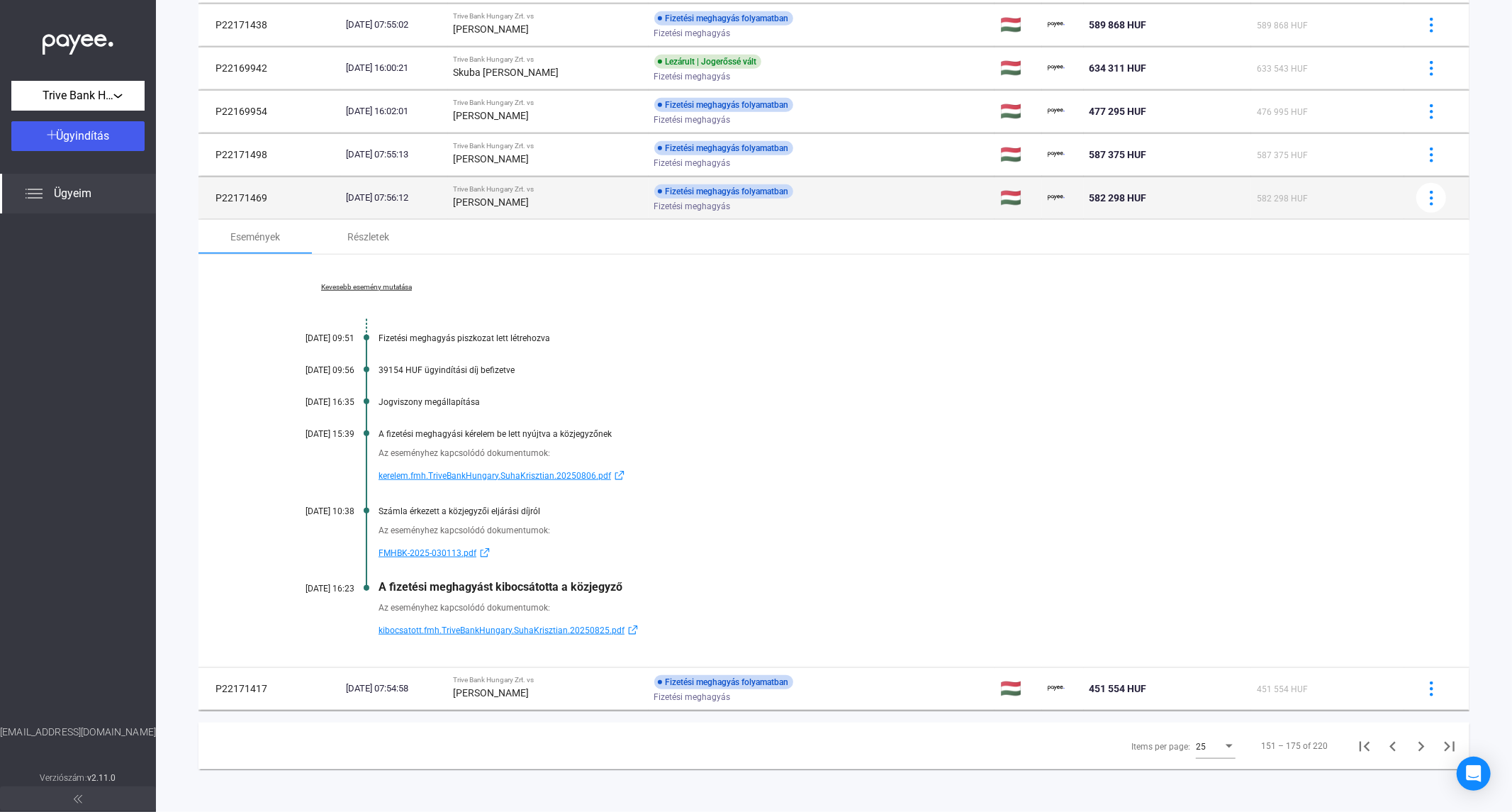
click at [506, 207] on strong "[PERSON_NAME]" at bounding box center [492, 202] width 76 height 11
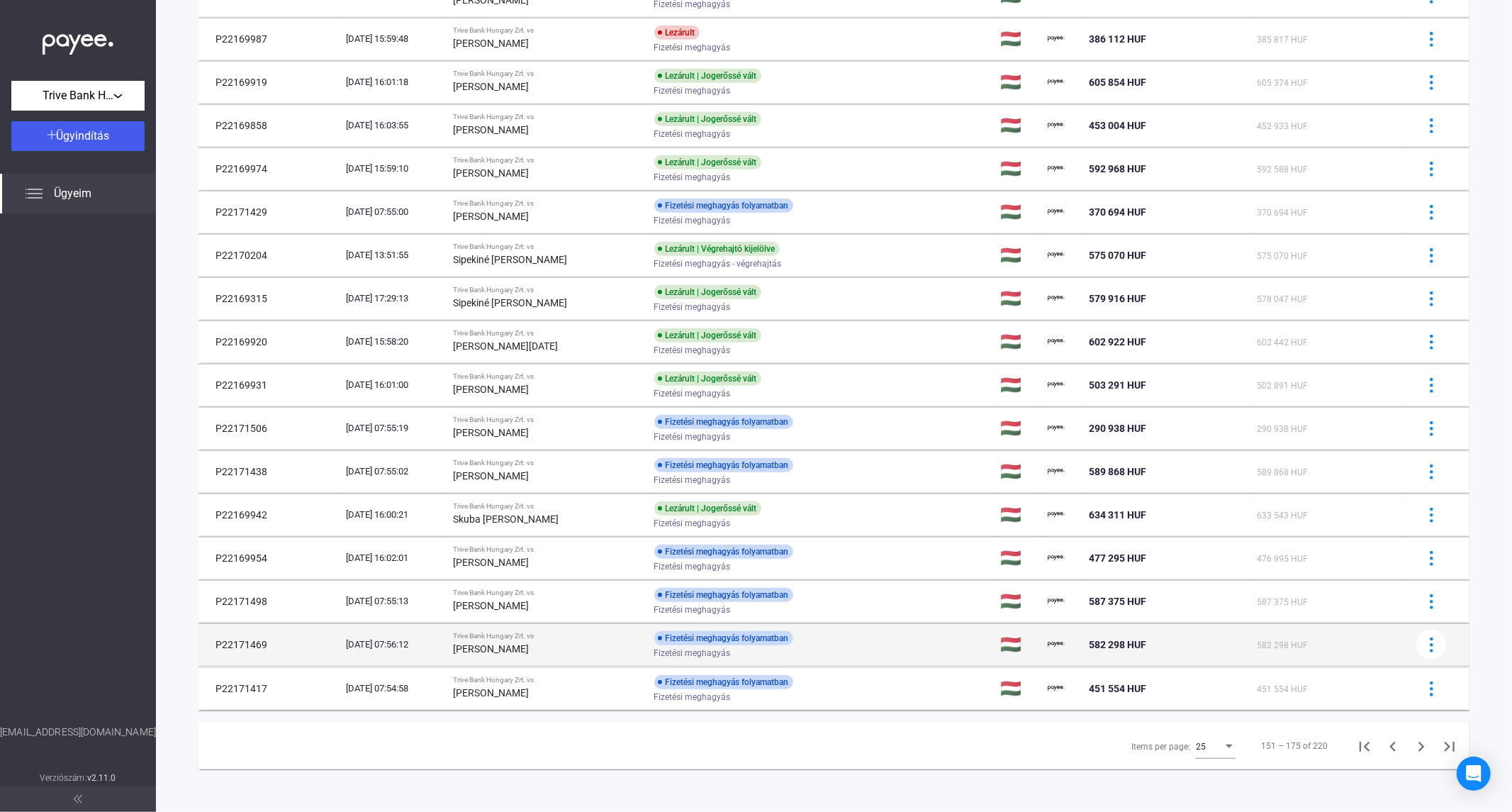
scroll to position [537, 0]
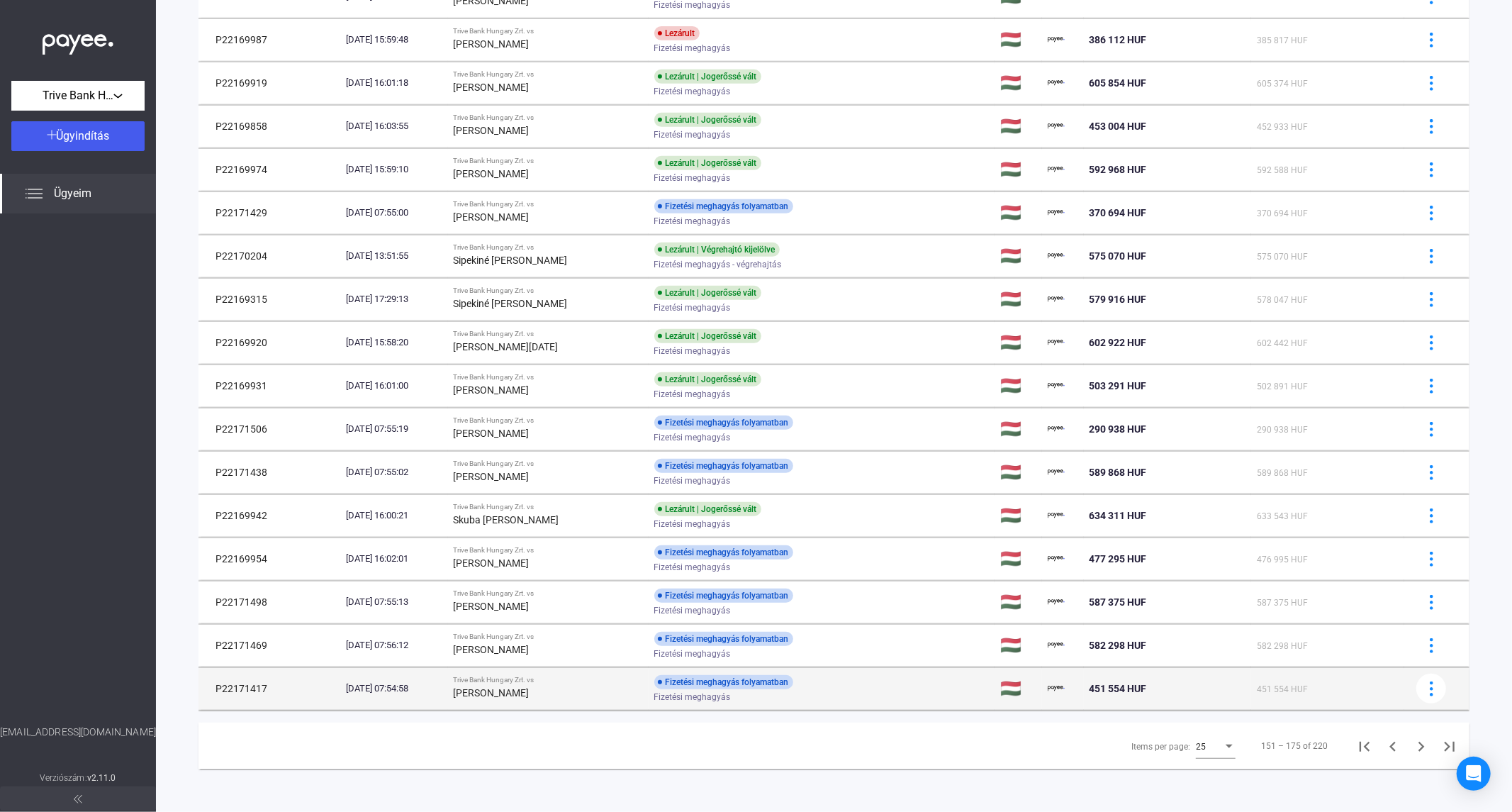
click at [533, 688] on div "[PERSON_NAME]" at bounding box center [548, 693] width 189 height 17
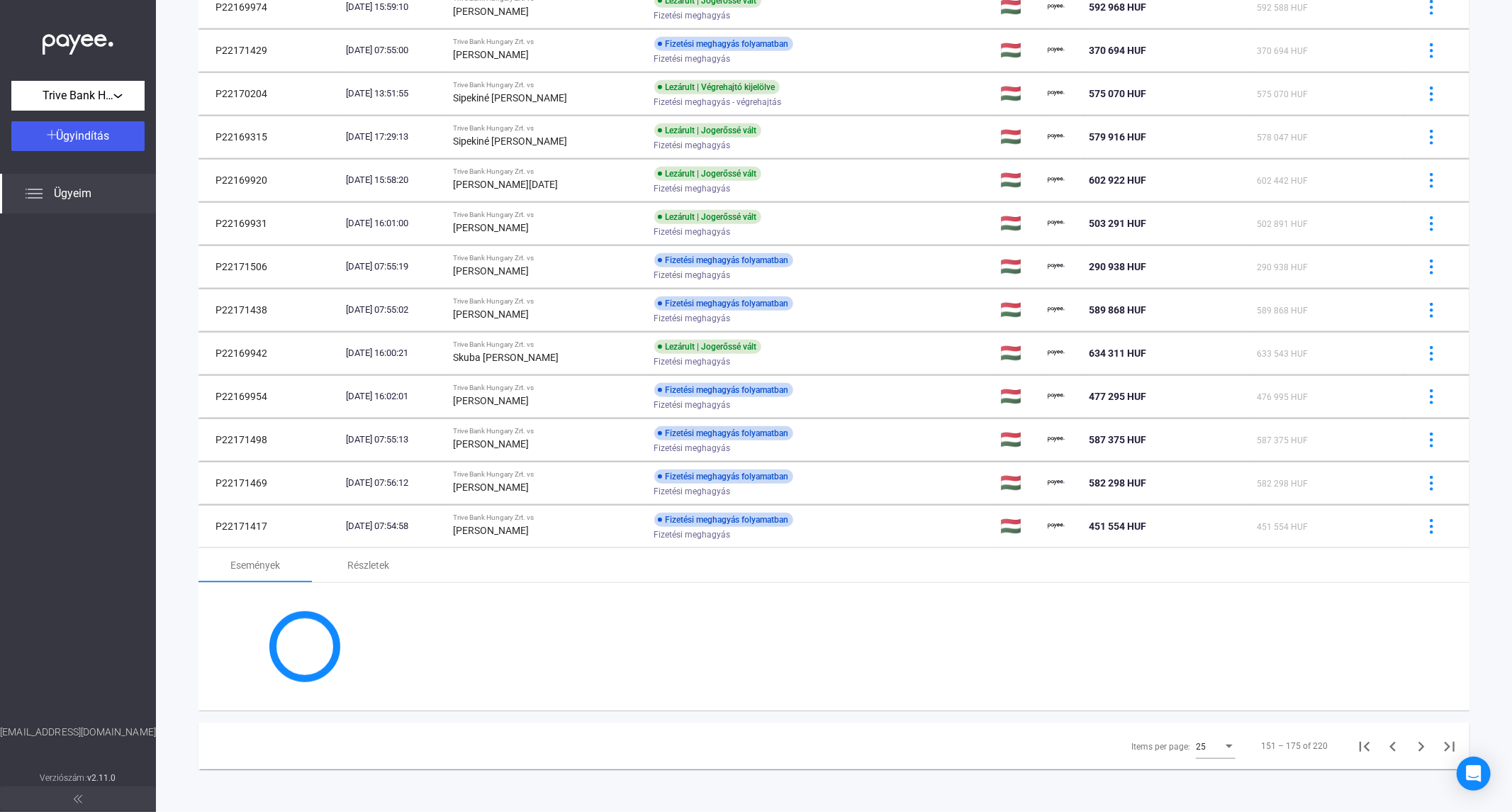
scroll to position [889, 0]
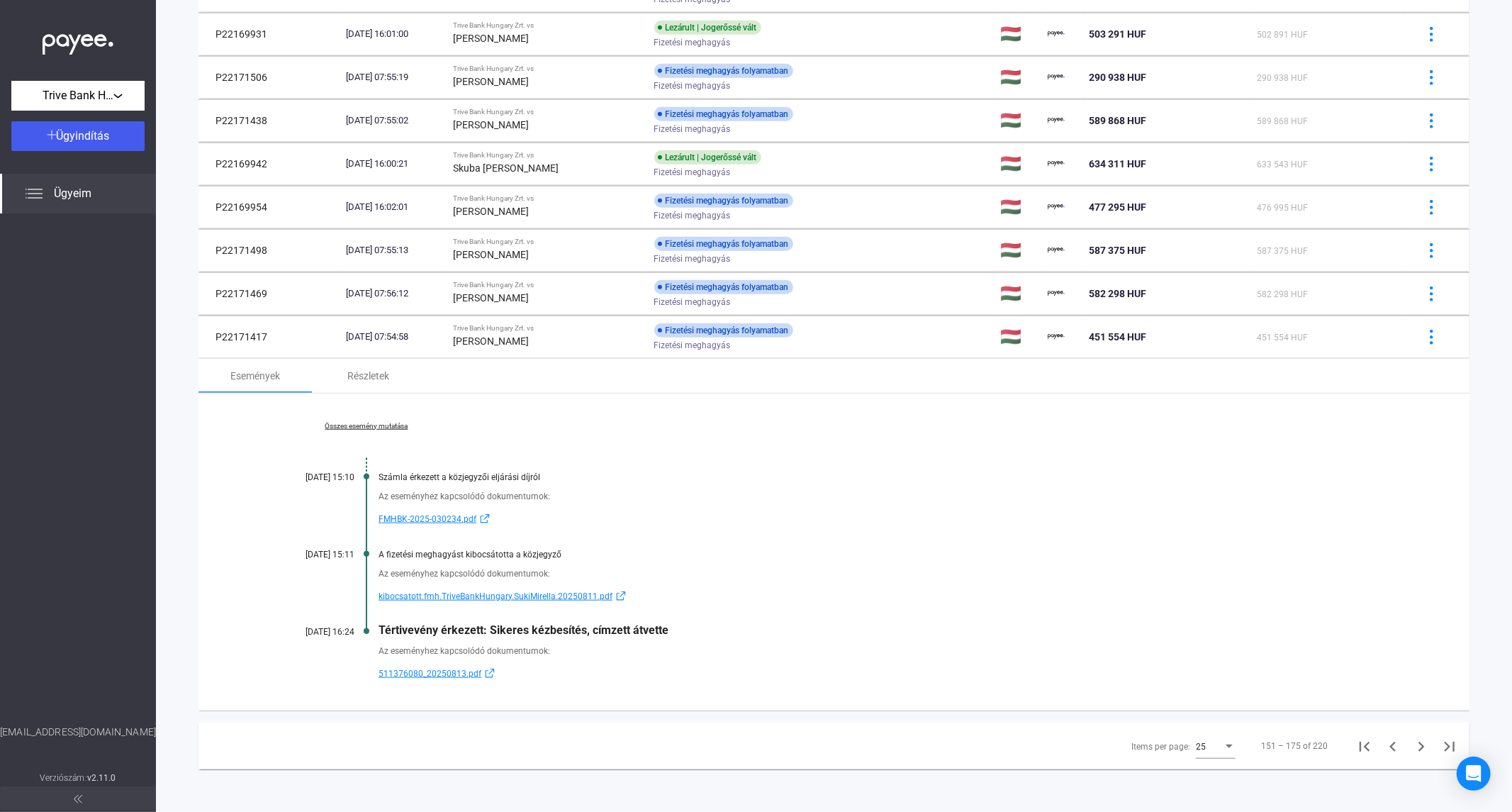
click at [379, 426] on link "Összes esemény mutatása" at bounding box center [366, 426] width 194 height 9
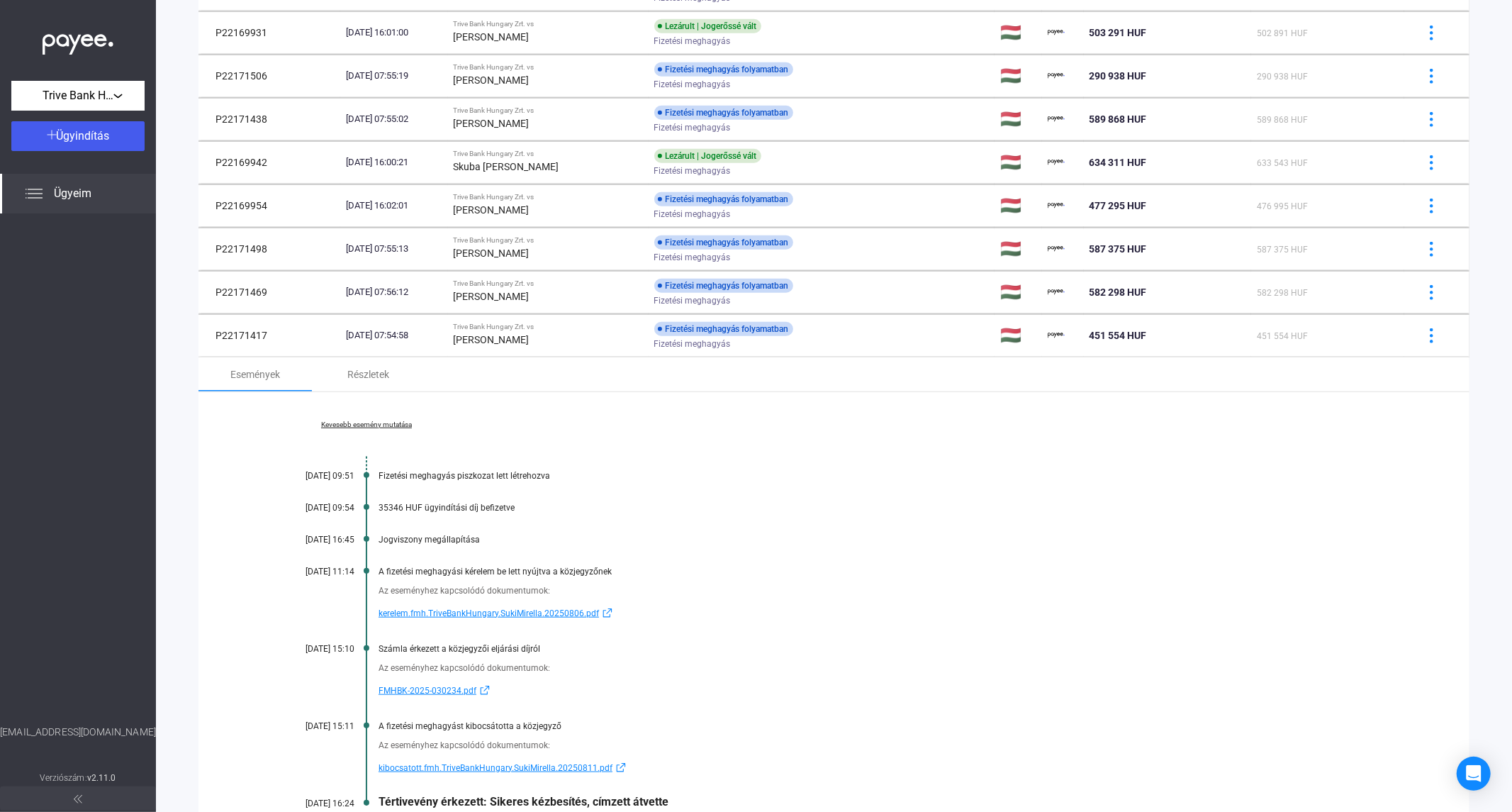
scroll to position [984, 0]
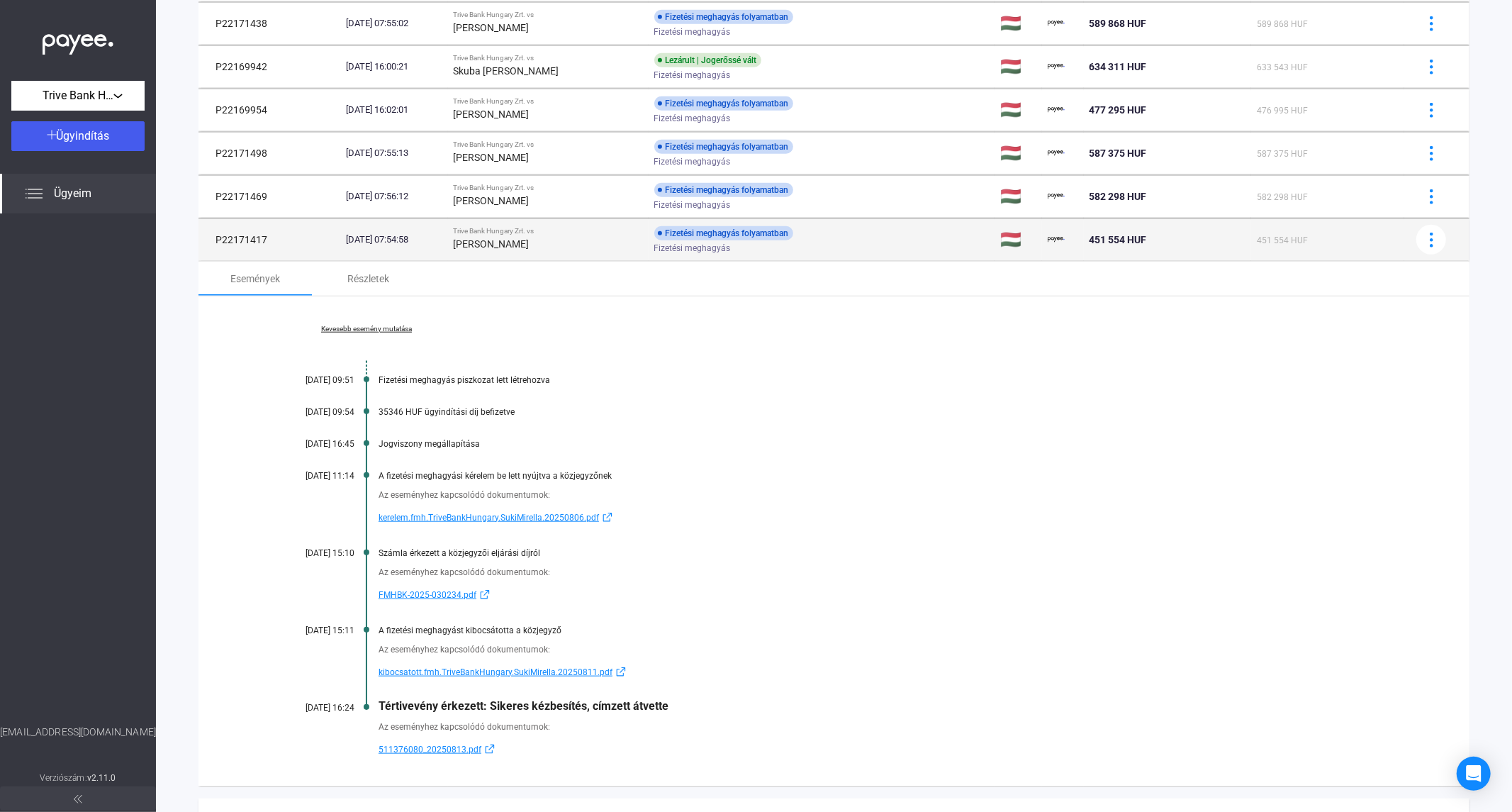
click at [519, 250] on div "[PERSON_NAME]" at bounding box center [548, 244] width 189 height 17
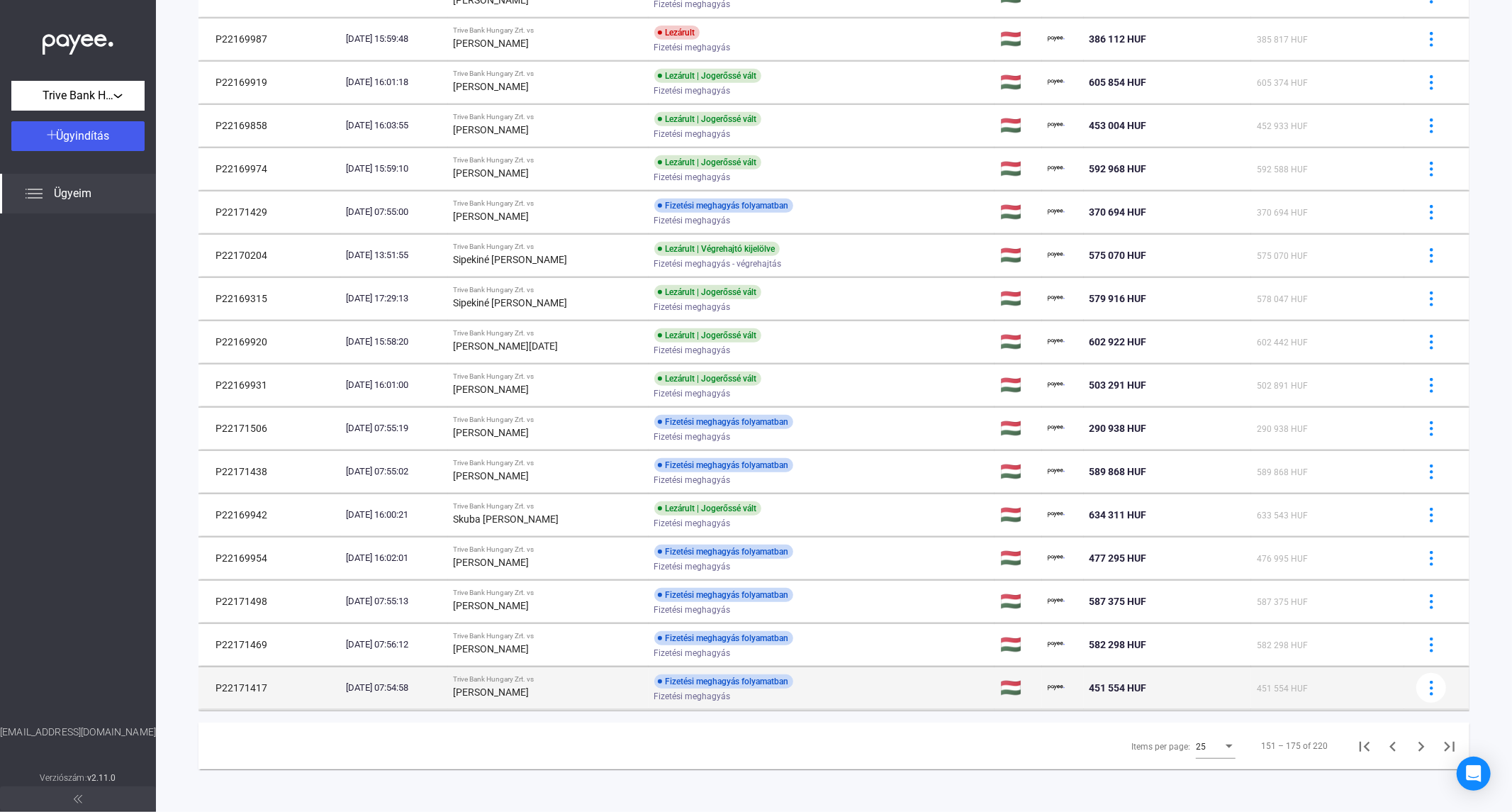
scroll to position [537, 0]
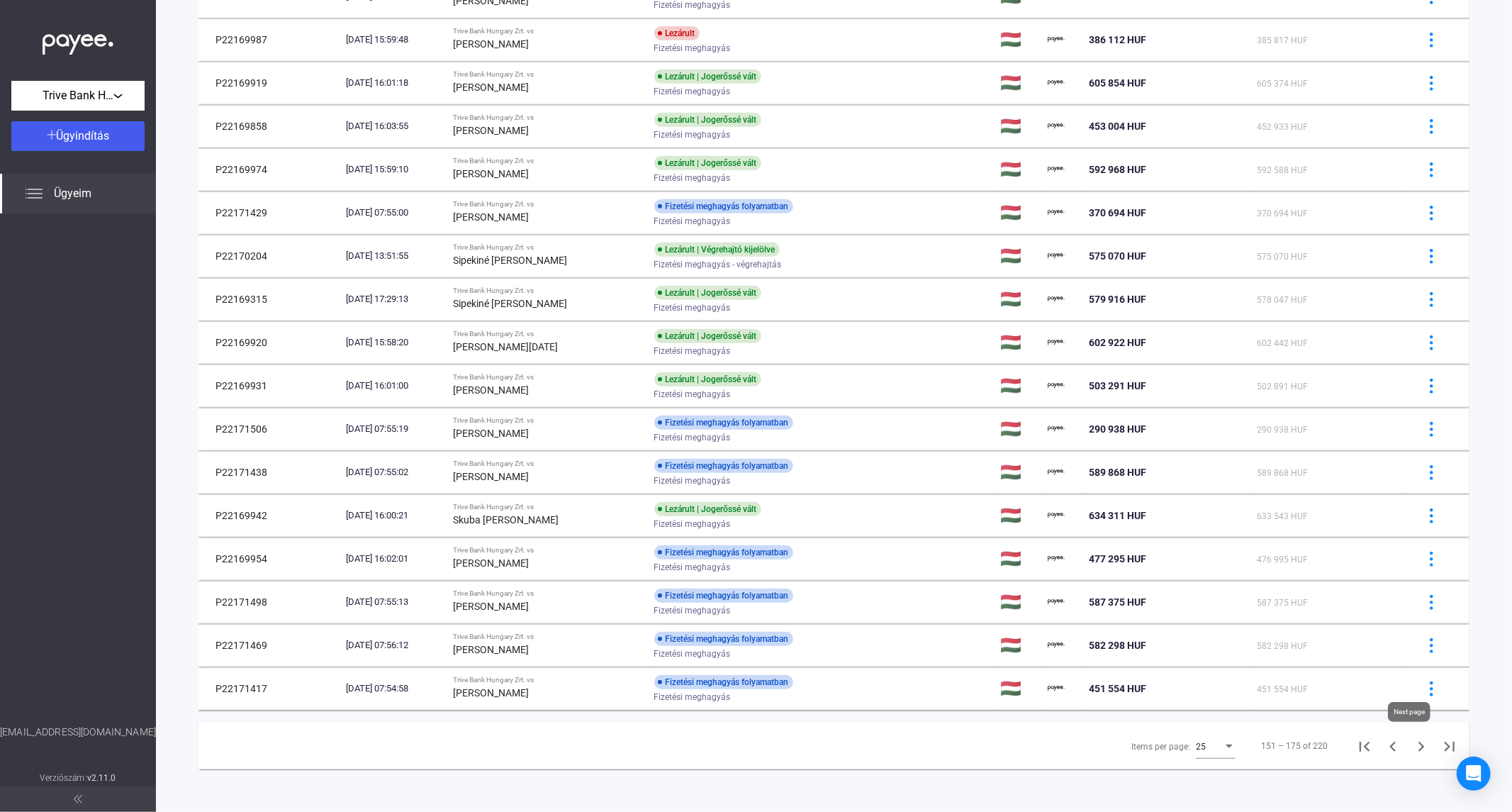
click at [1412, 750] on icon "Next page" at bounding box center [1422, 746] width 20 height 20
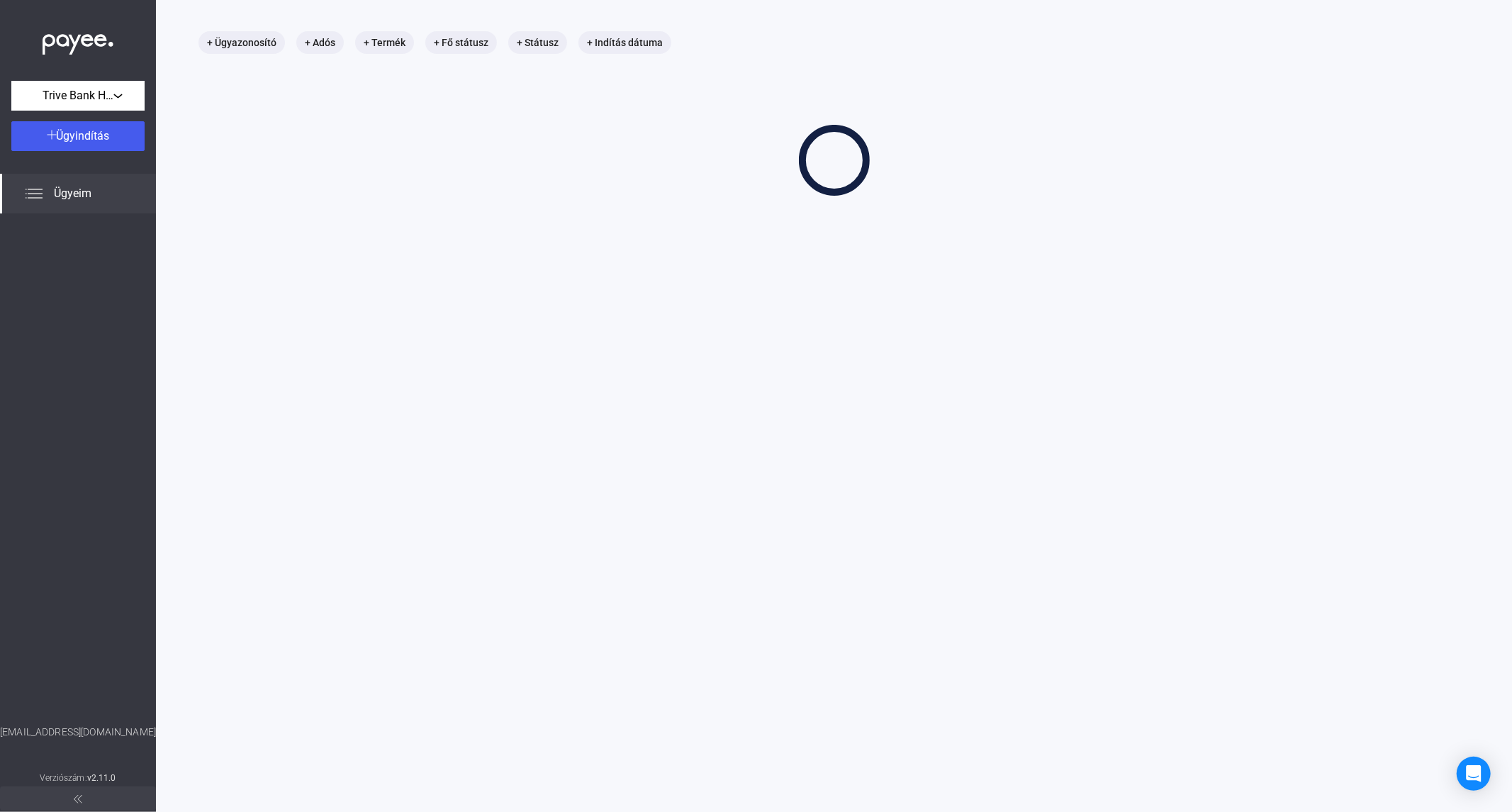
scroll to position [68, 0]
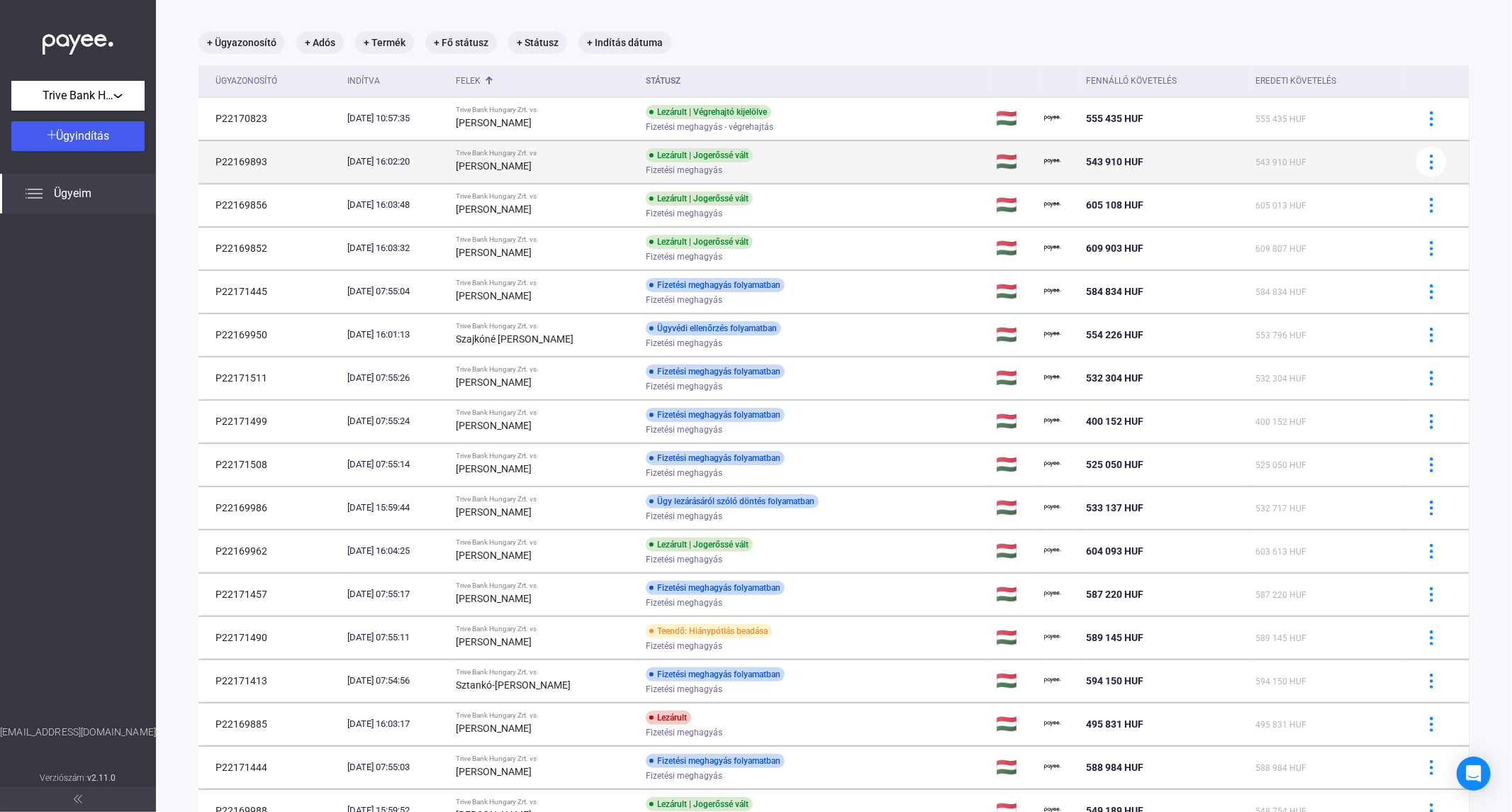
click at [565, 168] on div "[PERSON_NAME]" at bounding box center [545, 166] width 179 height 17
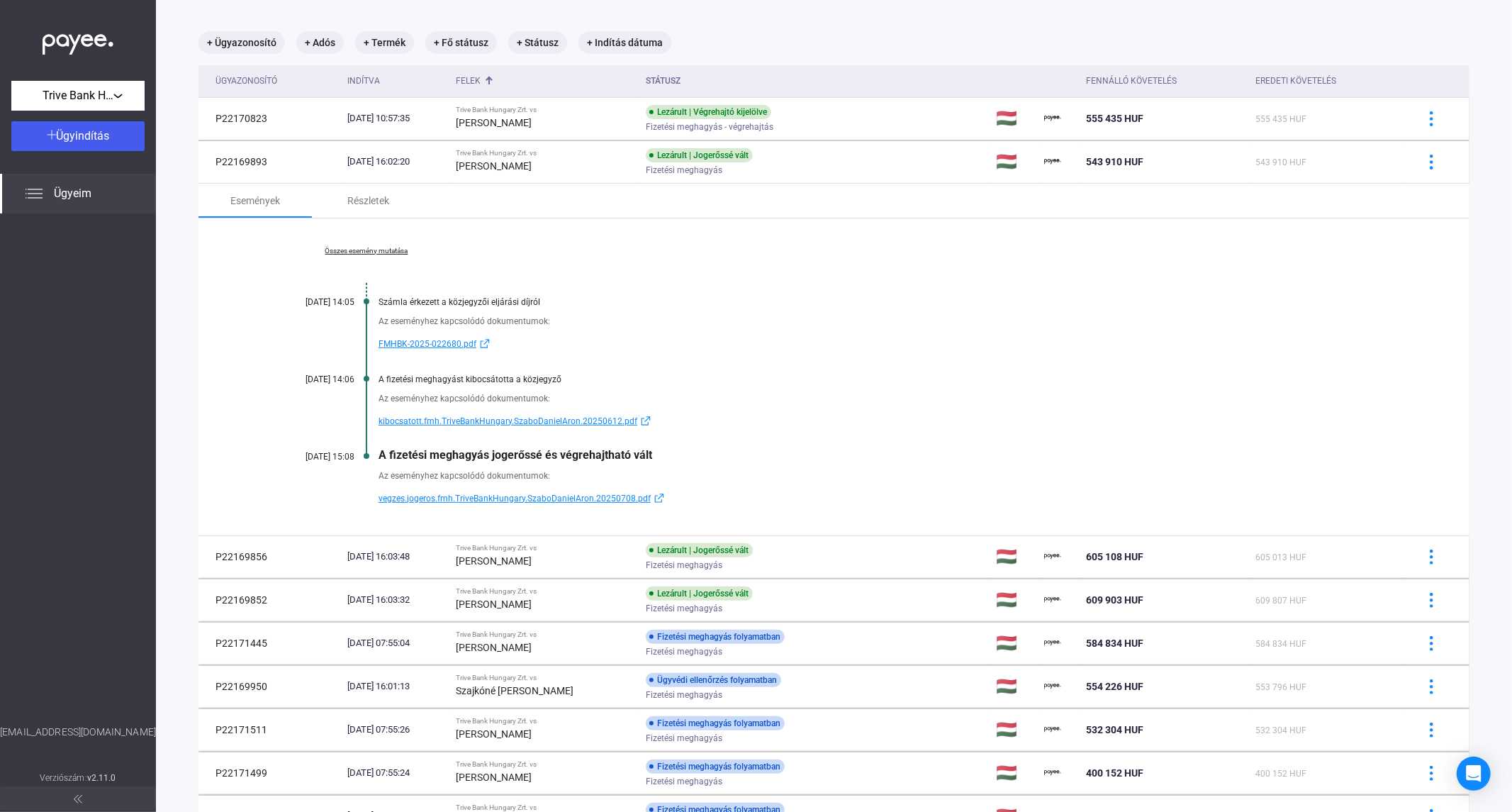
click at [383, 248] on link "Összes esemény mutatása" at bounding box center [366, 250] width 194 height 9
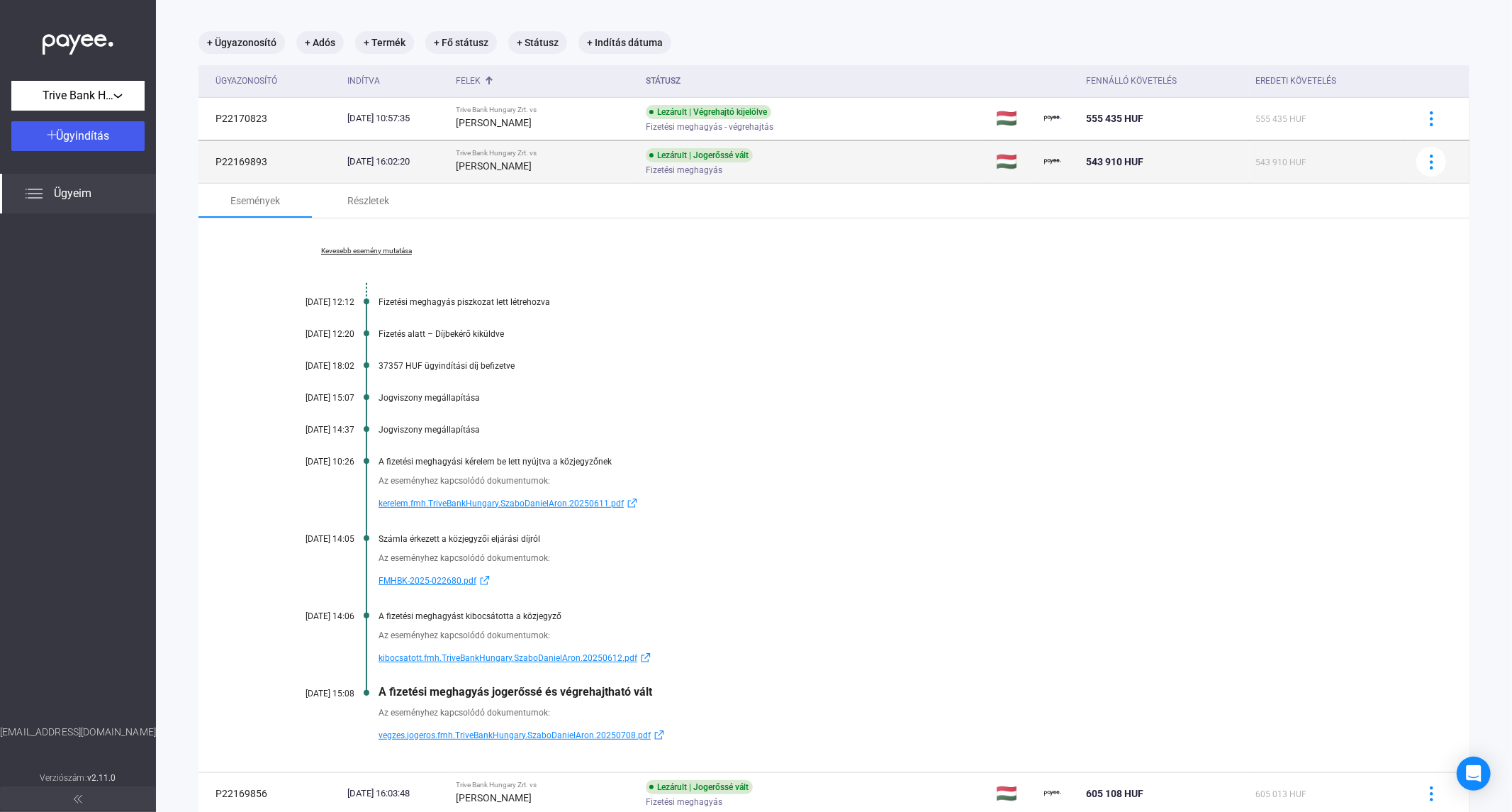
click at [510, 171] on div "[PERSON_NAME]" at bounding box center [545, 166] width 179 height 17
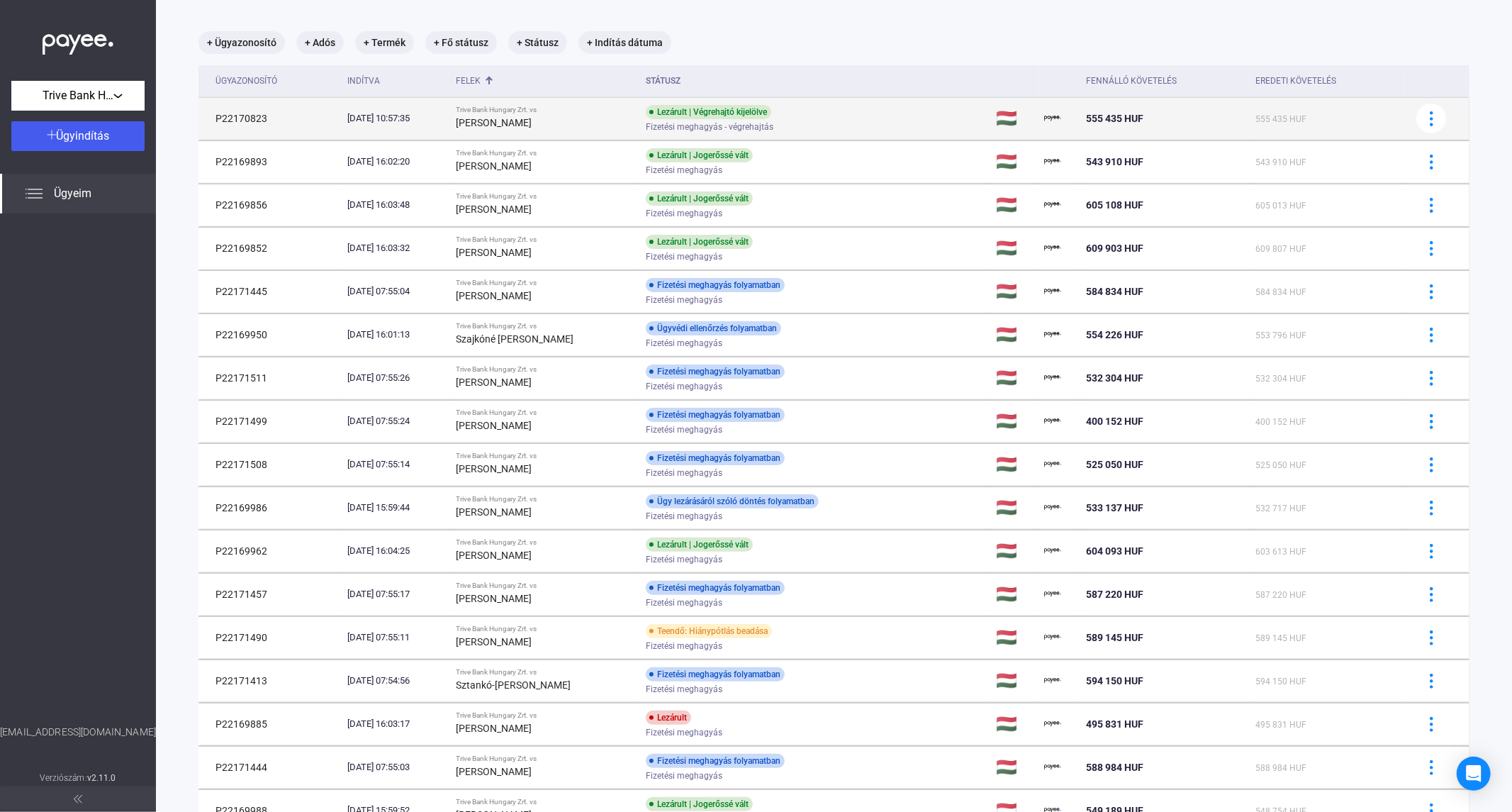
click at [521, 125] on strong "[PERSON_NAME]" at bounding box center [494, 123] width 76 height 11
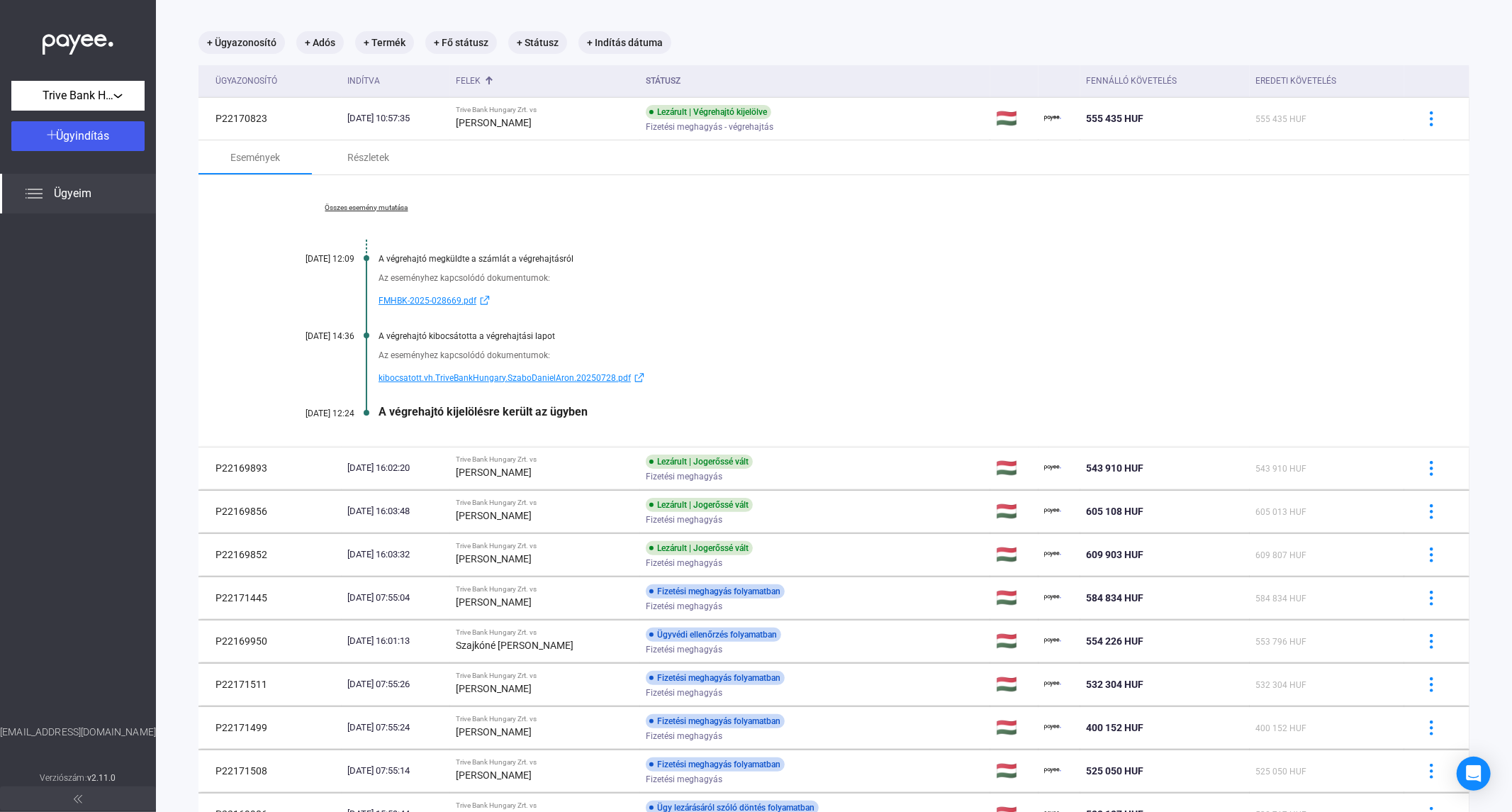
click at [346, 204] on link "Összes esemény mutatása" at bounding box center [366, 208] width 194 height 9
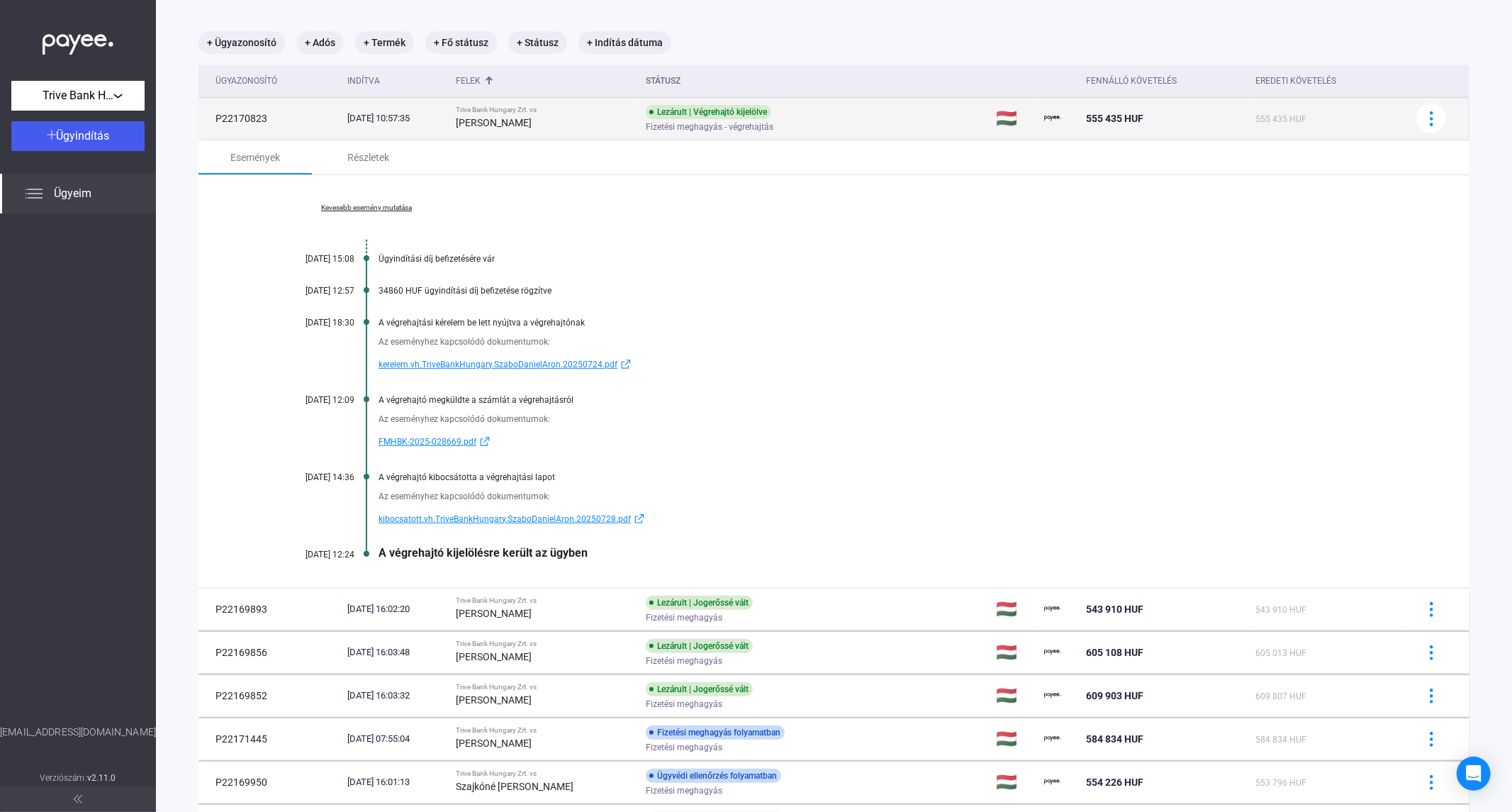
drag, startPoint x: 275, startPoint y: 119, endPoint x: 208, endPoint y: 115, distance: 67.1
click at [208, 115] on td "P22170823" at bounding box center [270, 118] width 144 height 43
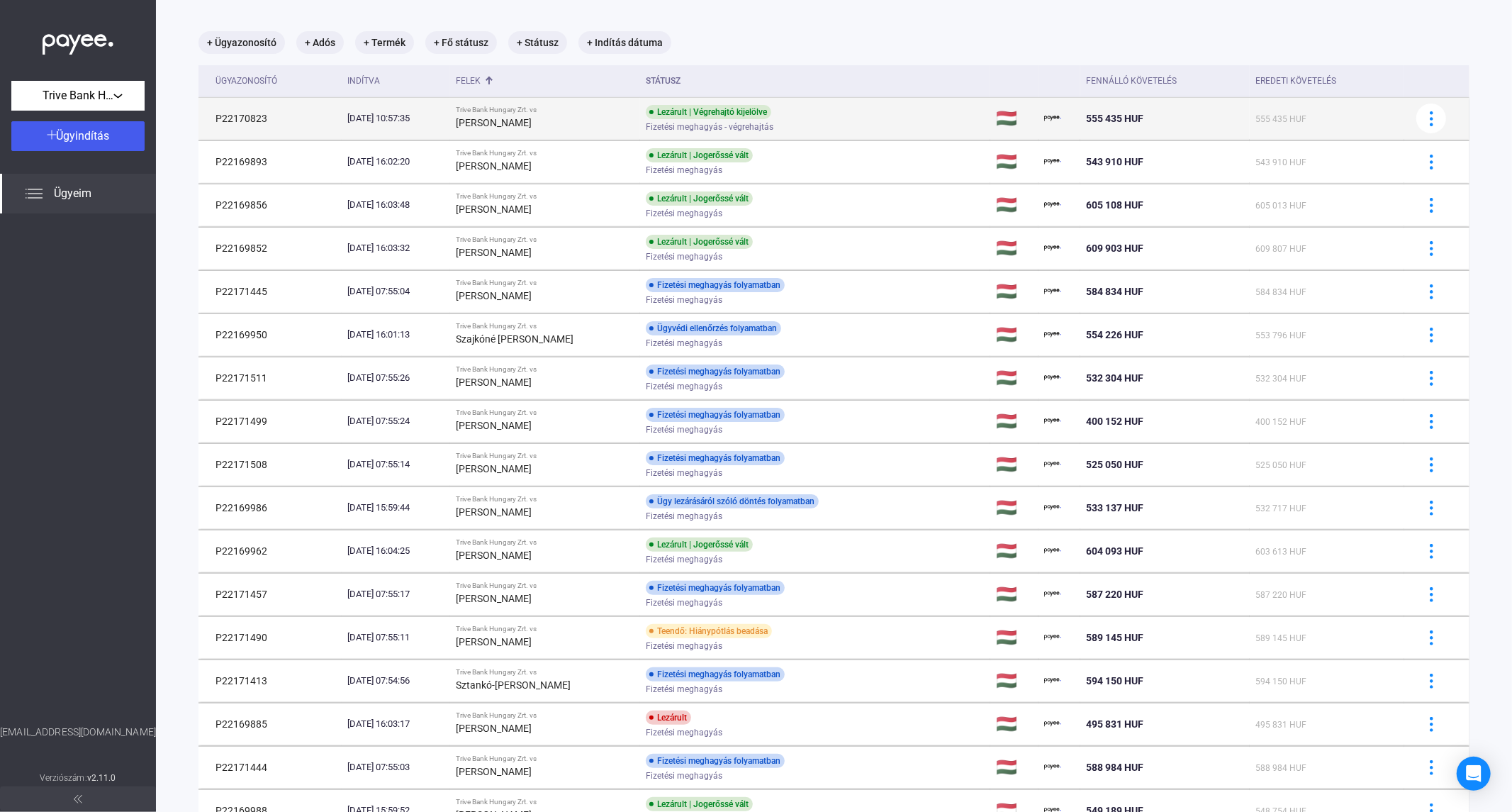
copy td "P22170823"
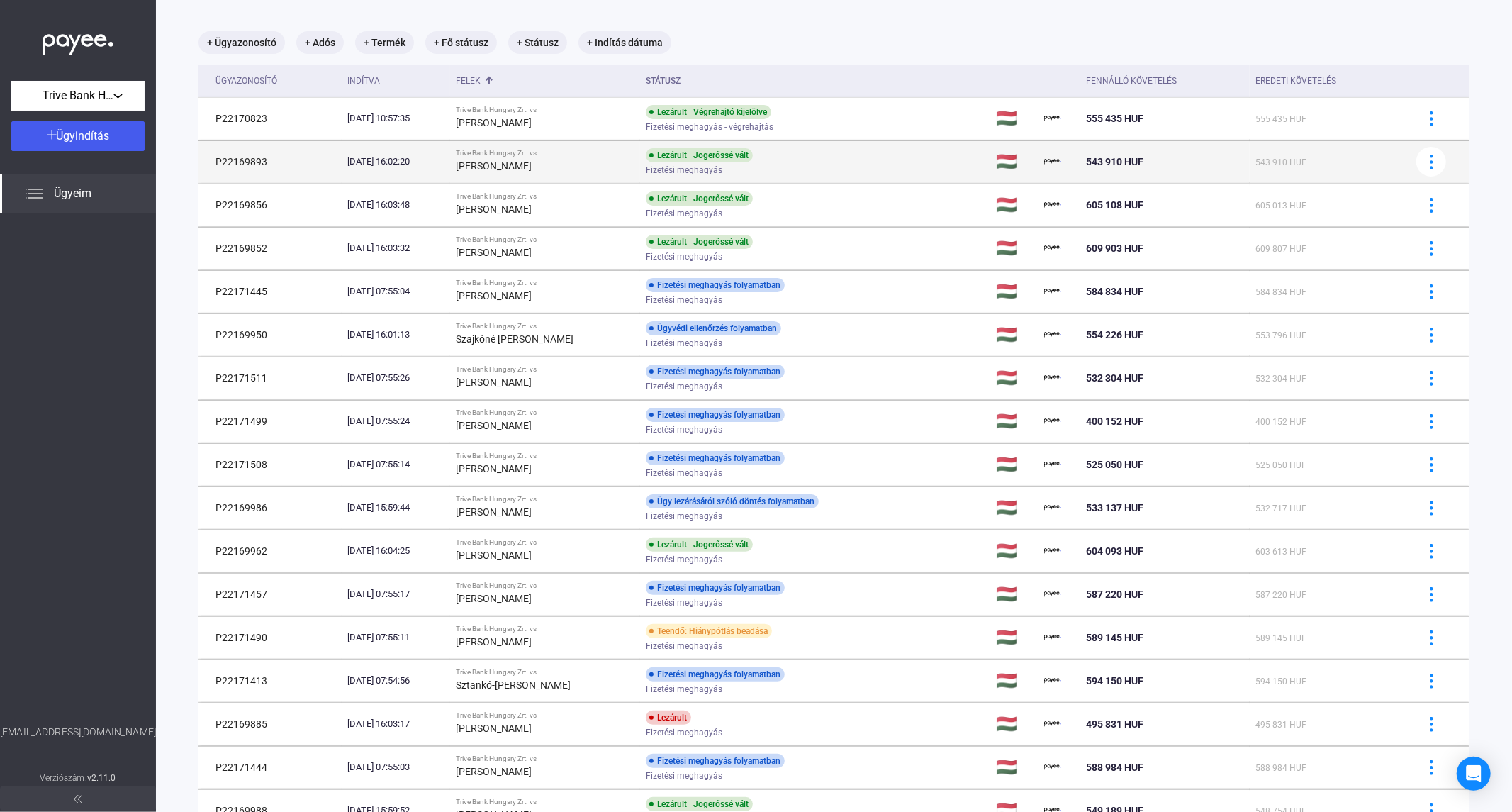
click at [573, 164] on div "[PERSON_NAME]" at bounding box center [545, 166] width 179 height 17
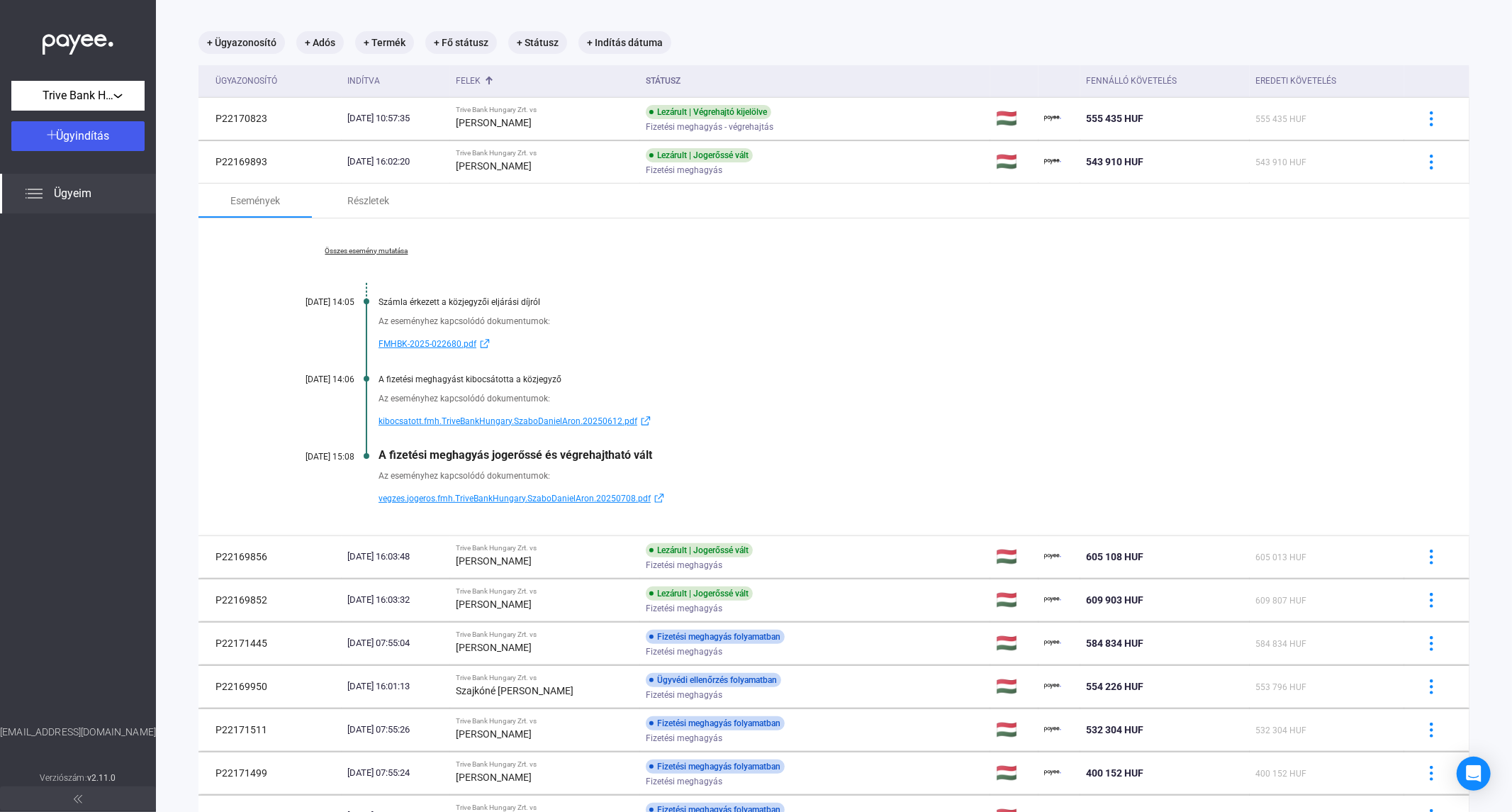
click at [353, 255] on div "Összes esemény mutatása [DATE] 14:05 Számla érkezett a közjegyzői eljárási díjr…" at bounding box center [835, 376] width 1271 height 317
click at [355, 247] on link "Összes esemény mutatása" at bounding box center [366, 250] width 194 height 9
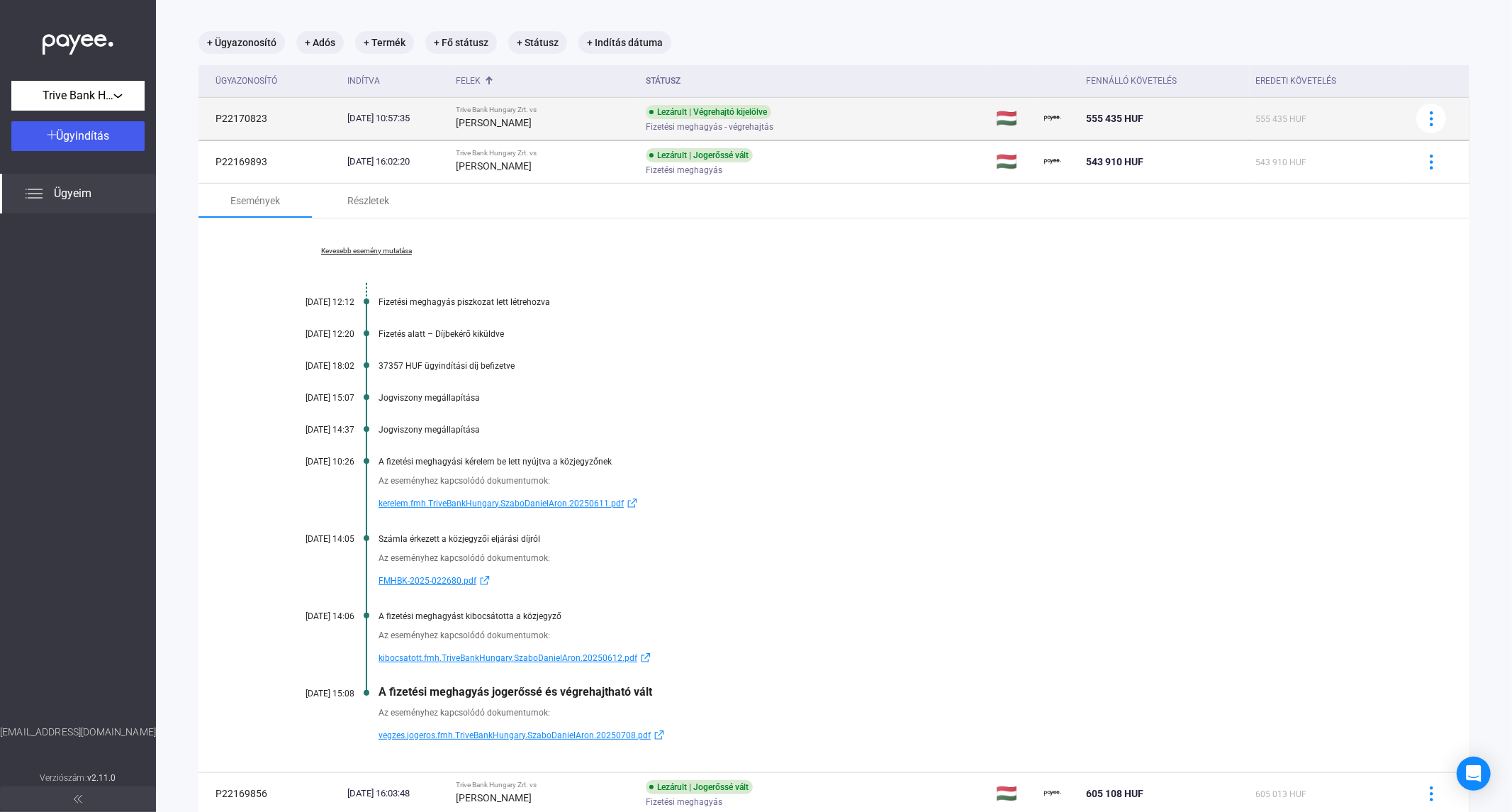
click at [509, 114] on div "[PERSON_NAME]" at bounding box center [545, 123] width 179 height 17
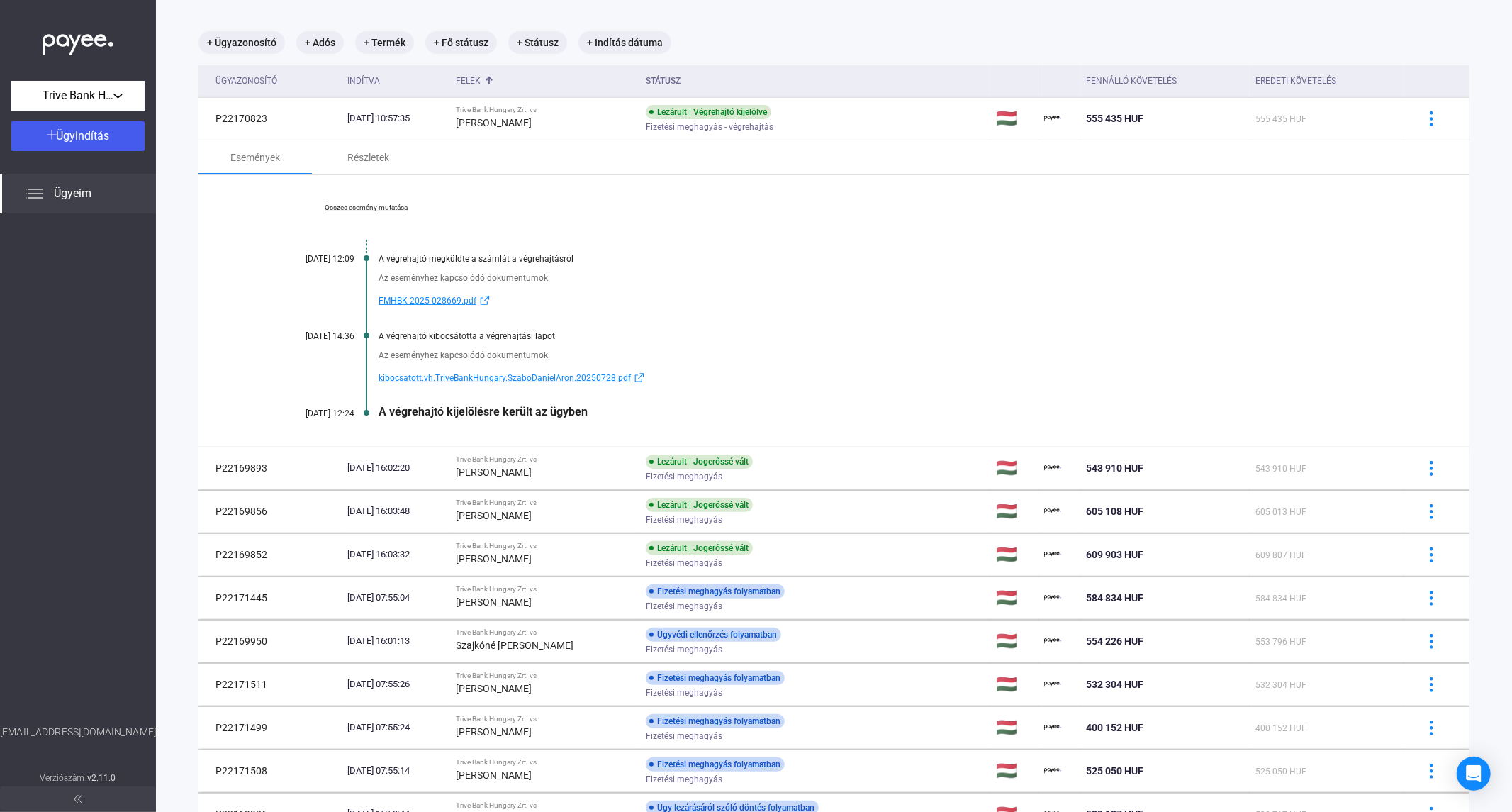
click at [380, 205] on link "Összes esemény mutatása" at bounding box center [366, 208] width 194 height 9
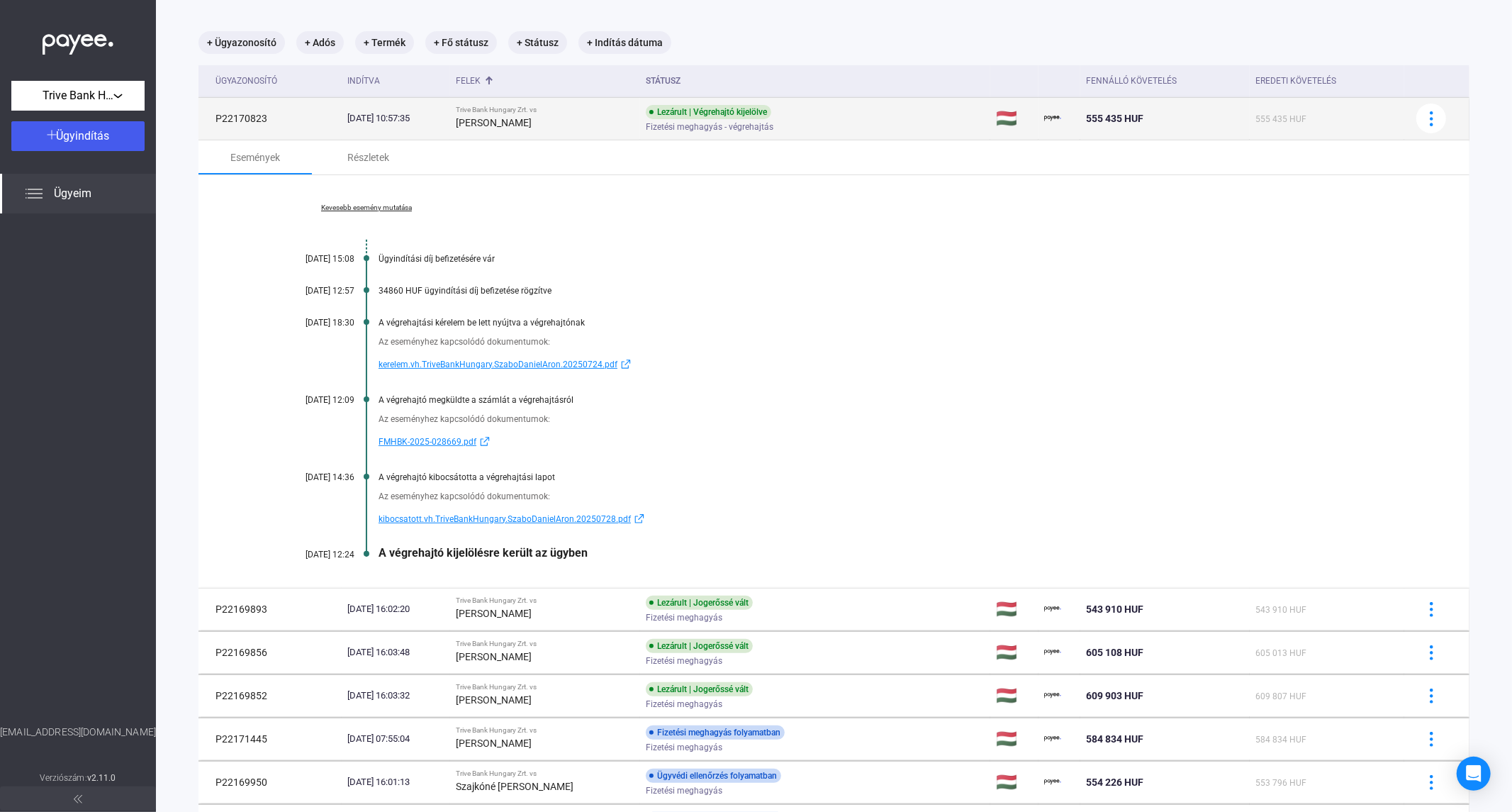
click at [526, 125] on strong "[PERSON_NAME]" at bounding box center [494, 123] width 76 height 11
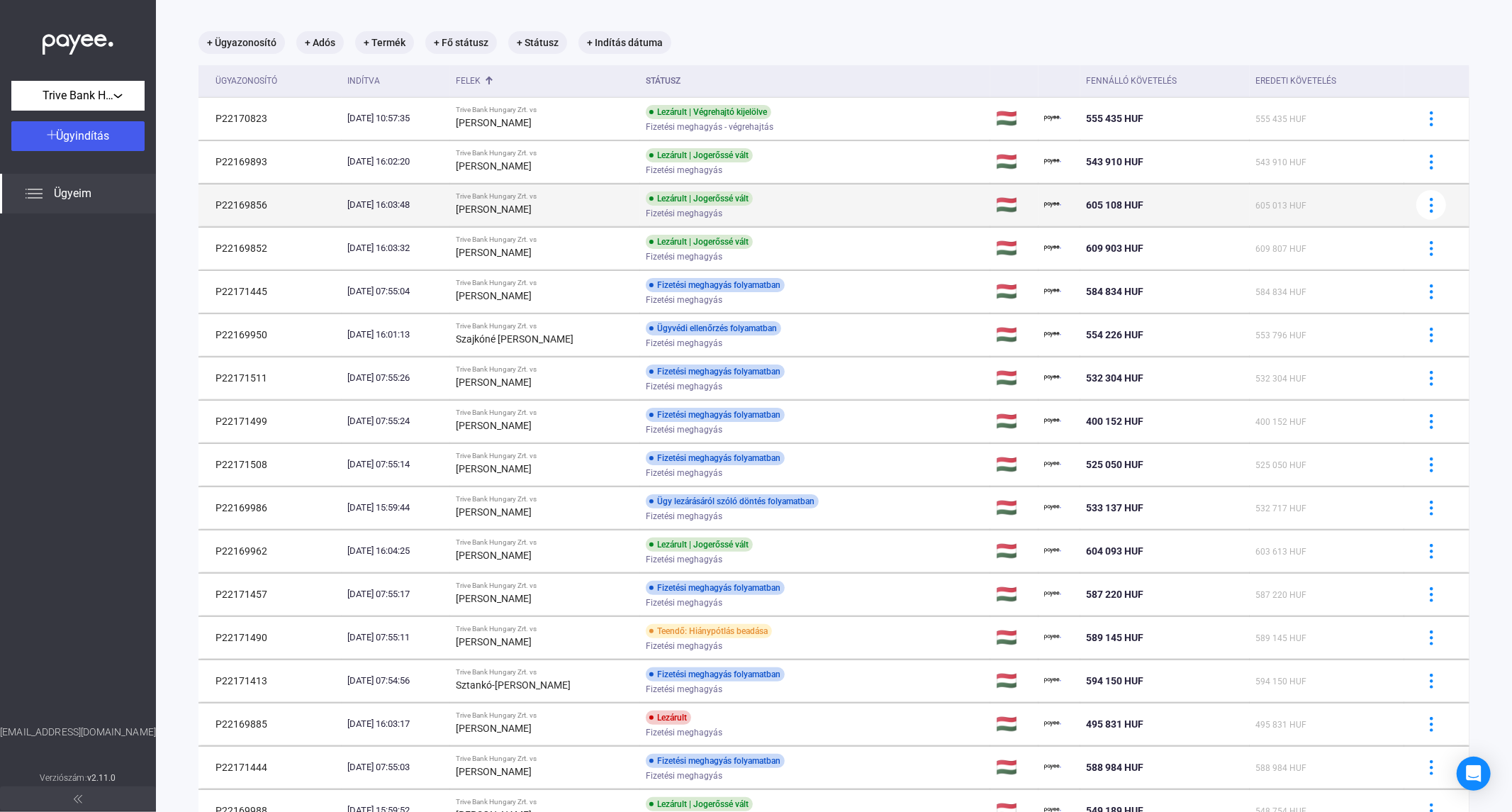
click at [532, 208] on strong "[PERSON_NAME]" at bounding box center [494, 209] width 76 height 11
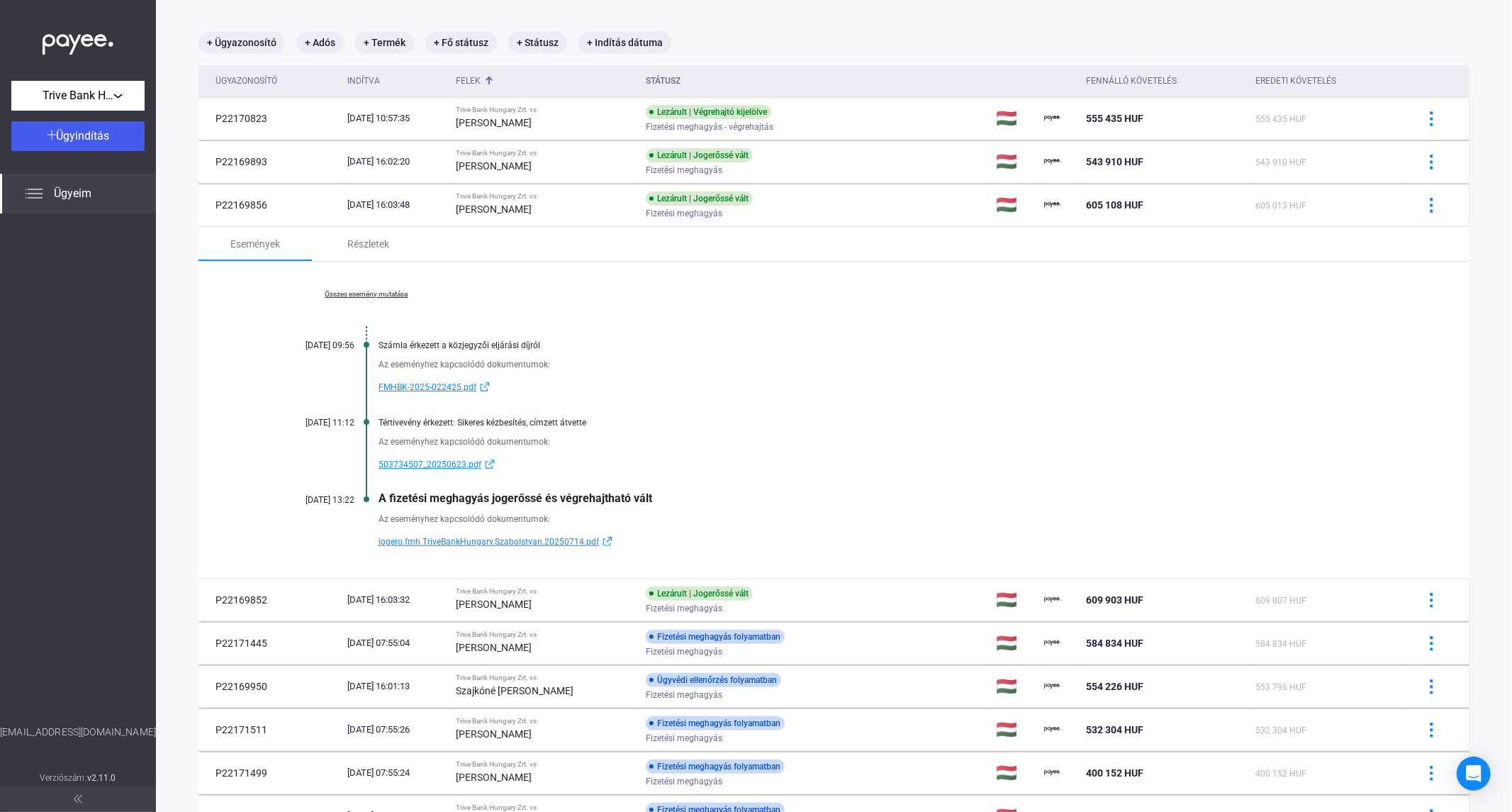
click at [362, 291] on link "Összes esemény mutatása" at bounding box center [366, 294] width 194 height 9
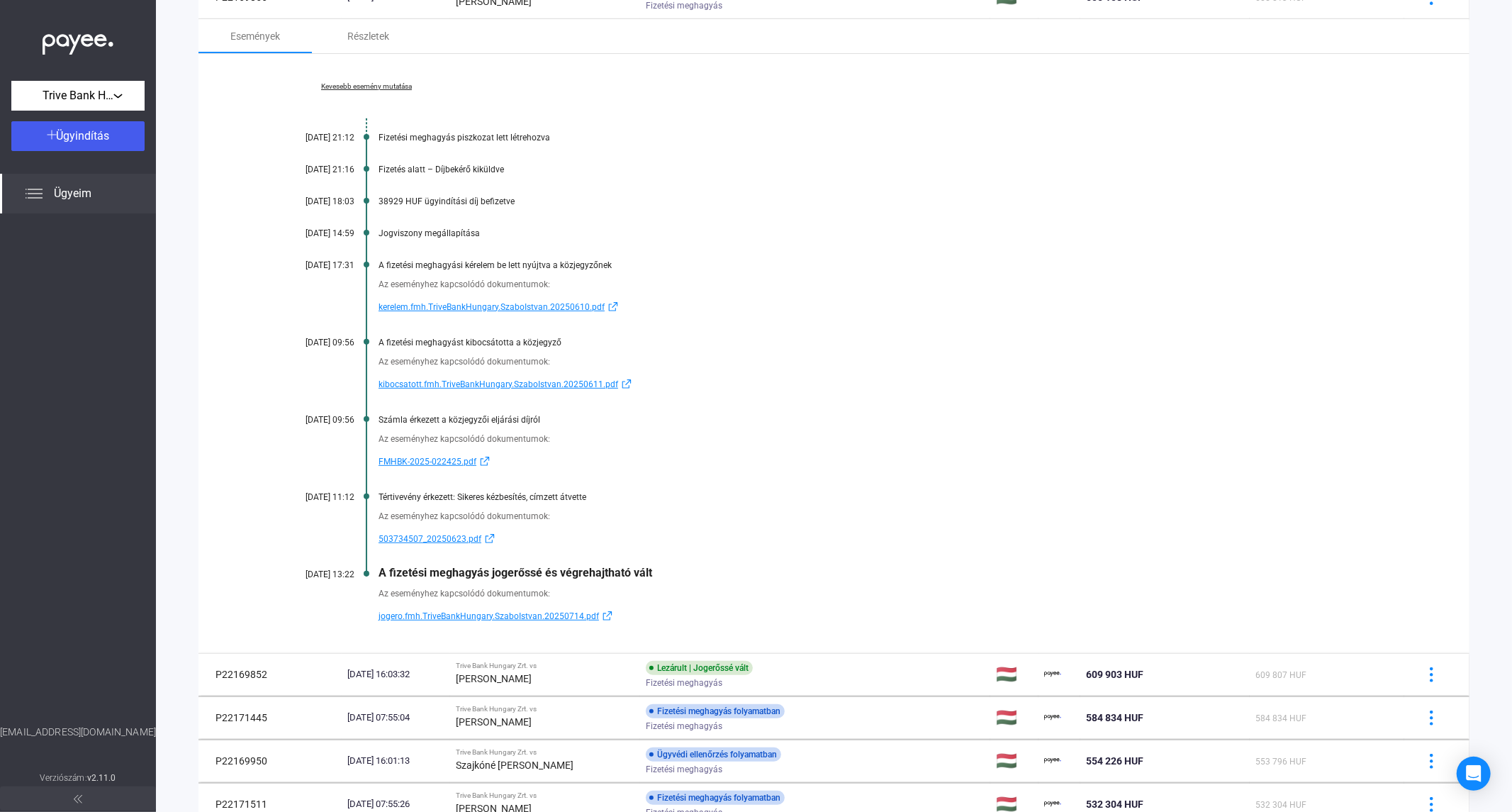
scroll to position [304, 0]
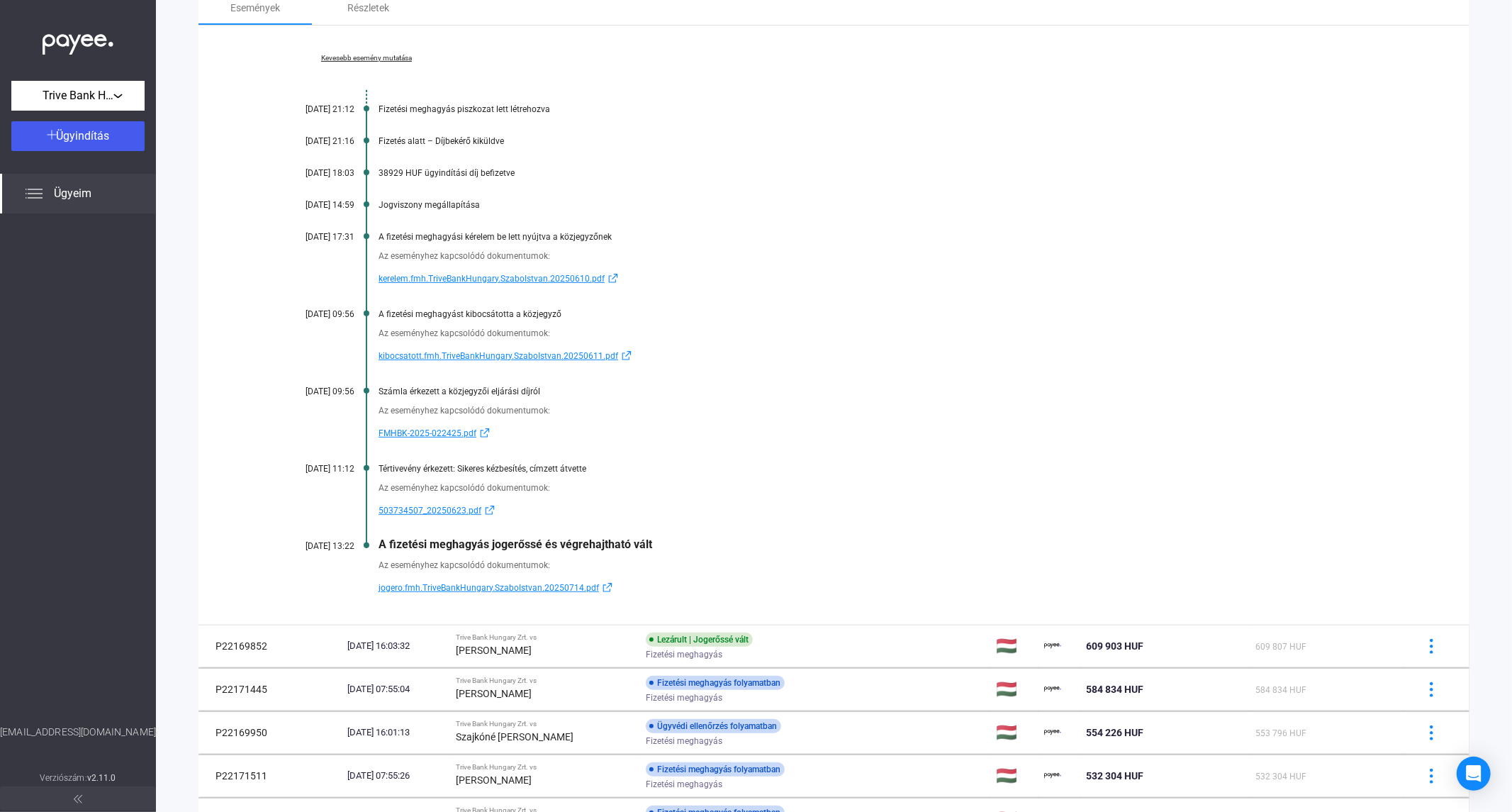
click at [193, 494] on main "+ Ügyazonosító + Adós + Termék + Fő státusz + Státusz + Indítás dátuma Ügyazono…" at bounding box center [834, 721] width 1356 height 1914
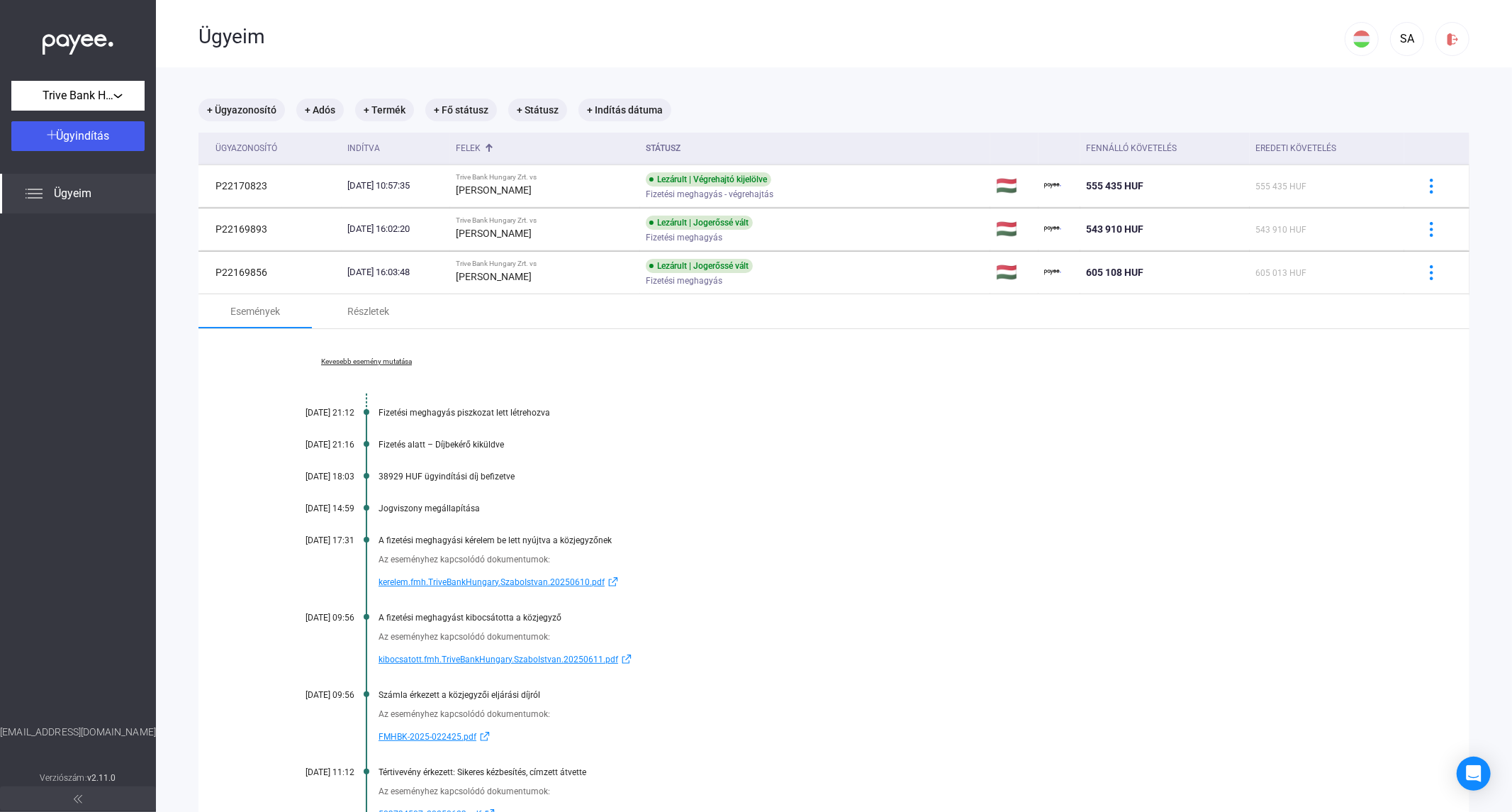
scroll to position [236, 0]
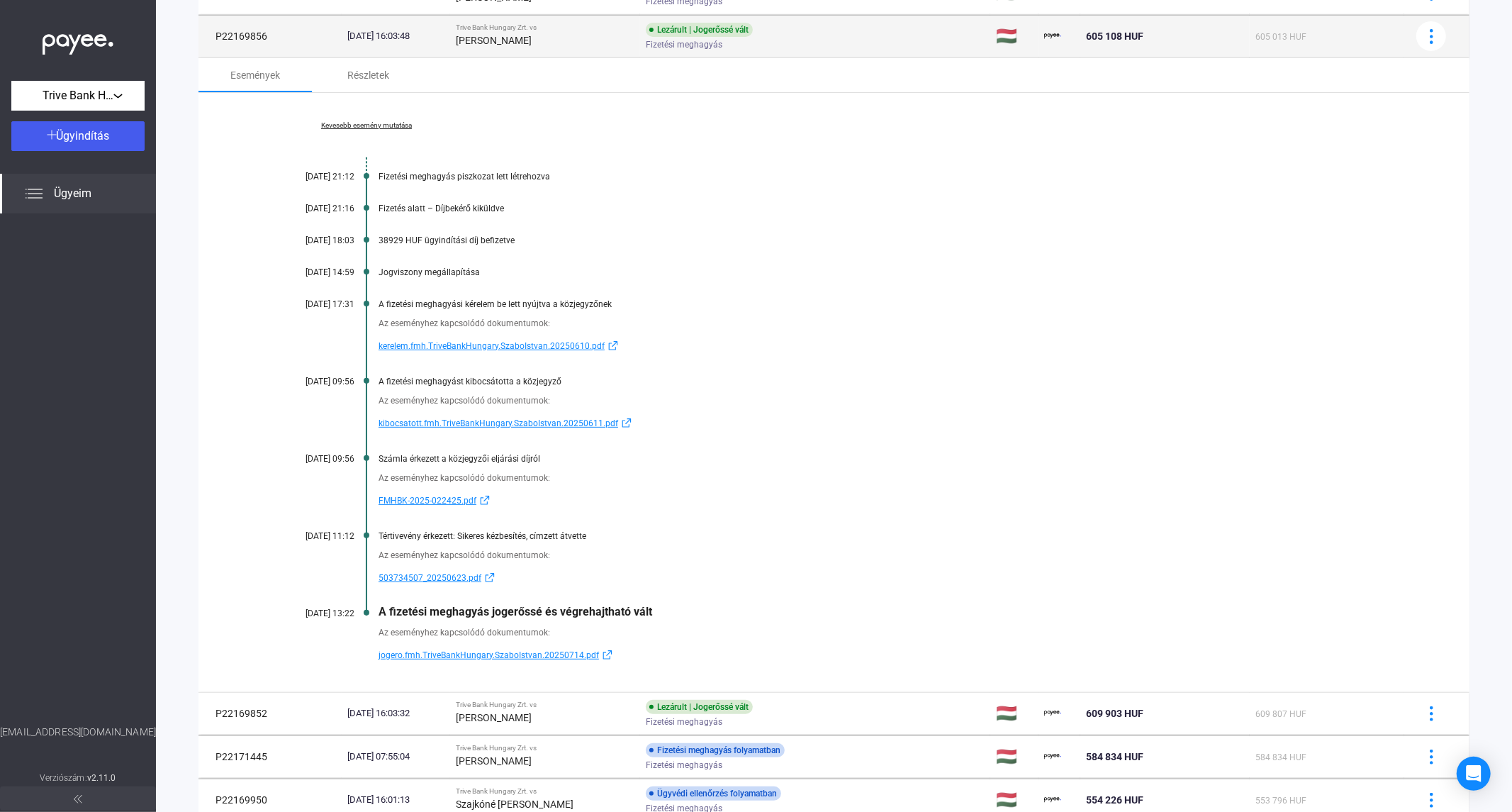
click at [489, 50] on td "Trive Bank Hungary Zrt. vs [PERSON_NAME]" at bounding box center [545, 36] width 190 height 43
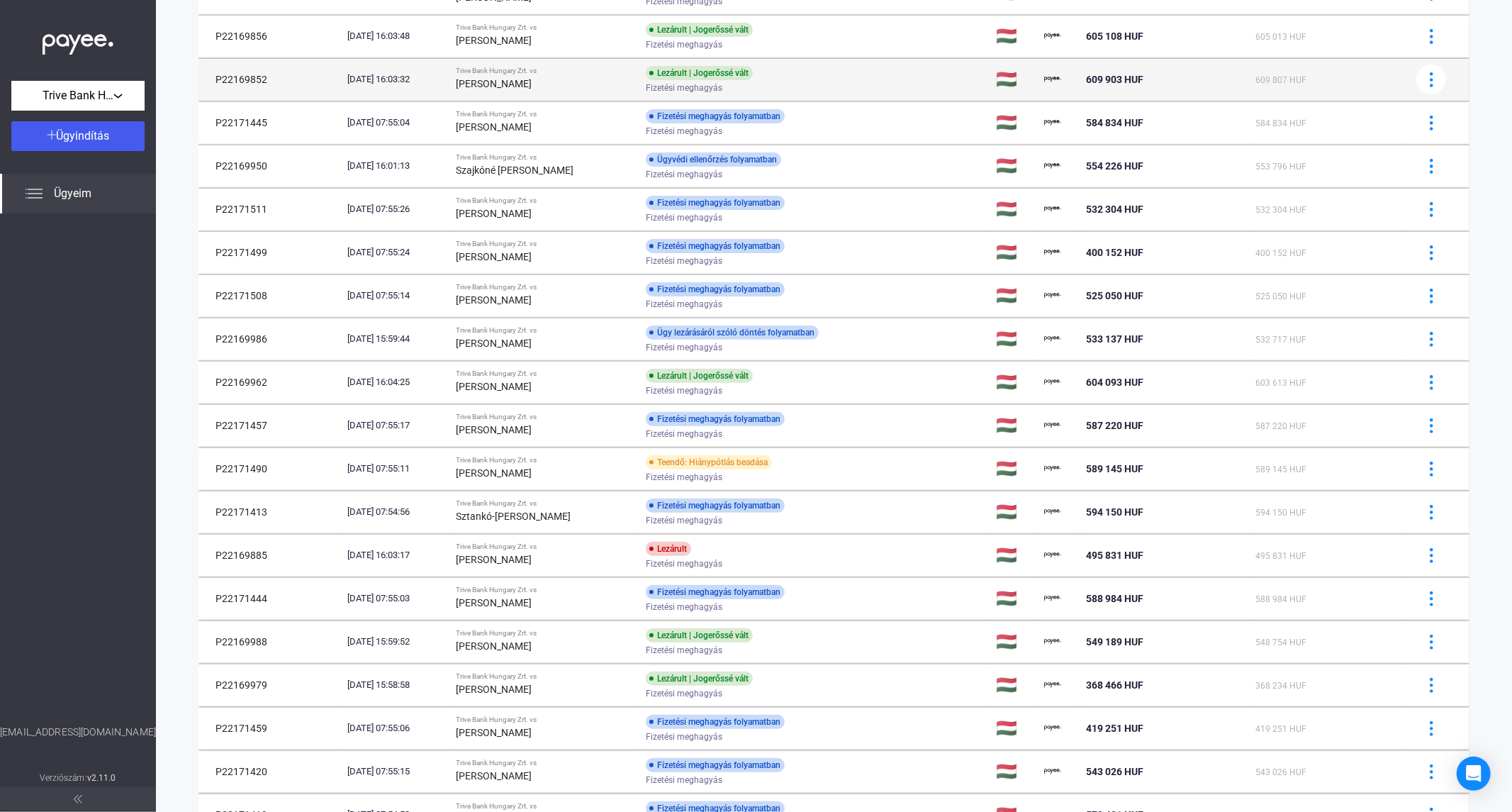
click at [491, 82] on strong "[PERSON_NAME]" at bounding box center [494, 84] width 76 height 11
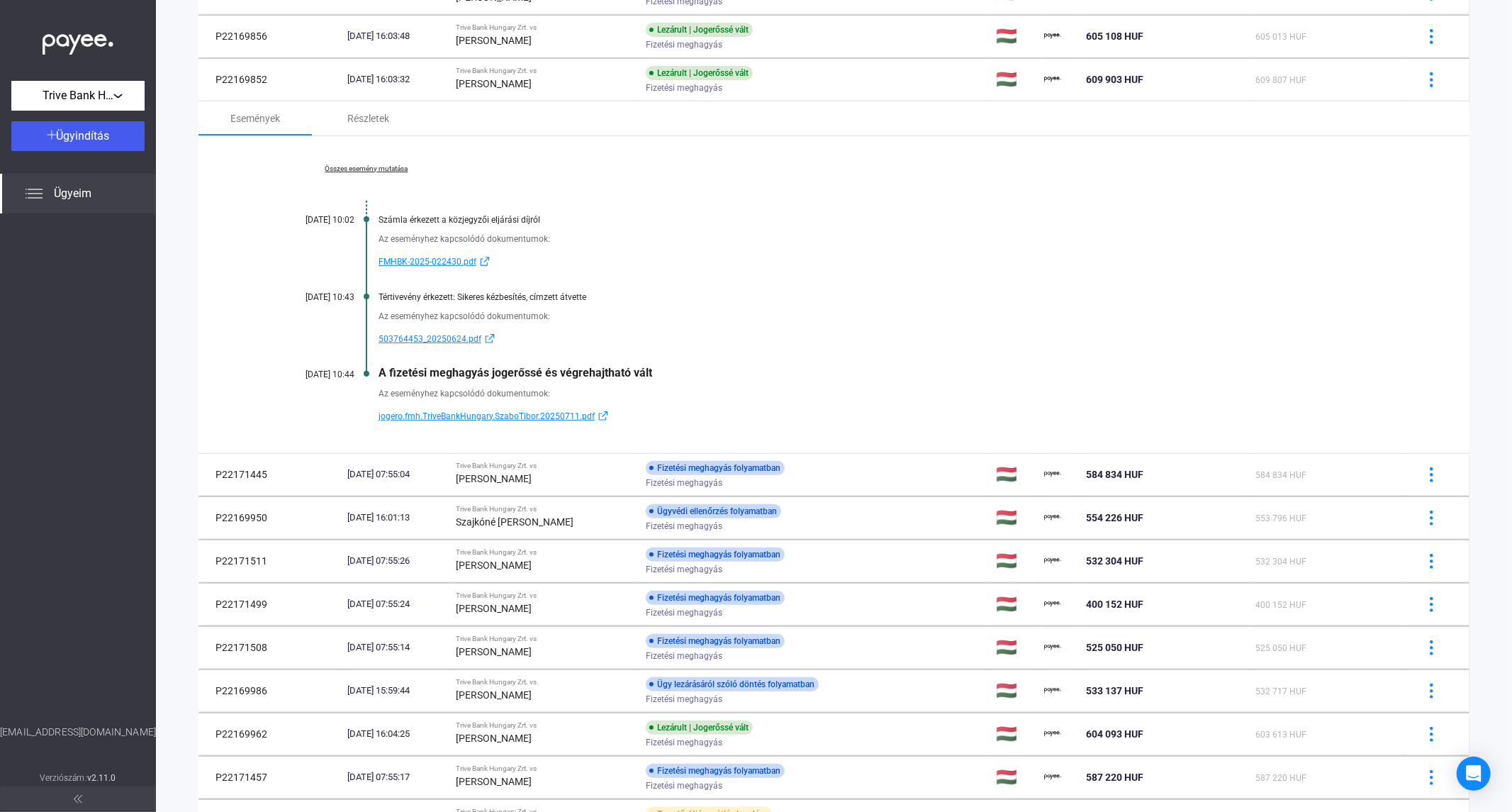
click at [352, 165] on link "Összes esemény mutatása" at bounding box center [366, 168] width 194 height 9
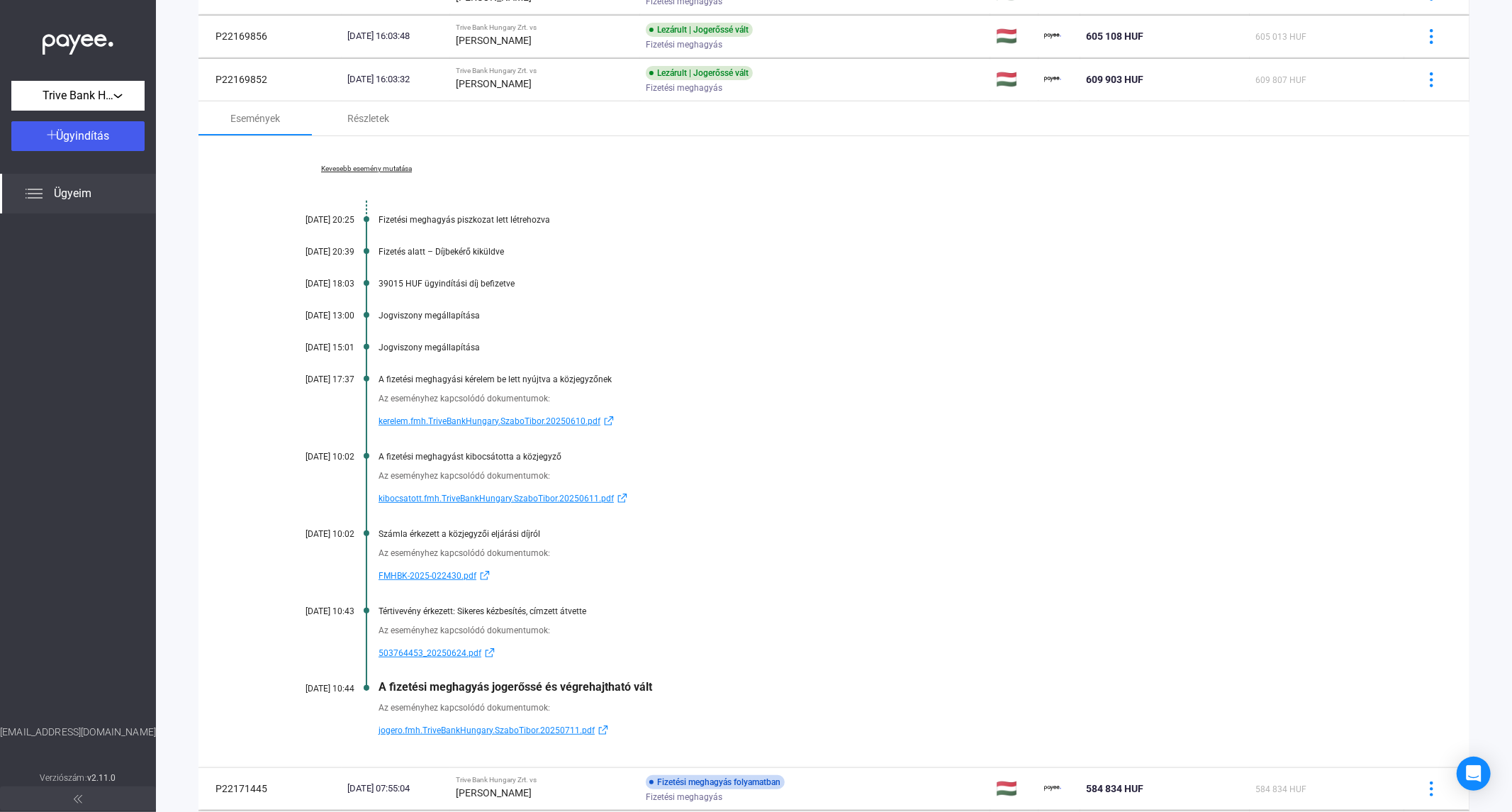
click at [190, 416] on main "+ Ügyazonosító + Adós + Termék + Fő státusz + Státusz + Indítás dátuma Ügyazono…" at bounding box center [834, 804] width 1356 height 1947
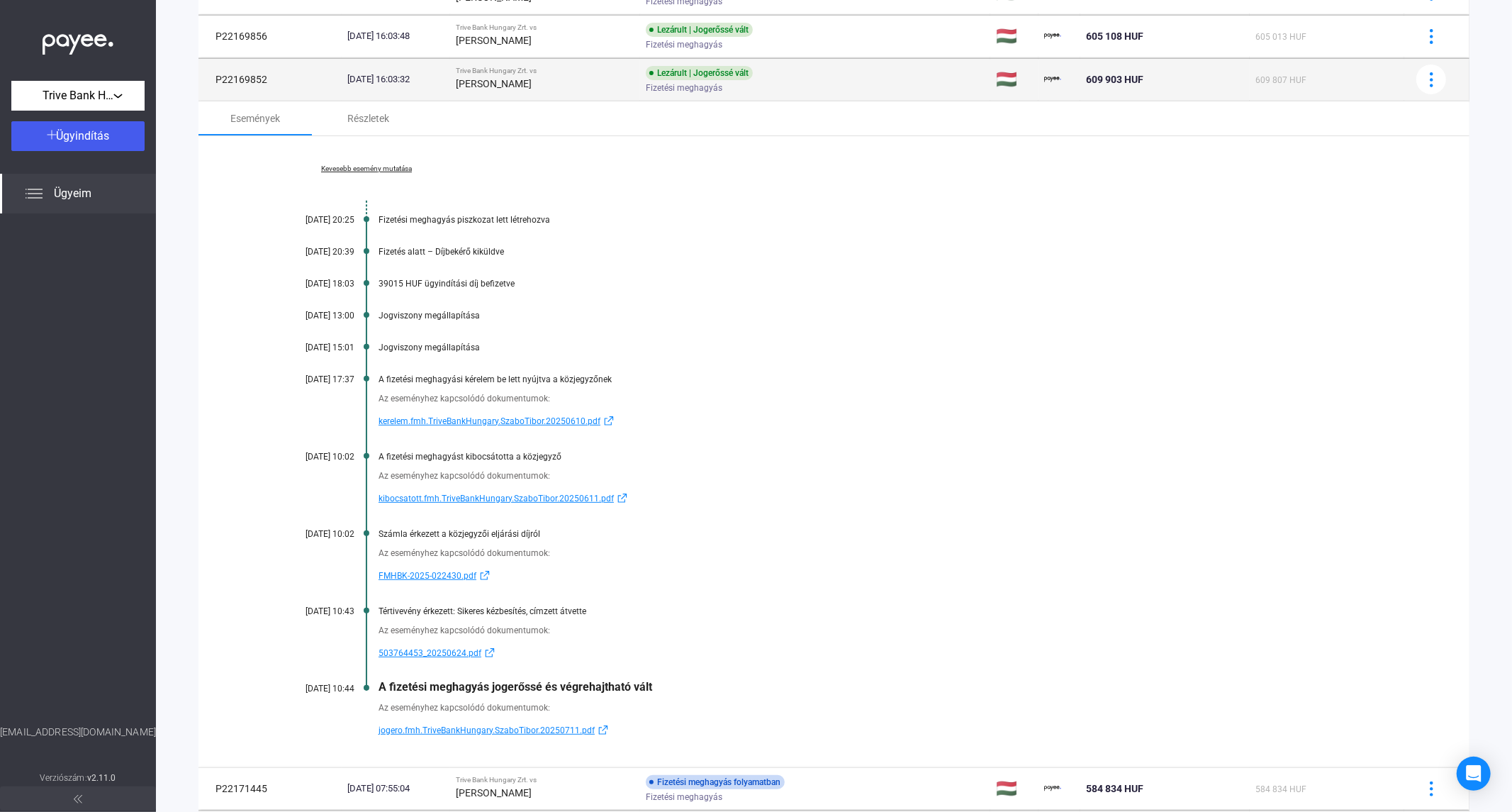
click at [536, 90] on div "[PERSON_NAME]" at bounding box center [545, 84] width 179 height 17
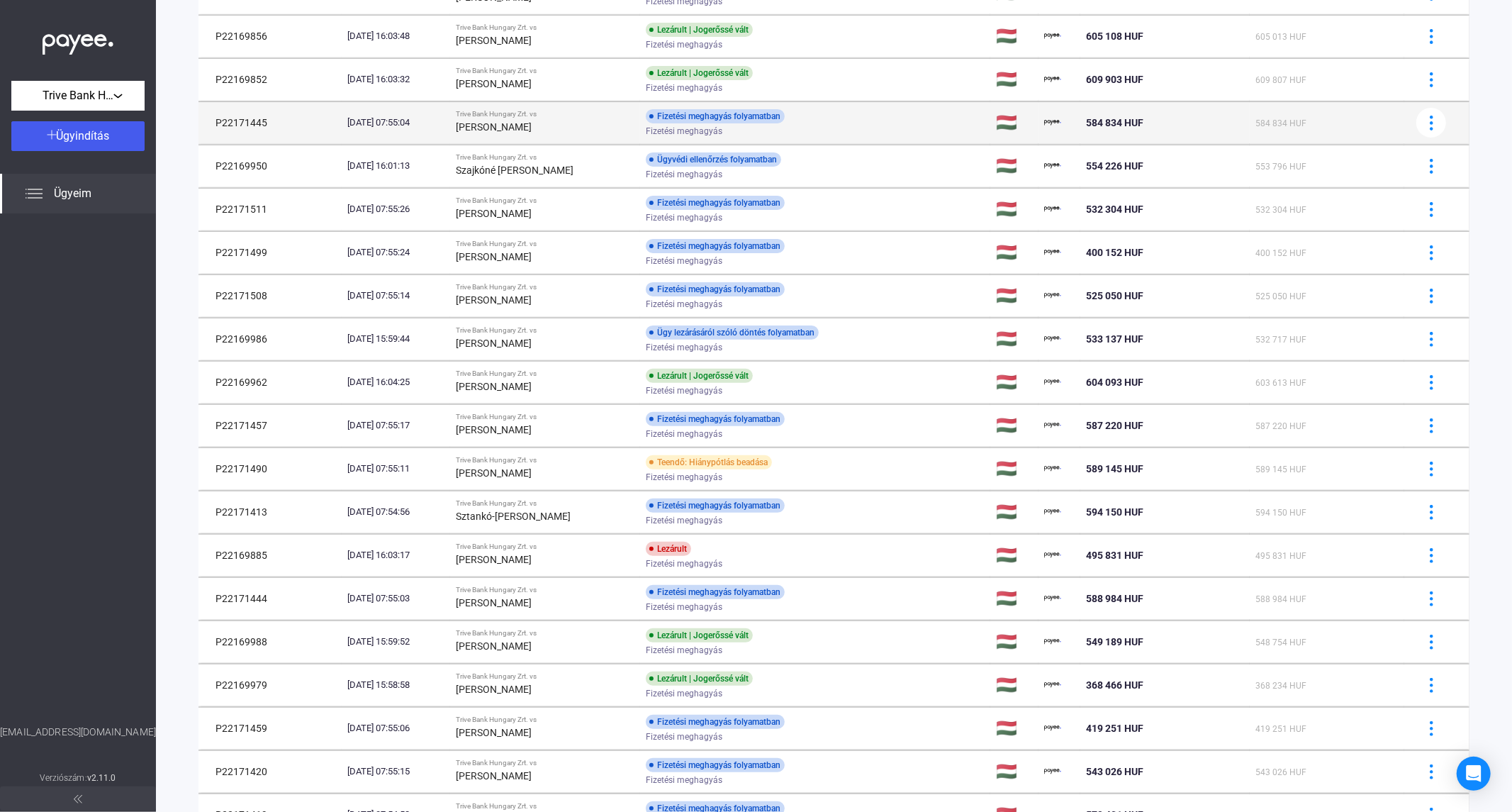
click at [537, 132] on div "[PERSON_NAME]" at bounding box center [545, 127] width 179 height 17
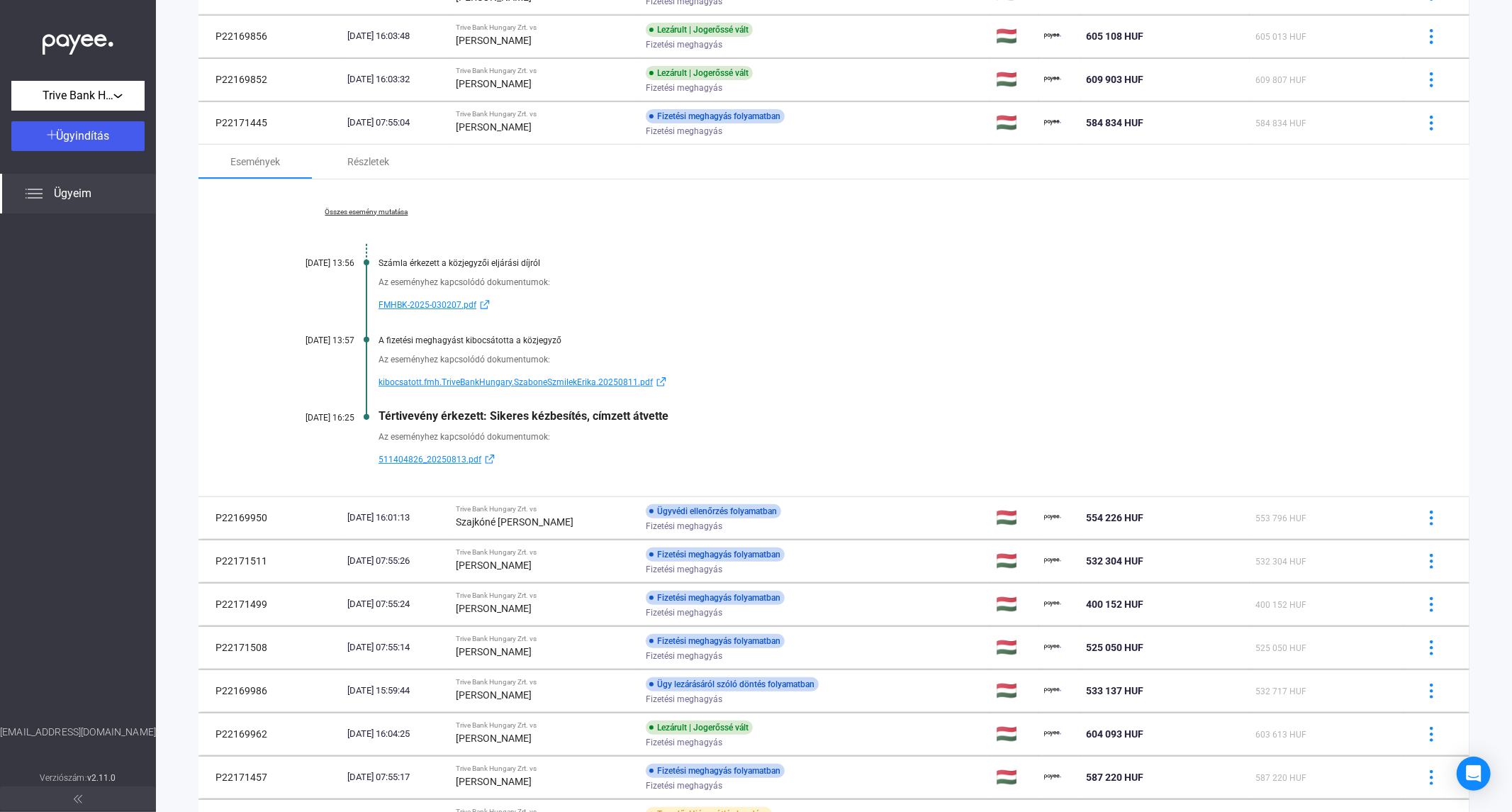
click at [352, 211] on link "Összes esemény mutatása" at bounding box center [366, 211] width 194 height 9
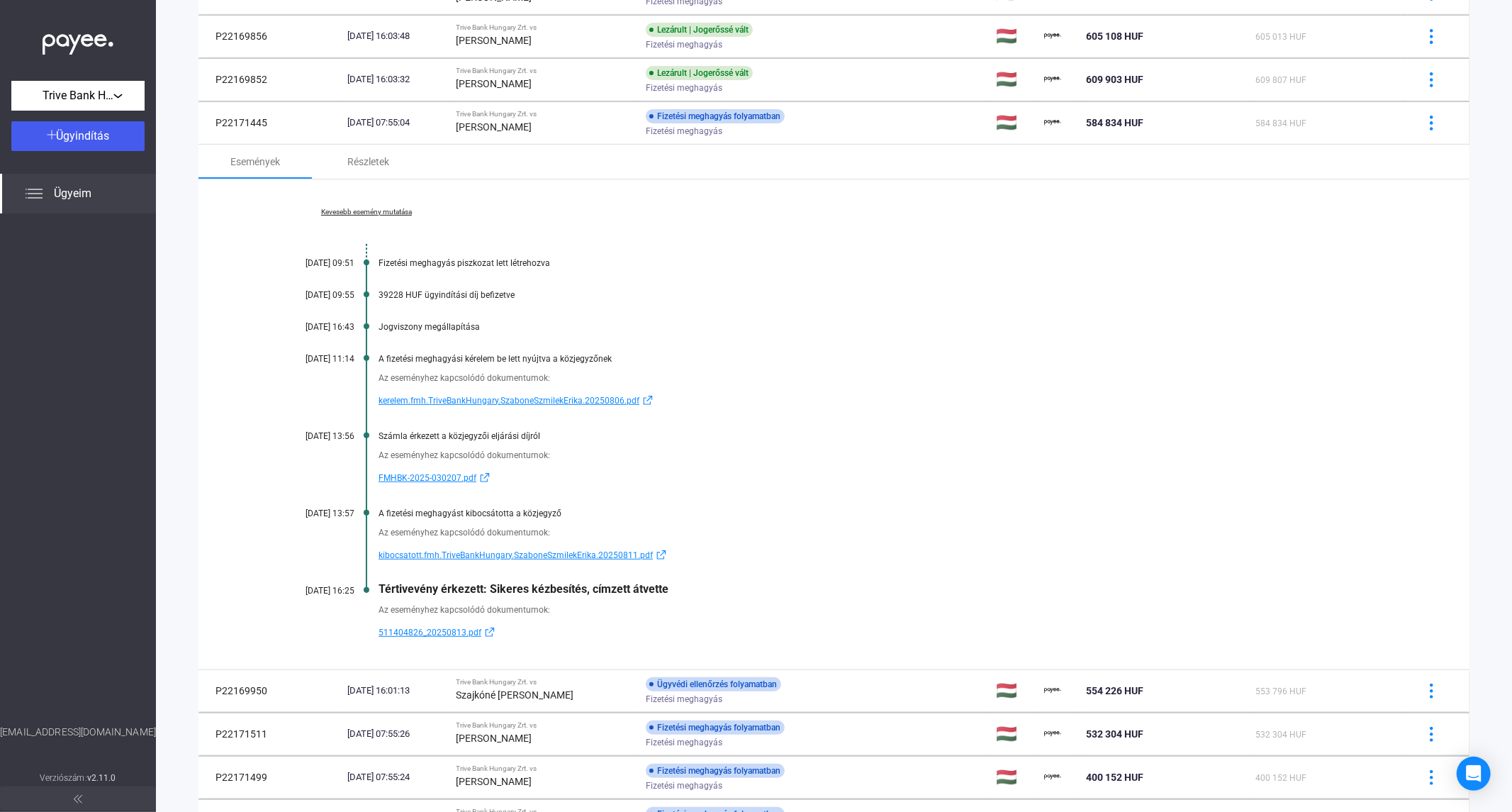
click at [217, 254] on div "Kevesebb esemény mutatása [DATE] 09:51 Fizetési meghagyás piszkozat lett létreh…" at bounding box center [835, 425] width 1271 height 490
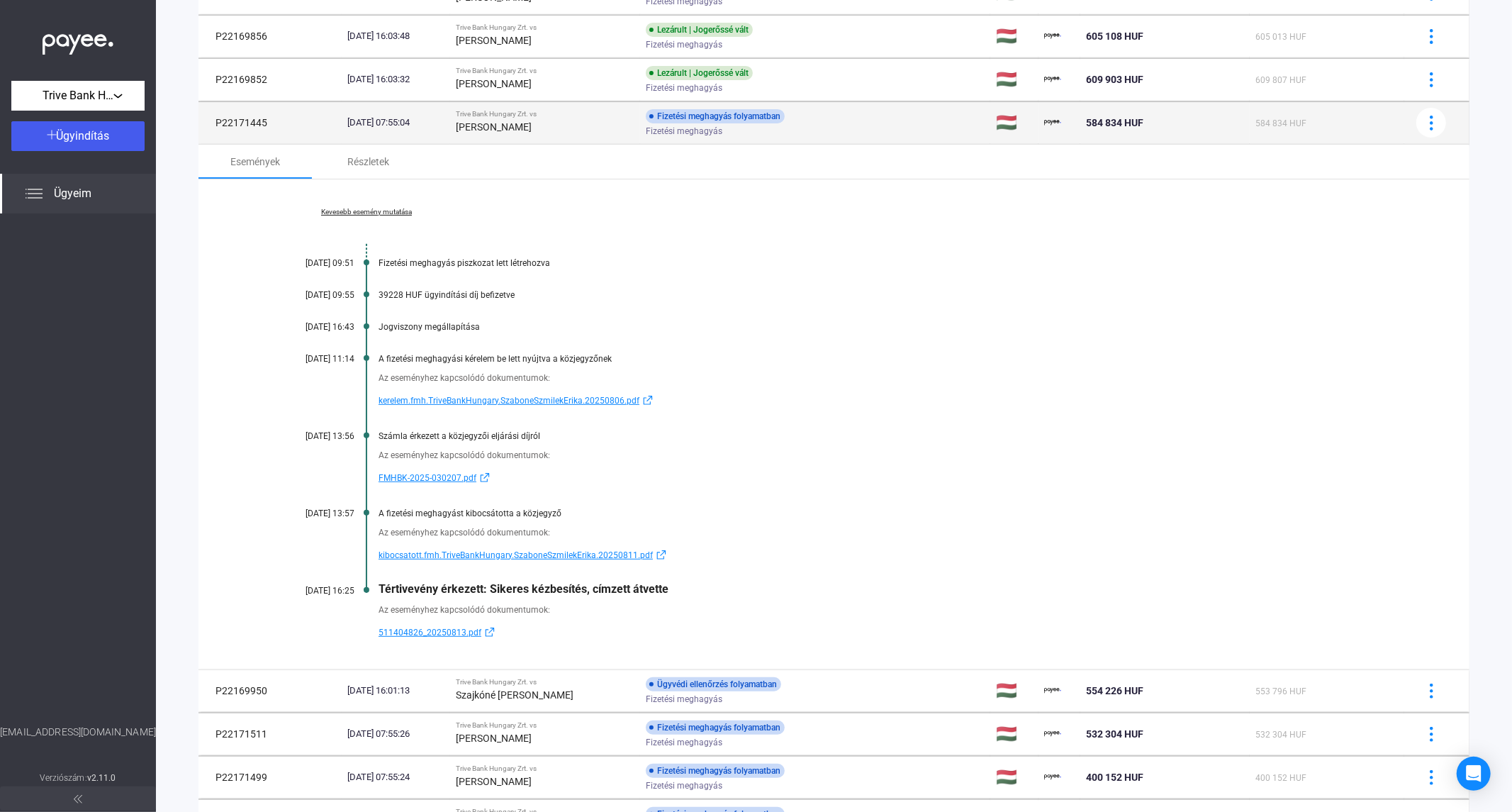
click at [532, 129] on strong "[PERSON_NAME]" at bounding box center [494, 127] width 76 height 11
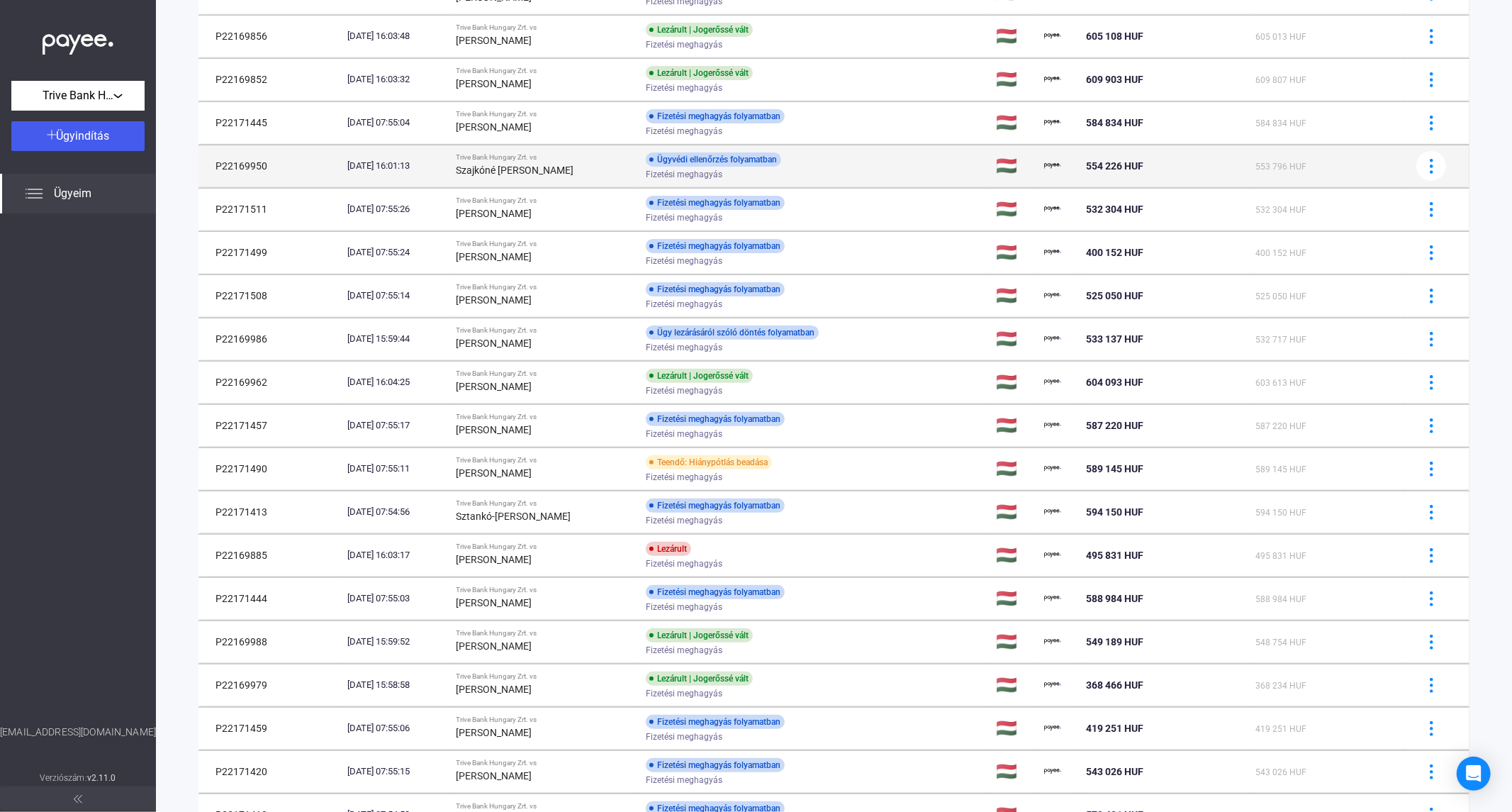
click at [542, 165] on strong "Szajkóné [PERSON_NAME]" at bounding box center [515, 170] width 118 height 11
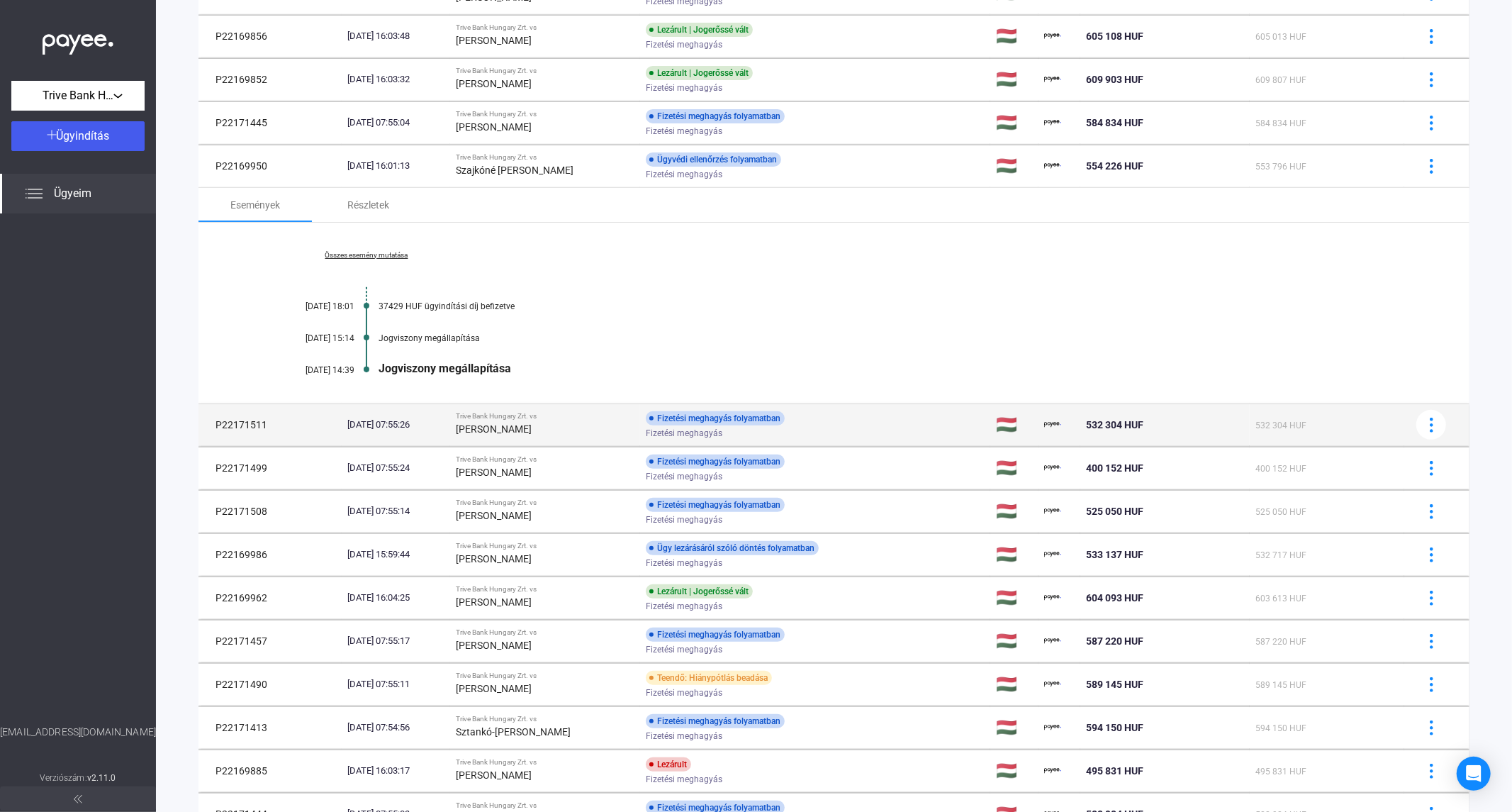
click at [540, 426] on div "[PERSON_NAME]" at bounding box center [545, 429] width 179 height 17
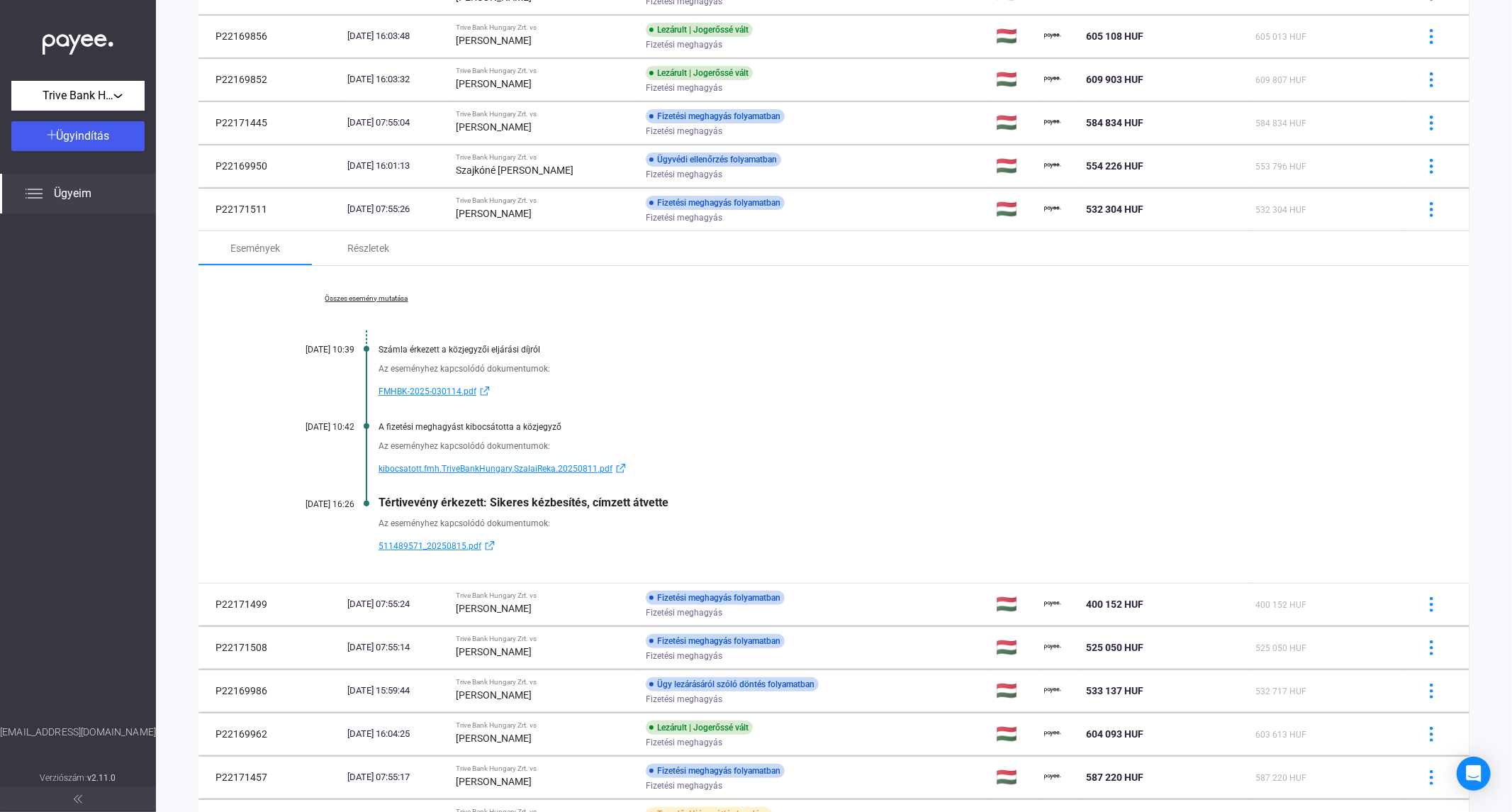
click at [382, 298] on link "Összes esemény mutatása" at bounding box center [366, 298] width 194 height 9
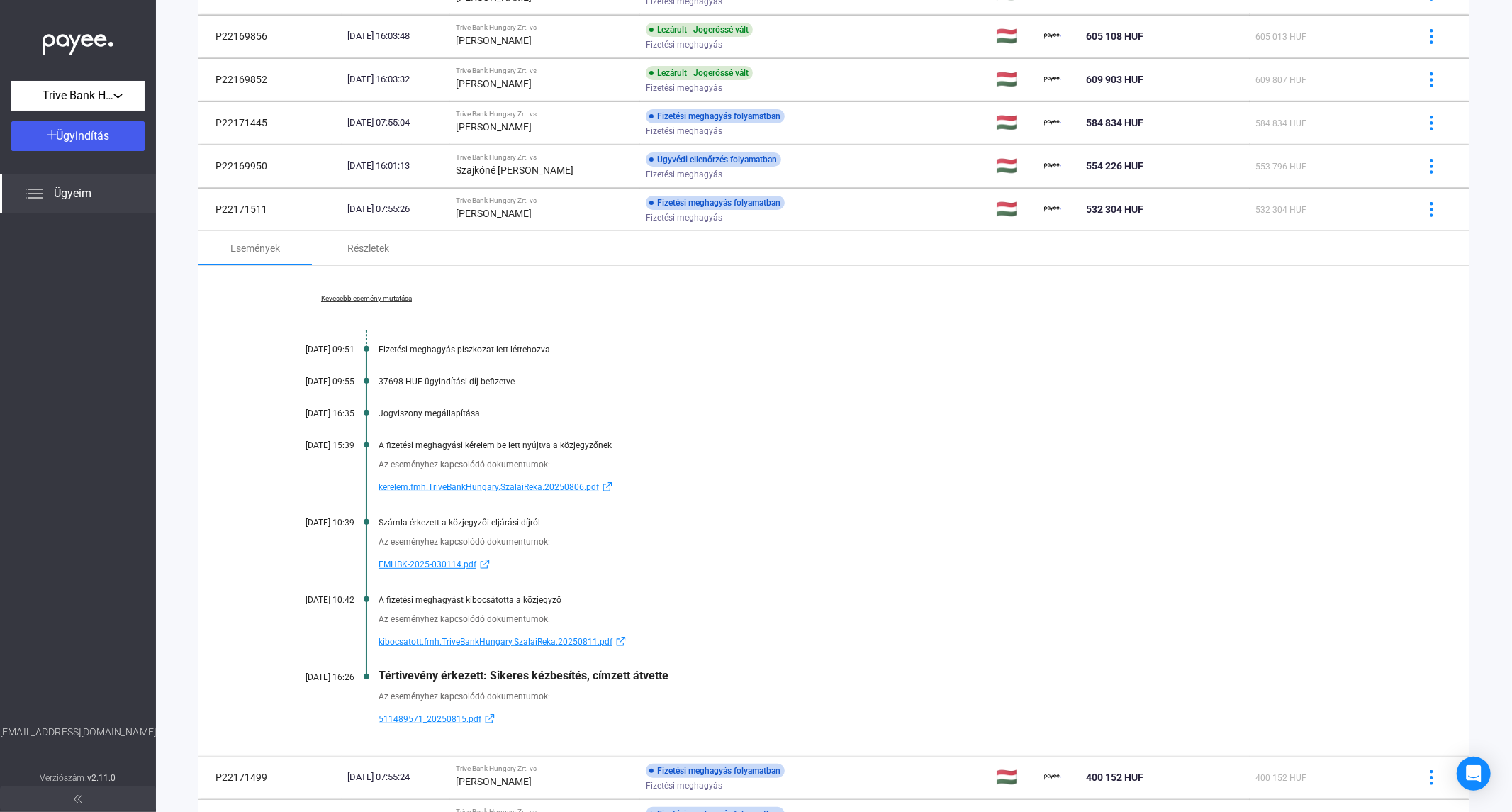
click at [57, 505] on div at bounding box center [78, 468] width 156 height 511
click at [105, 374] on div at bounding box center [78, 468] width 156 height 511
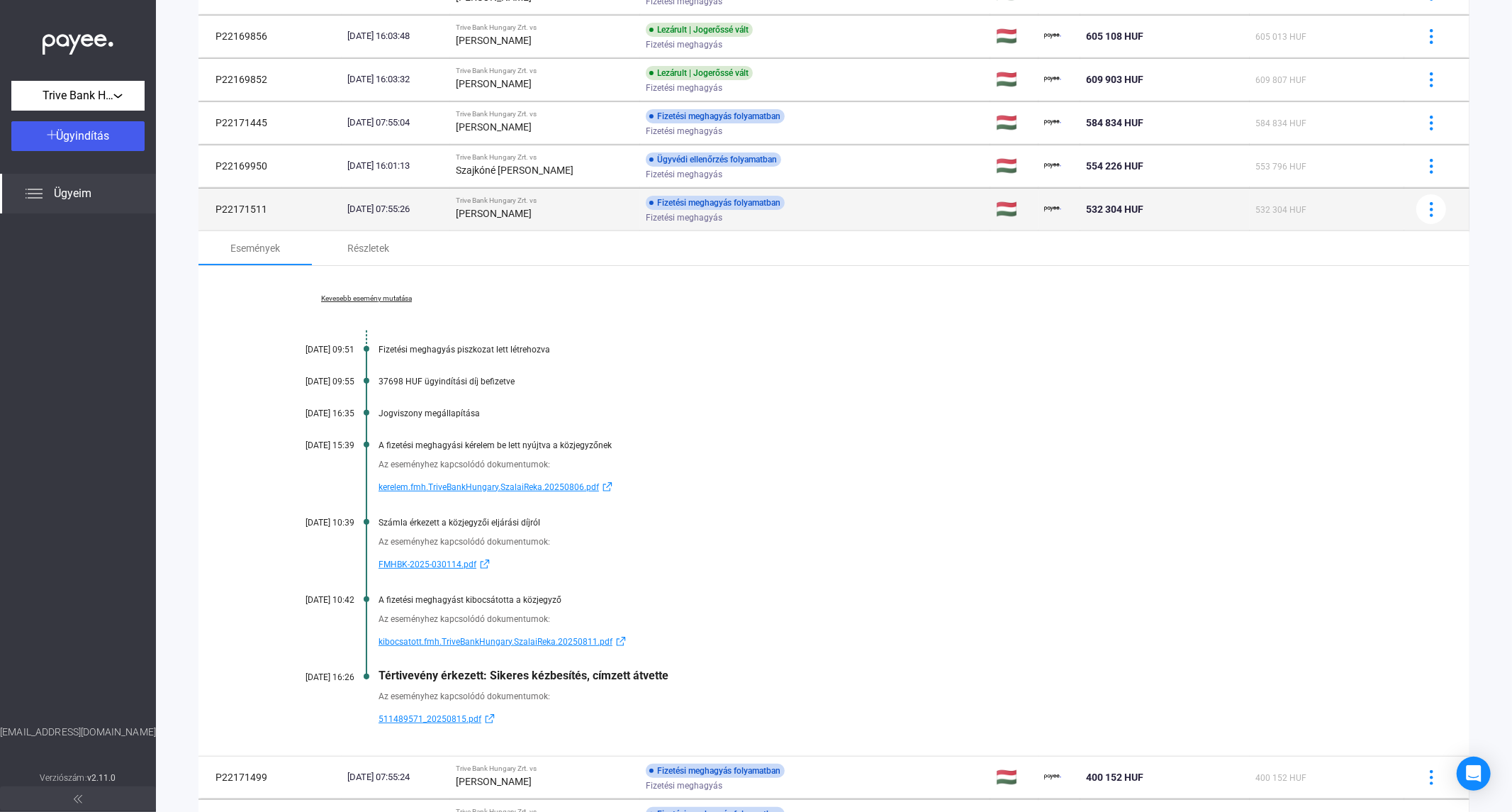
click at [450, 221] on td "[DATE] 07:55:26" at bounding box center [396, 208] width 108 height 43
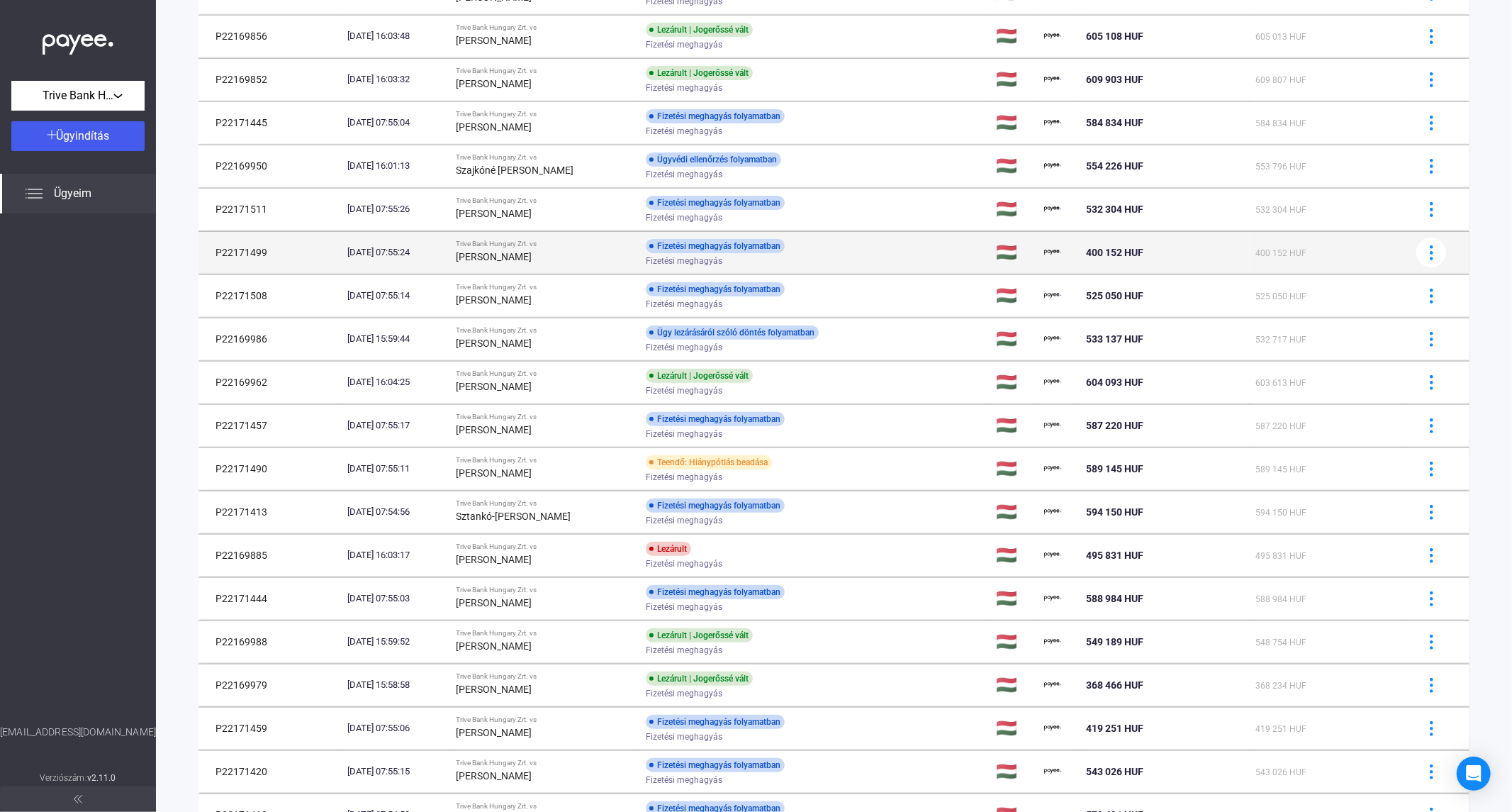
click at [514, 266] on td "Trive Bank Hungary Zrt. vs [PERSON_NAME]" at bounding box center [545, 252] width 190 height 43
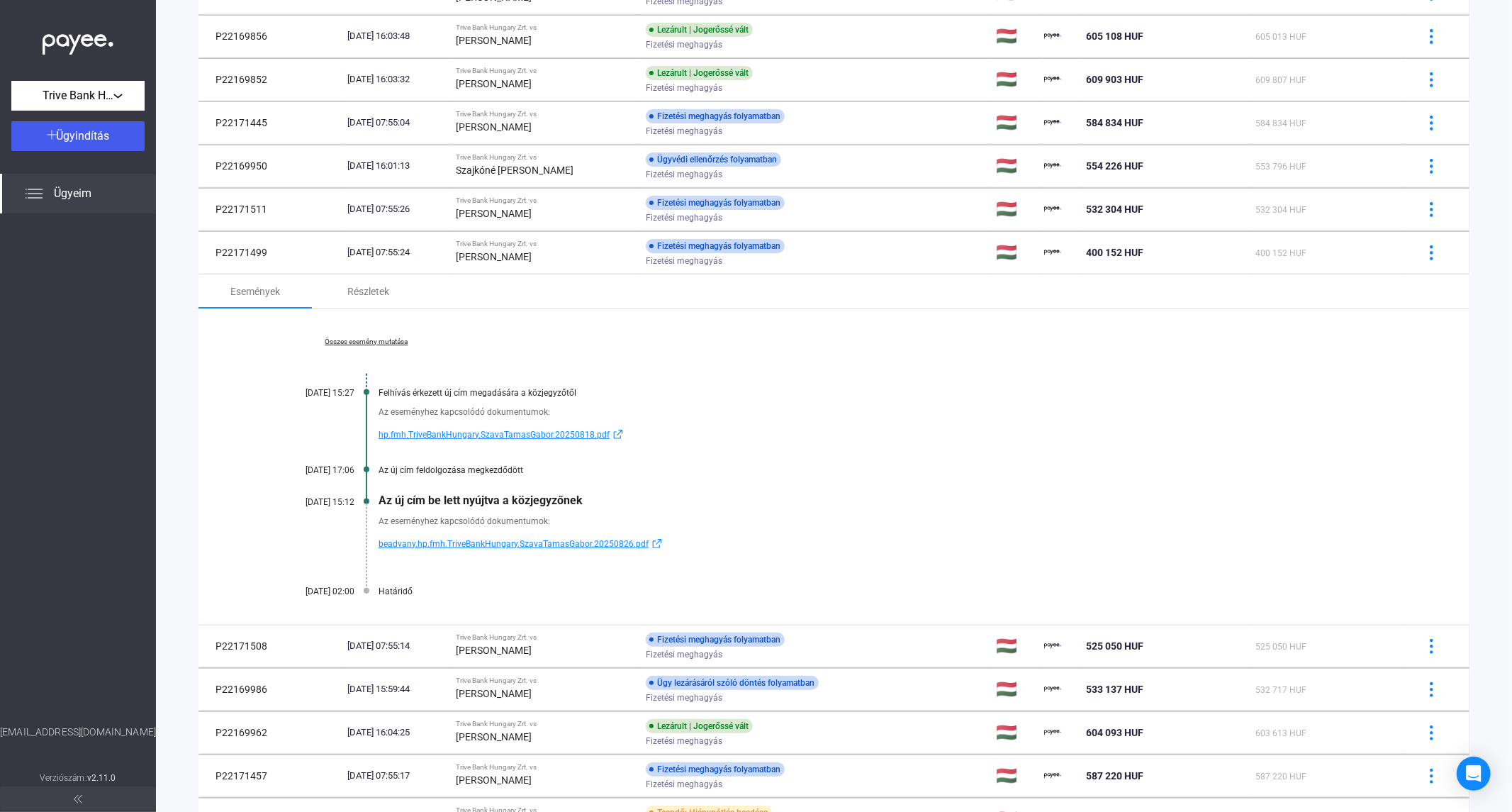
click at [349, 341] on link "Összes esemény mutatása" at bounding box center [366, 342] width 194 height 9
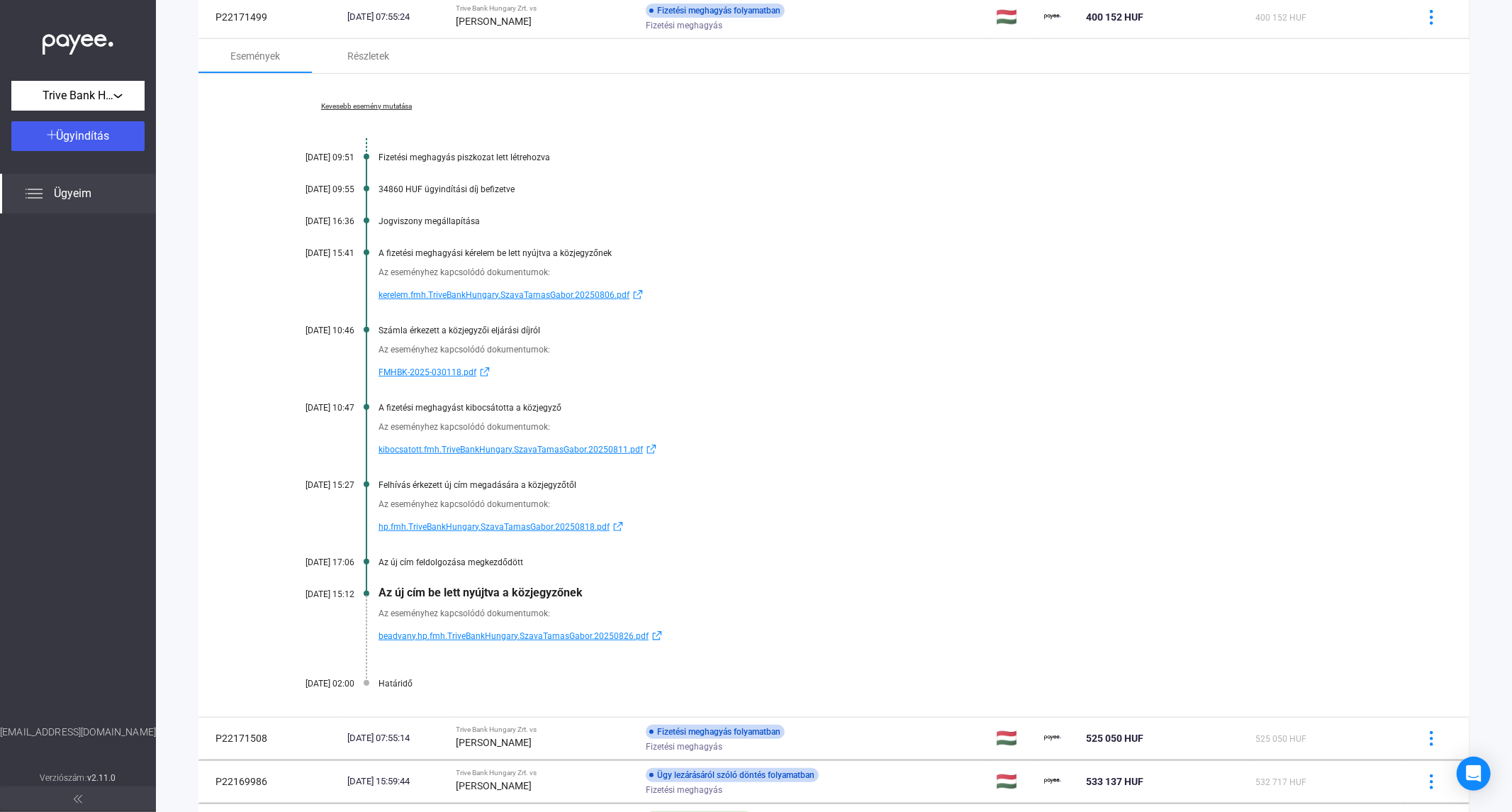
scroll to position [472, 0]
click at [185, 229] on main "+ Ügyazonosító + Adós + Termék + Fő státusz + Státusz + Indítás dátuma Ügyazono…" at bounding box center [834, 574] width 1356 height 1958
click at [76, 374] on div at bounding box center [78, 468] width 156 height 511
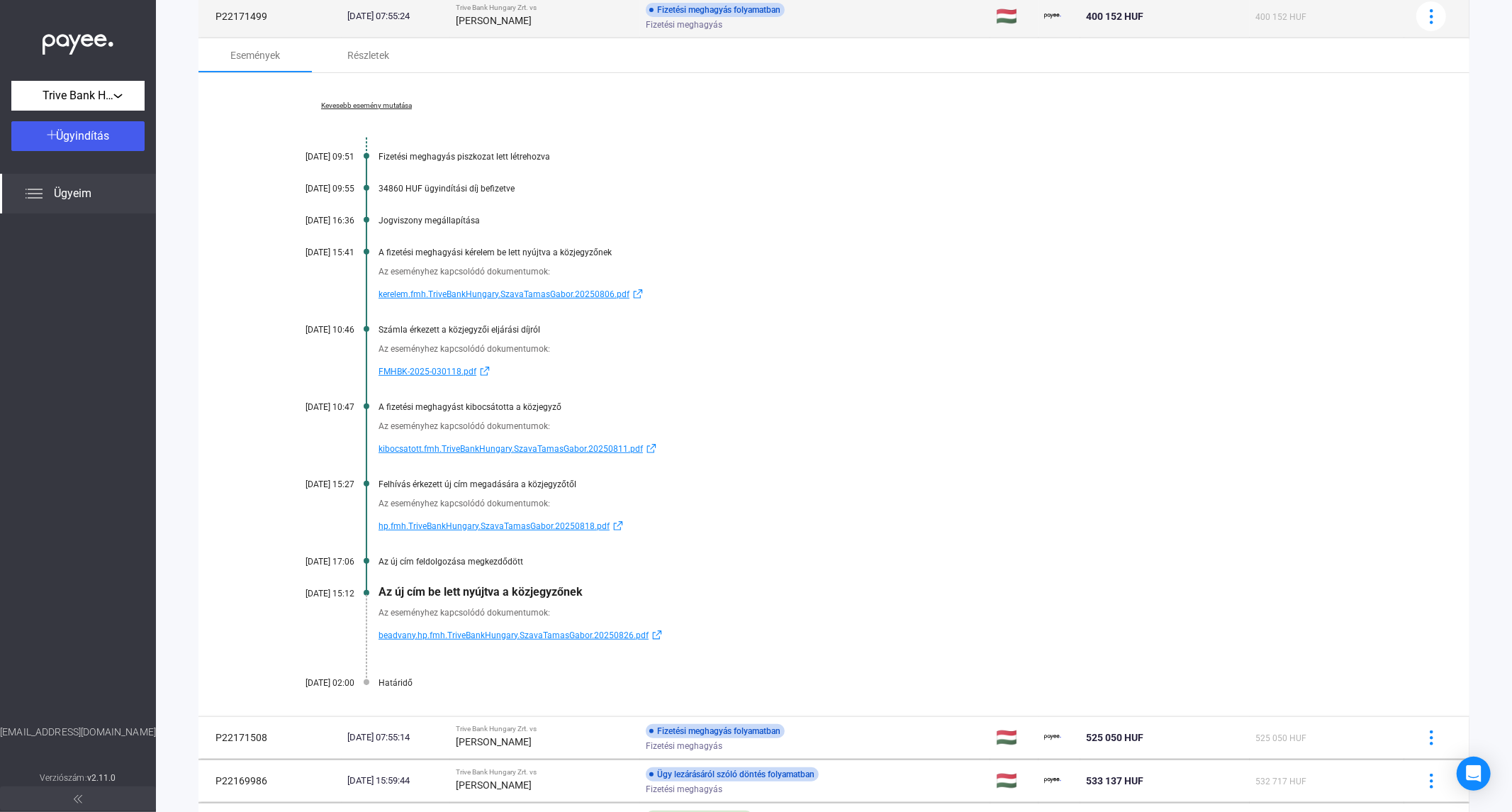
click at [512, 34] on td "Trive Bank Hungary Zrt. vs [PERSON_NAME]" at bounding box center [545, 16] width 190 height 43
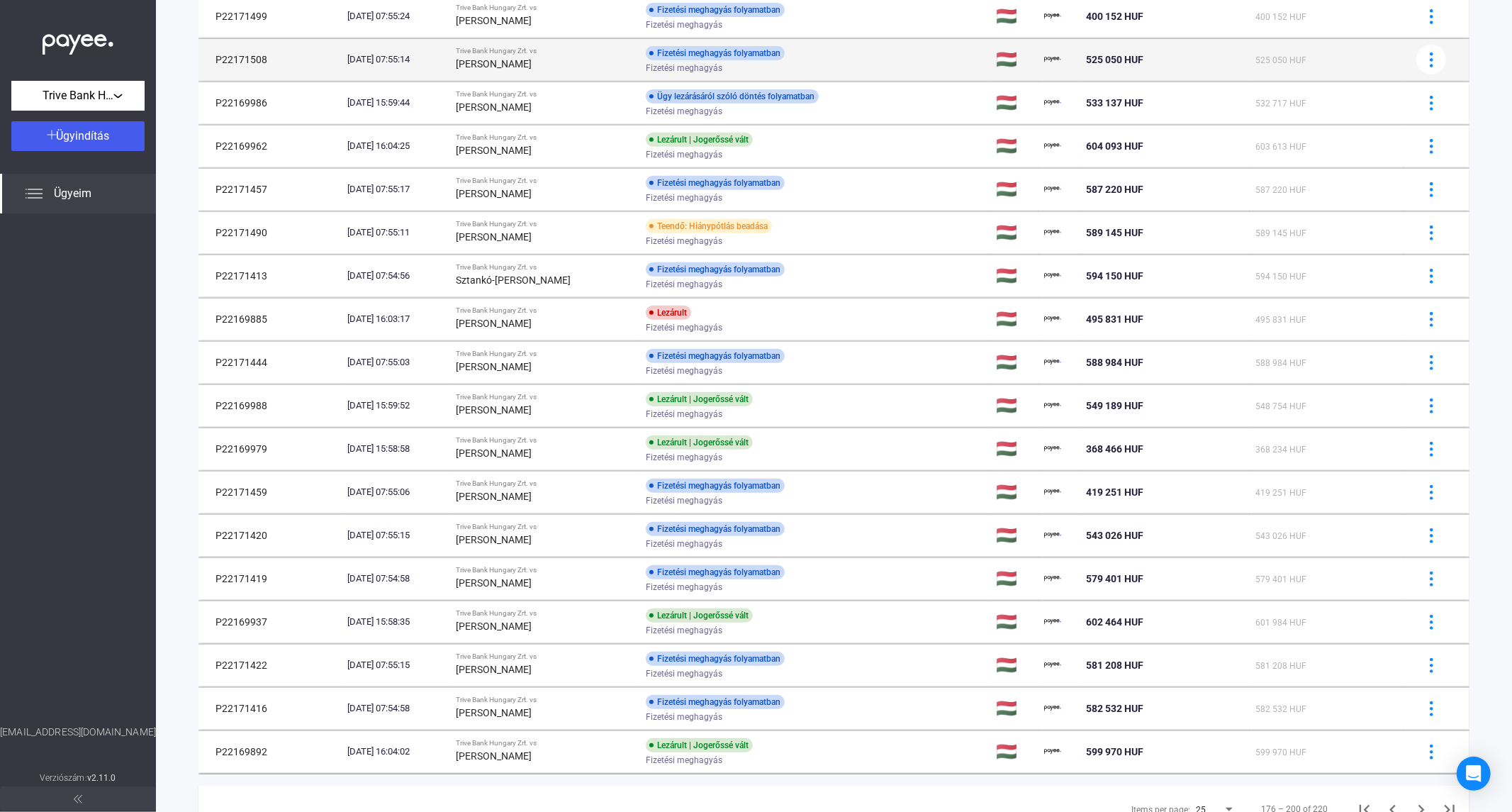
click at [508, 69] on div "[PERSON_NAME]" at bounding box center [545, 64] width 179 height 17
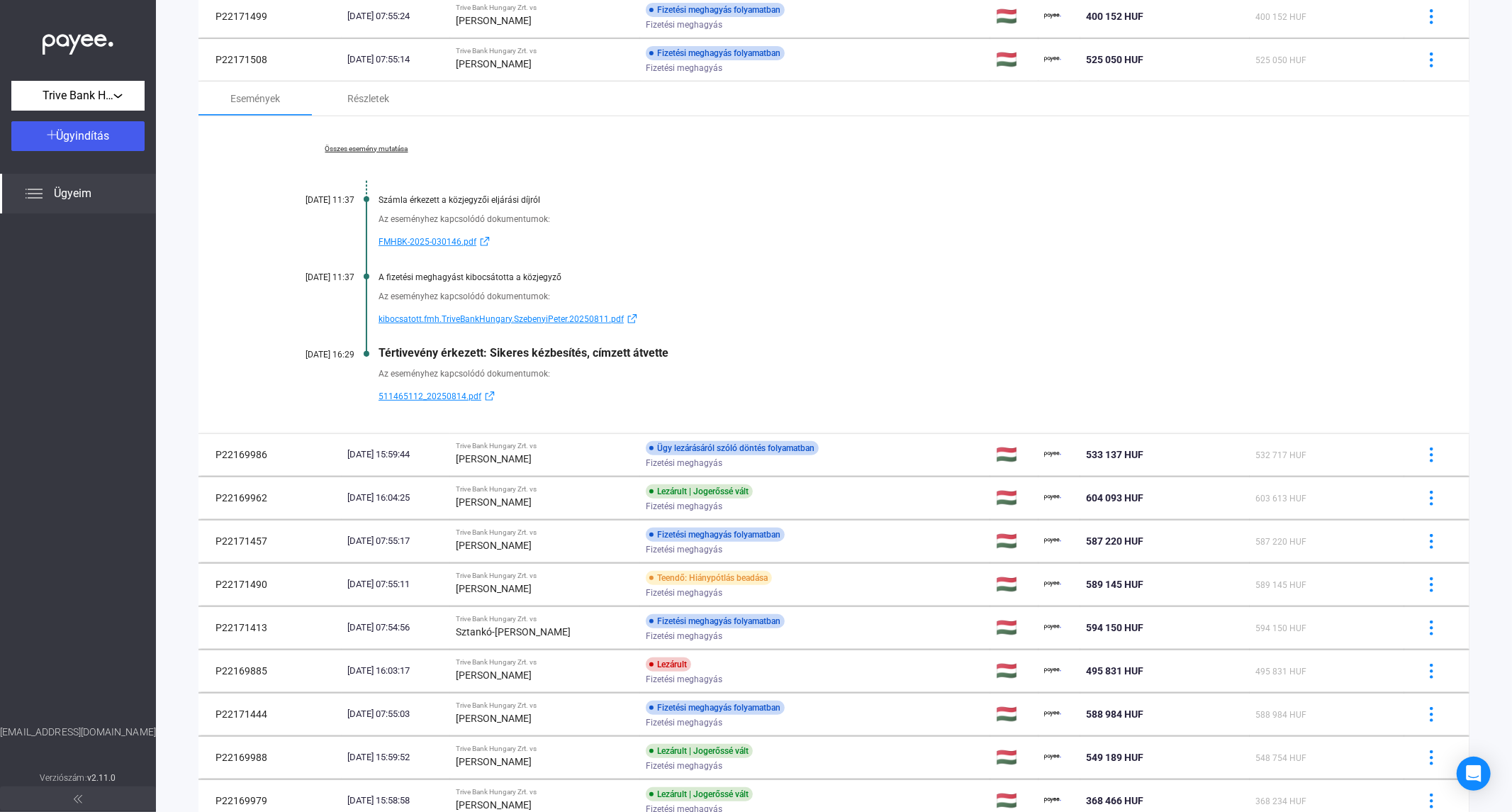
click at [374, 150] on link "Összes esemény mutatása" at bounding box center [366, 149] width 194 height 9
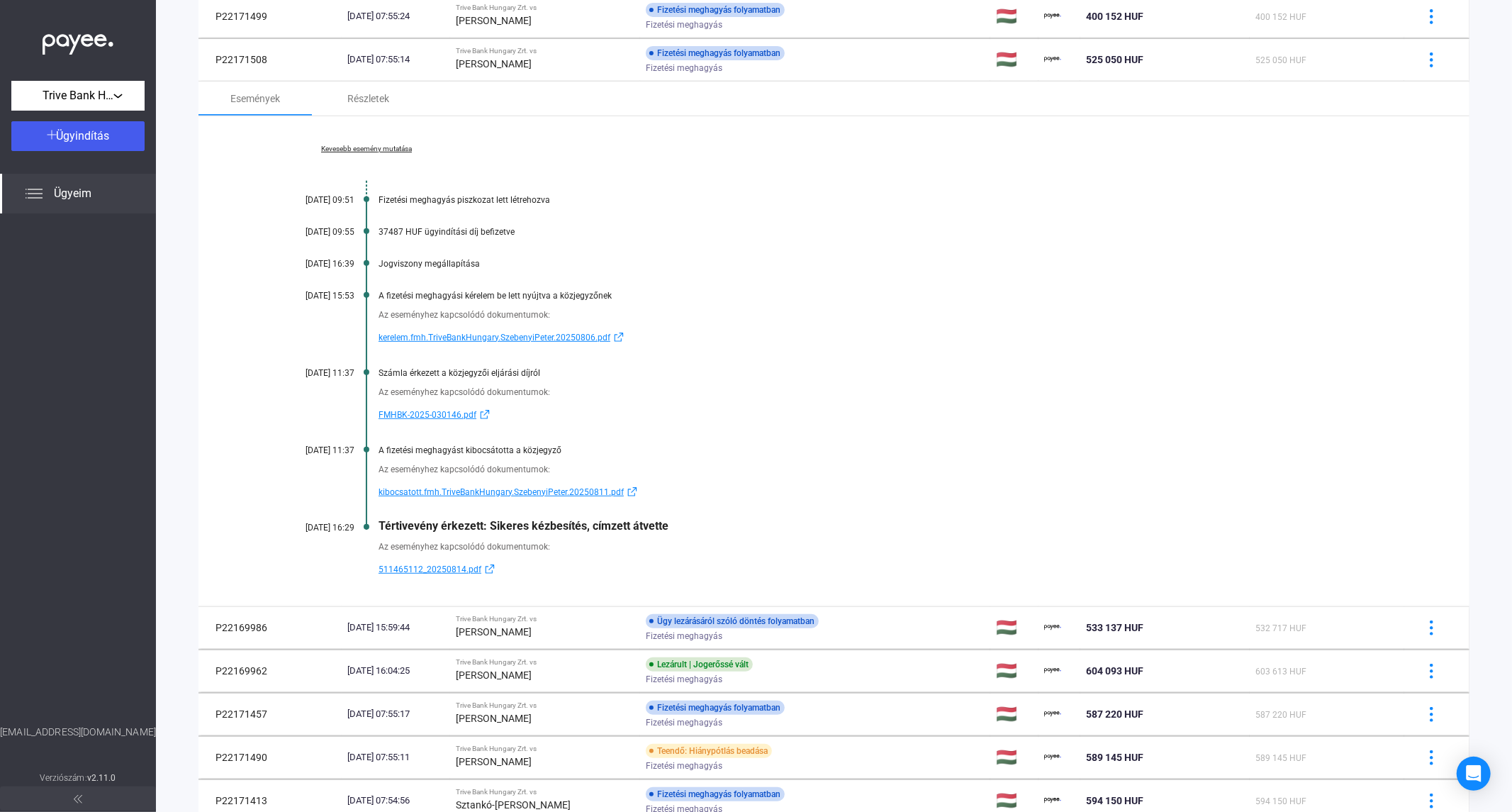
click at [0, 451] on div at bounding box center [78, 468] width 156 height 511
click at [63, 640] on div at bounding box center [78, 468] width 156 height 511
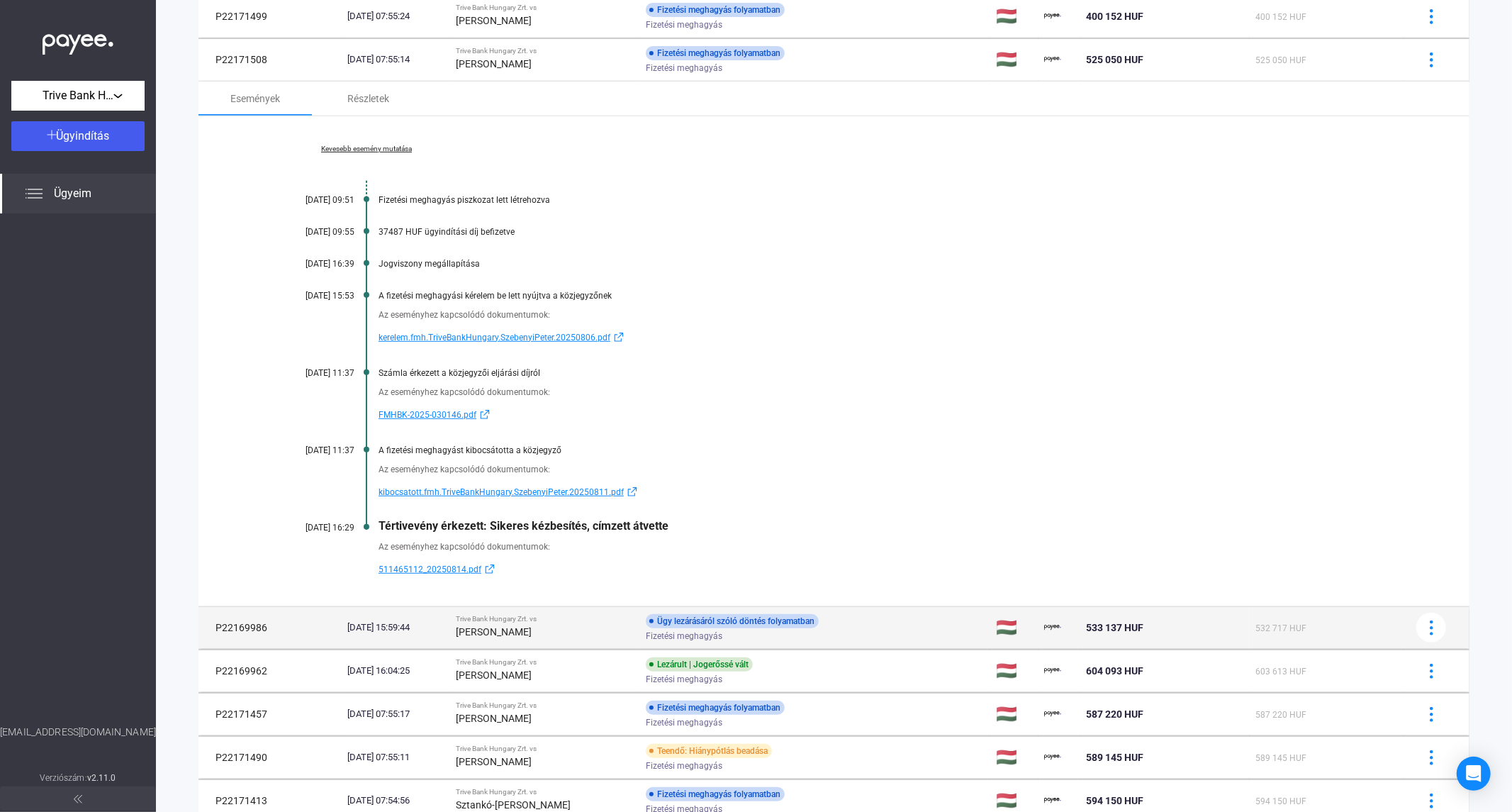
click at [501, 645] on td "Trive Bank Hungary Zrt. vs [PERSON_NAME]" at bounding box center [545, 627] width 190 height 43
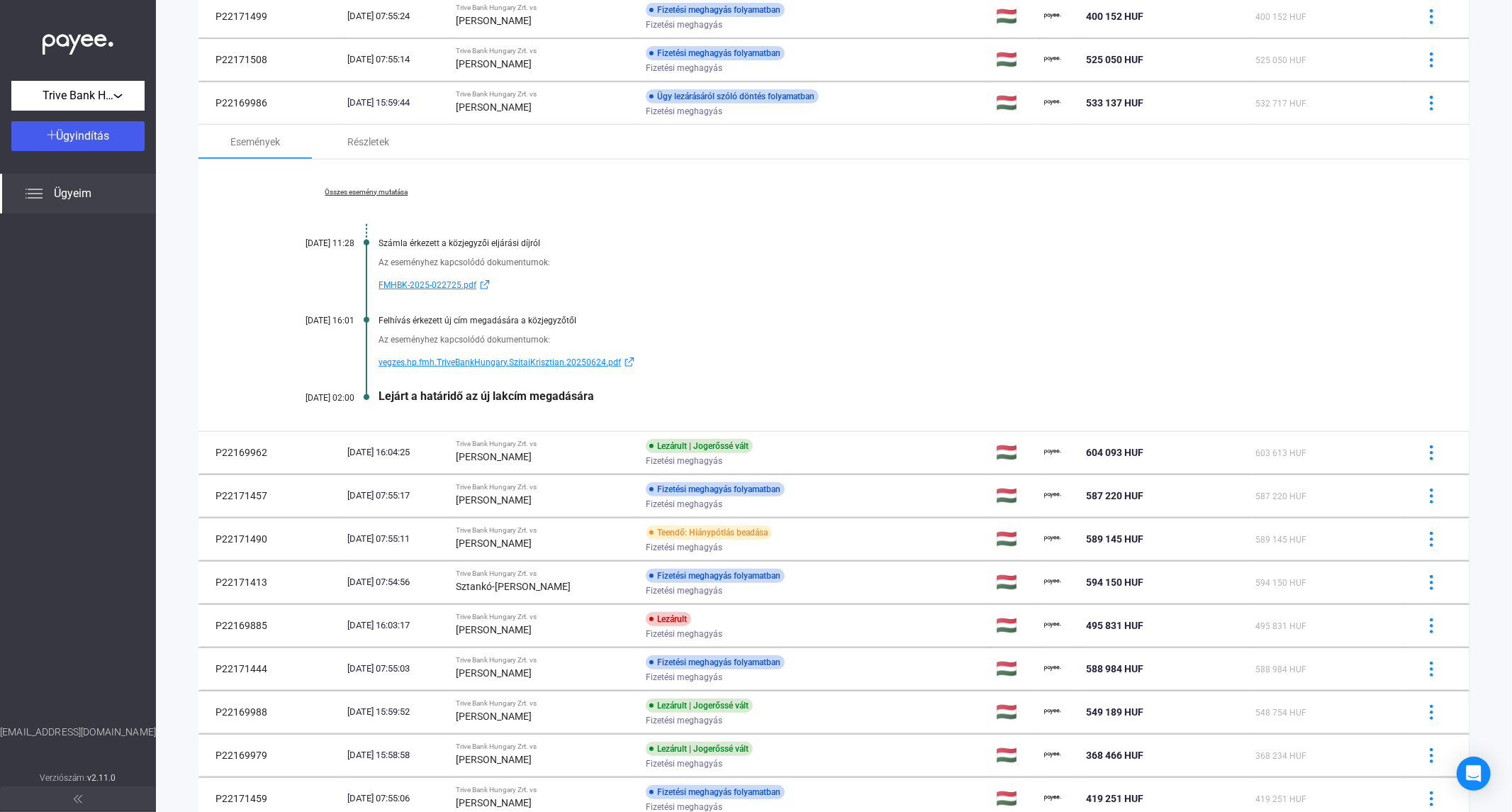
click at [363, 189] on link "Összes esemény mutatása" at bounding box center [366, 191] width 194 height 9
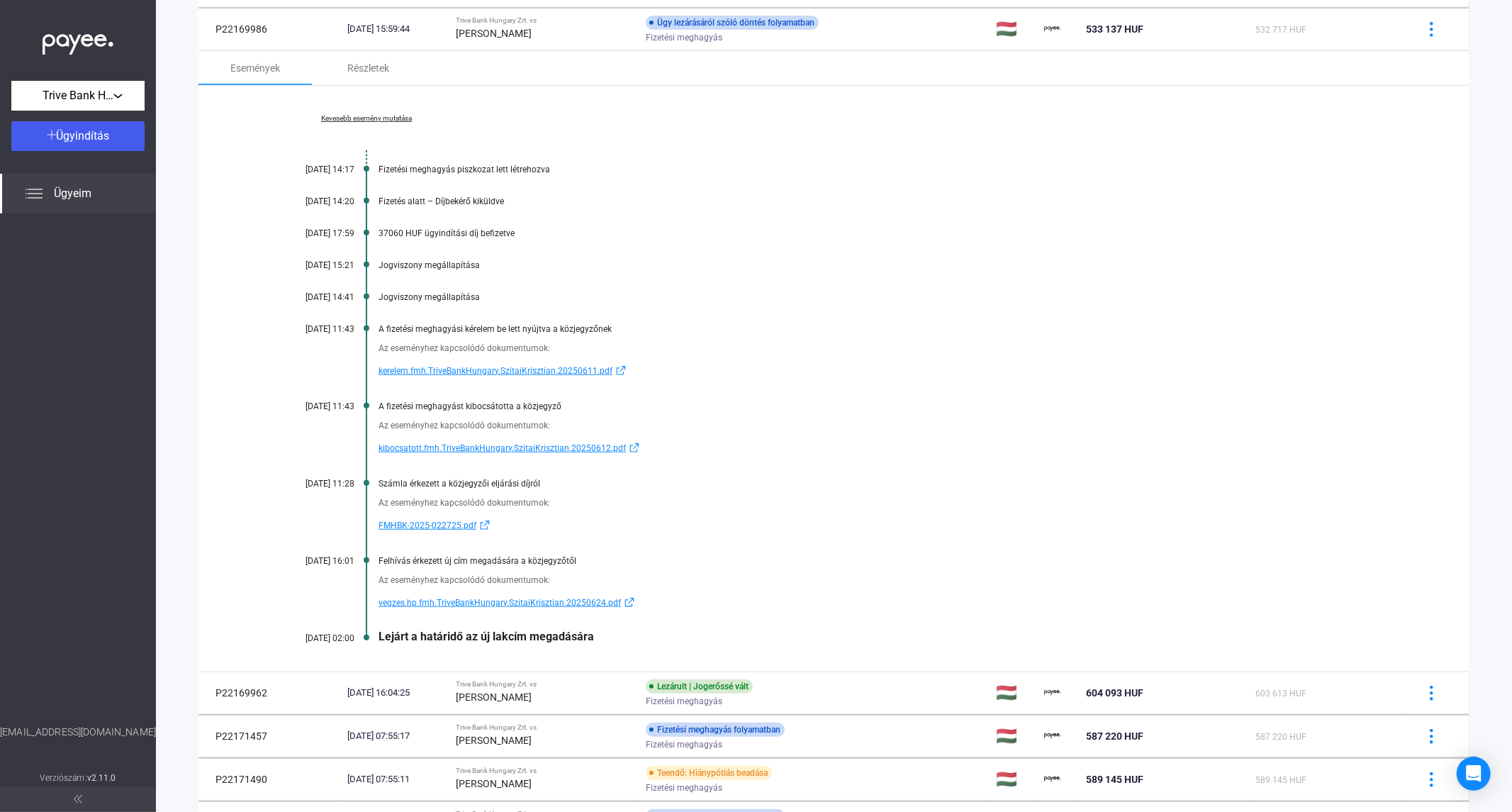
scroll to position [551, 0]
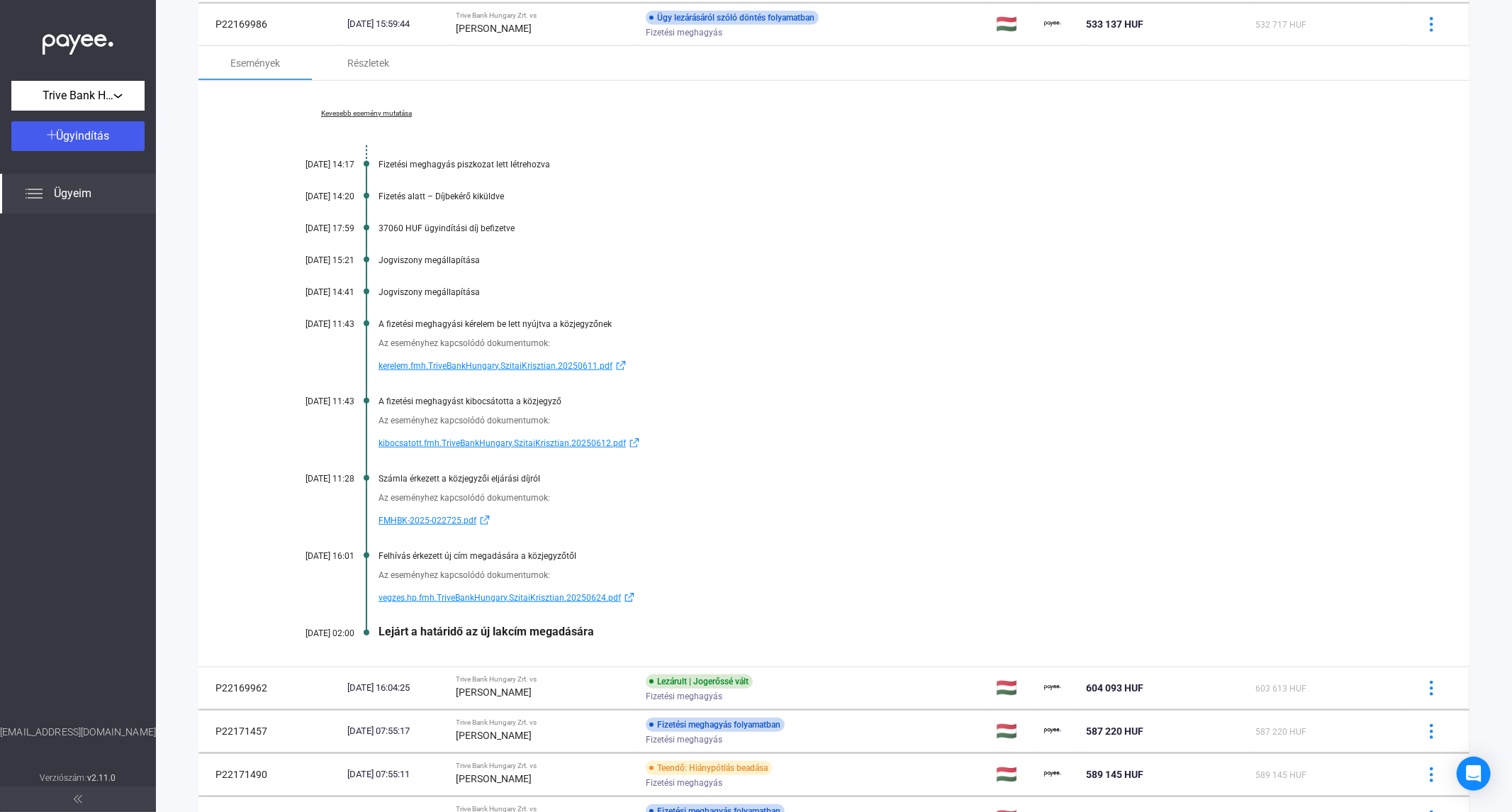
click at [522, 686] on strong "[PERSON_NAME]" at bounding box center [494, 692] width 76 height 11
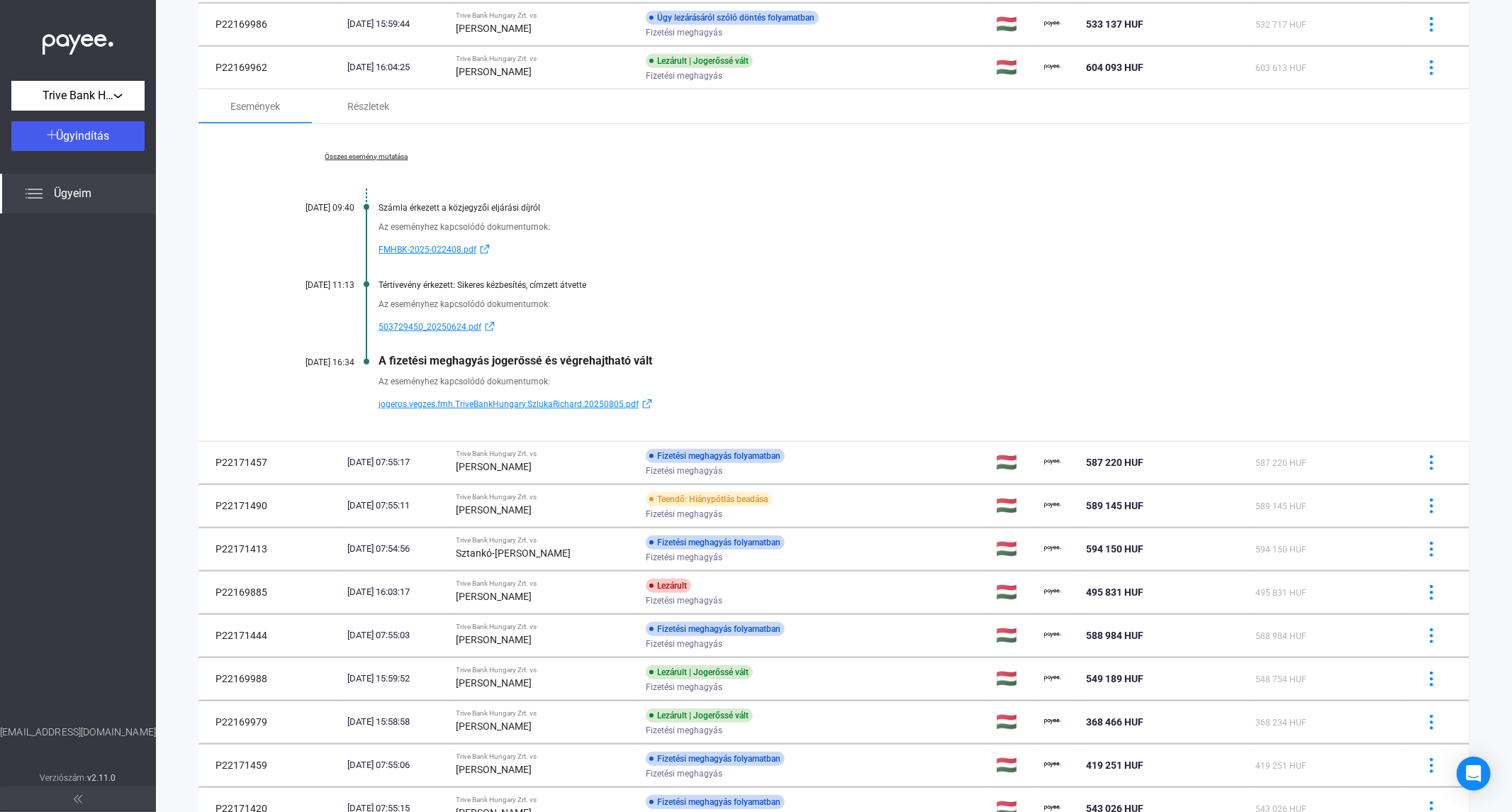
click at [336, 164] on div "Összes esemény mutatása [DATE] 09:40 Számla érkezett a közjegyzői eljárási díjr…" at bounding box center [835, 282] width 1271 height 317
click at [338, 154] on link "Összes esemény mutatása" at bounding box center [366, 156] width 194 height 9
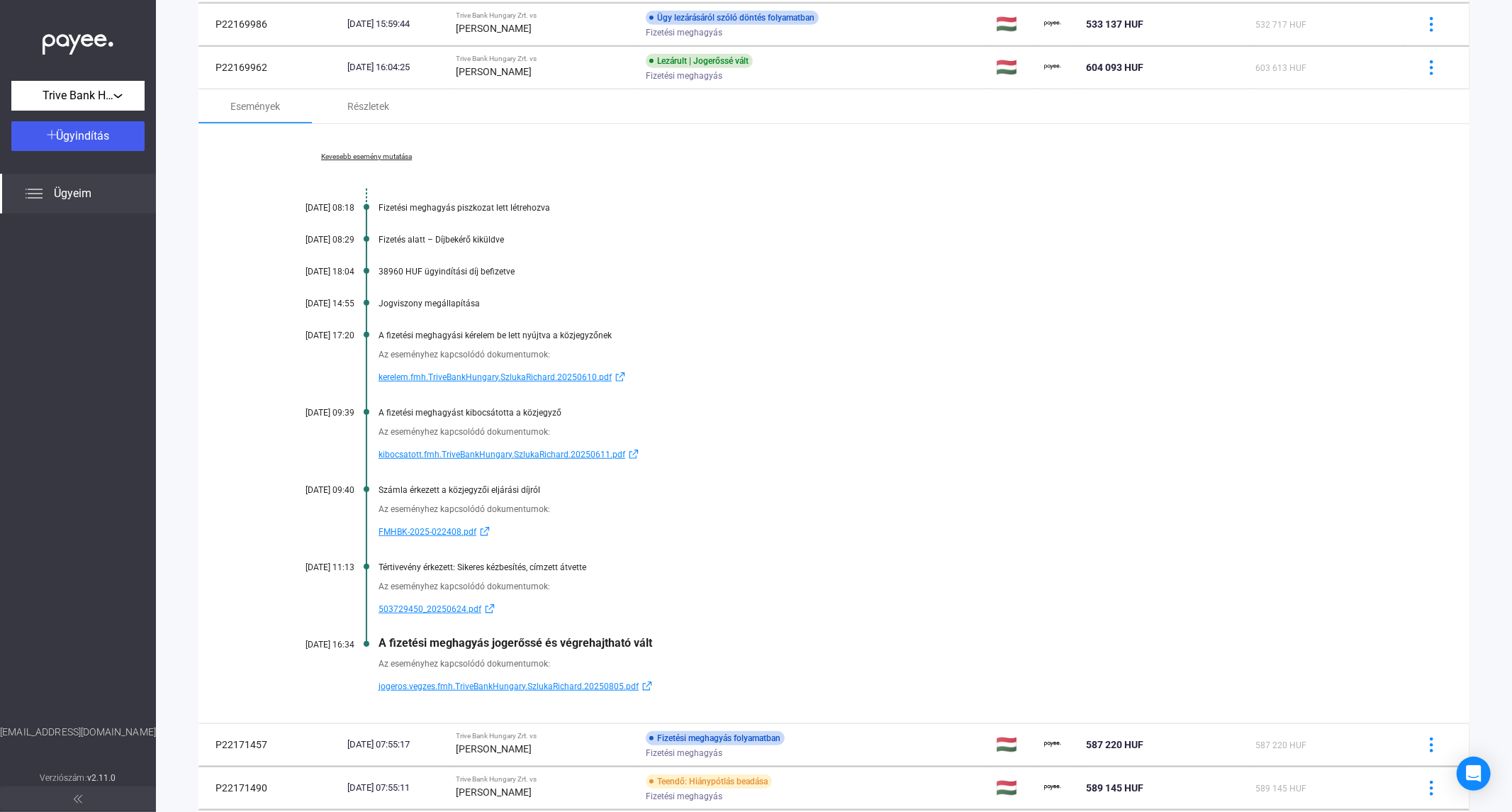
click at [55, 347] on div at bounding box center [78, 468] width 156 height 511
click at [207, 339] on div "Kevesebb esemény mutatása [DATE] 08:18 Fizetési meghagyás piszkozat lett létreh…" at bounding box center [835, 424] width 1271 height 600
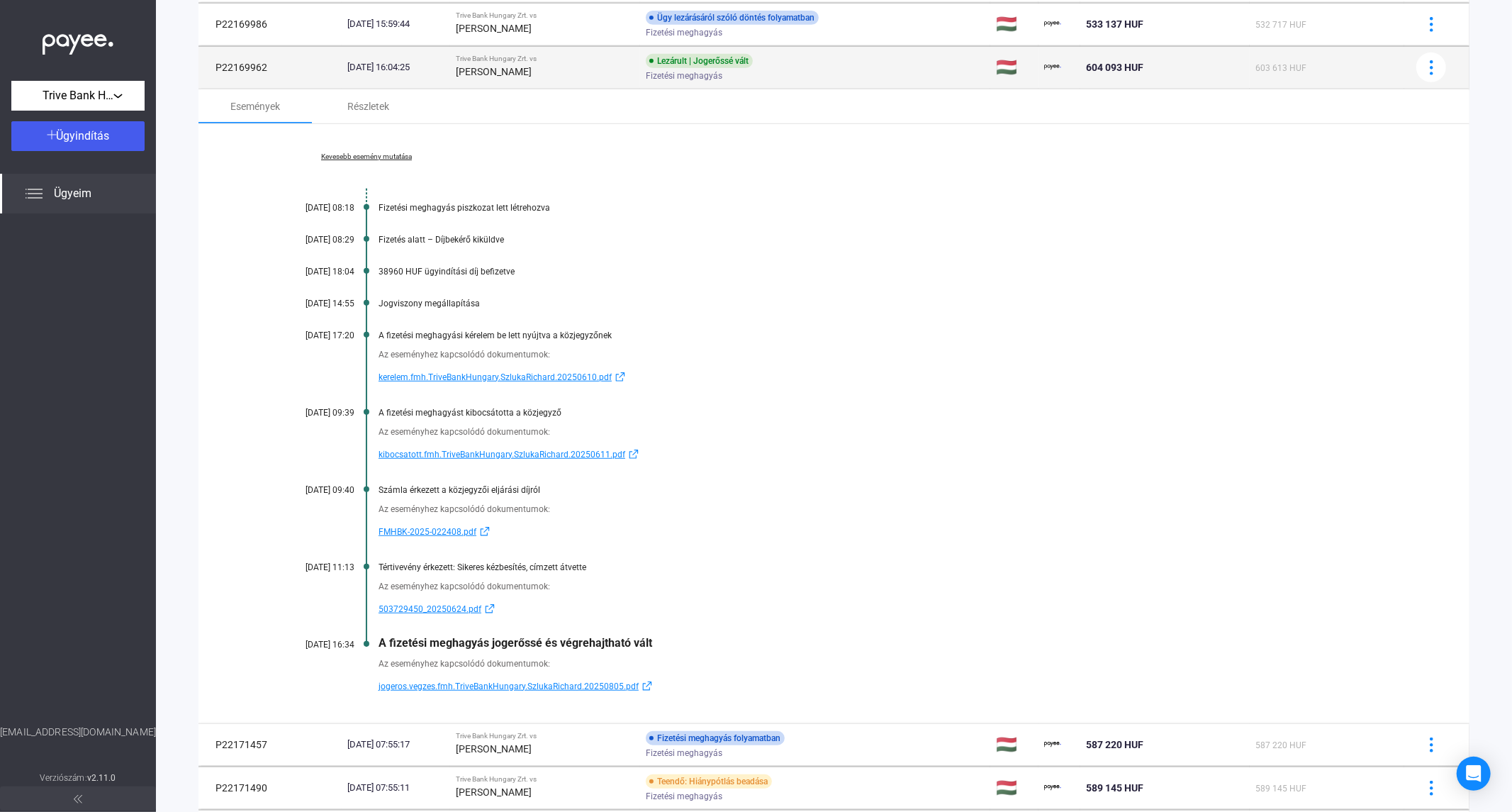
click at [507, 73] on strong "[PERSON_NAME]" at bounding box center [494, 71] width 76 height 11
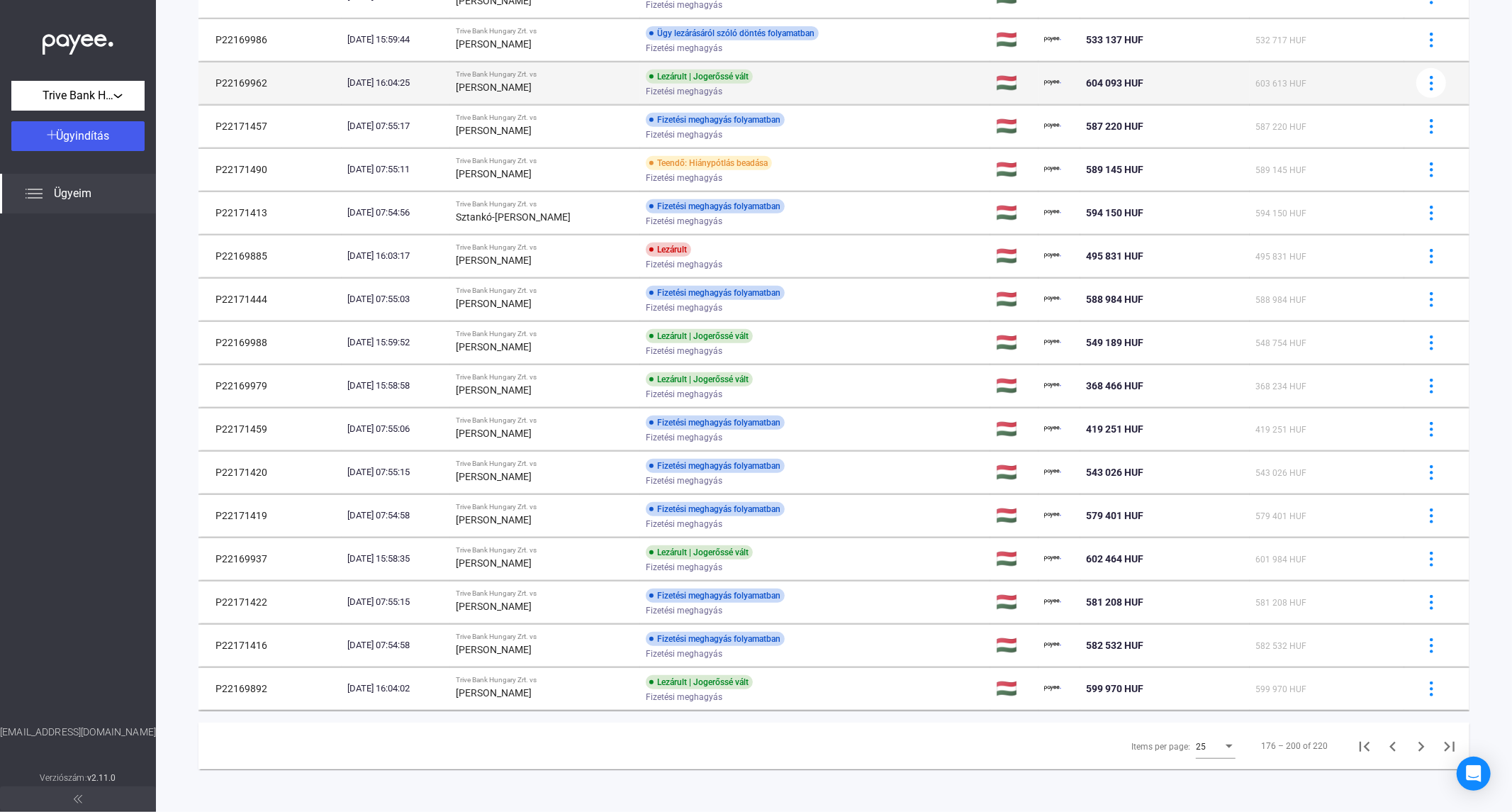
scroll to position [537, 0]
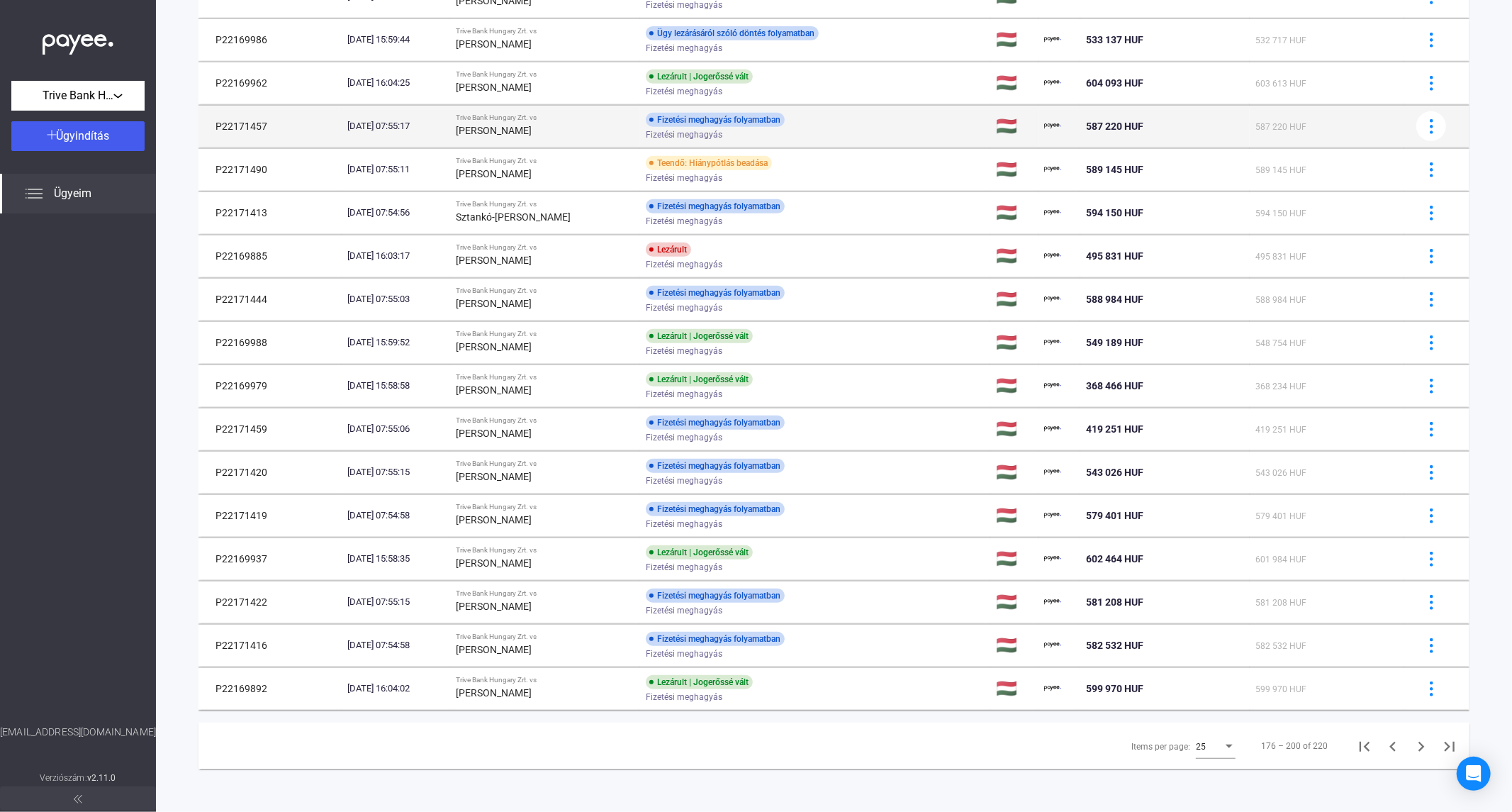
click at [530, 130] on strong "[PERSON_NAME]" at bounding box center [494, 130] width 76 height 11
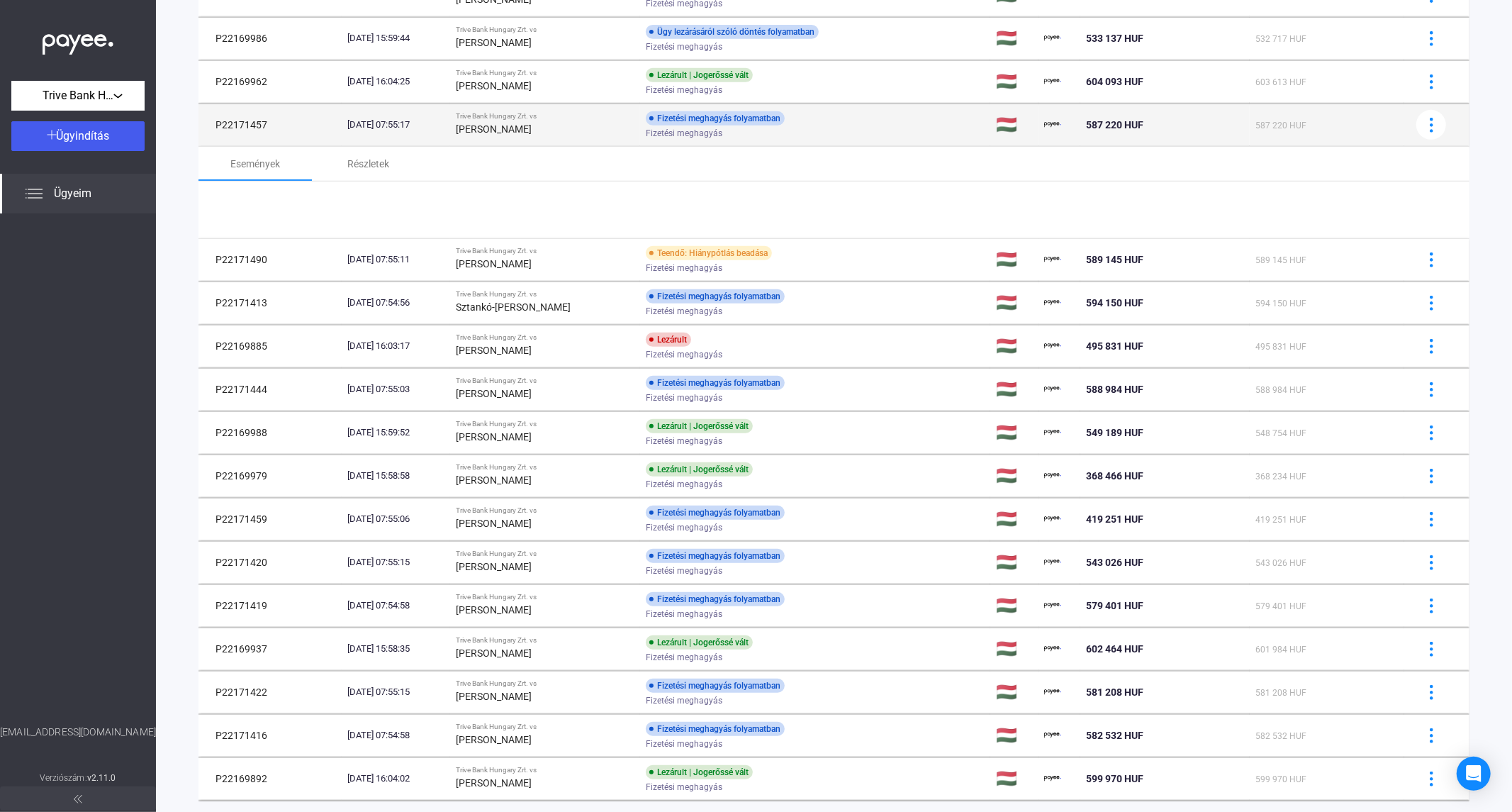
scroll to position [551, 0]
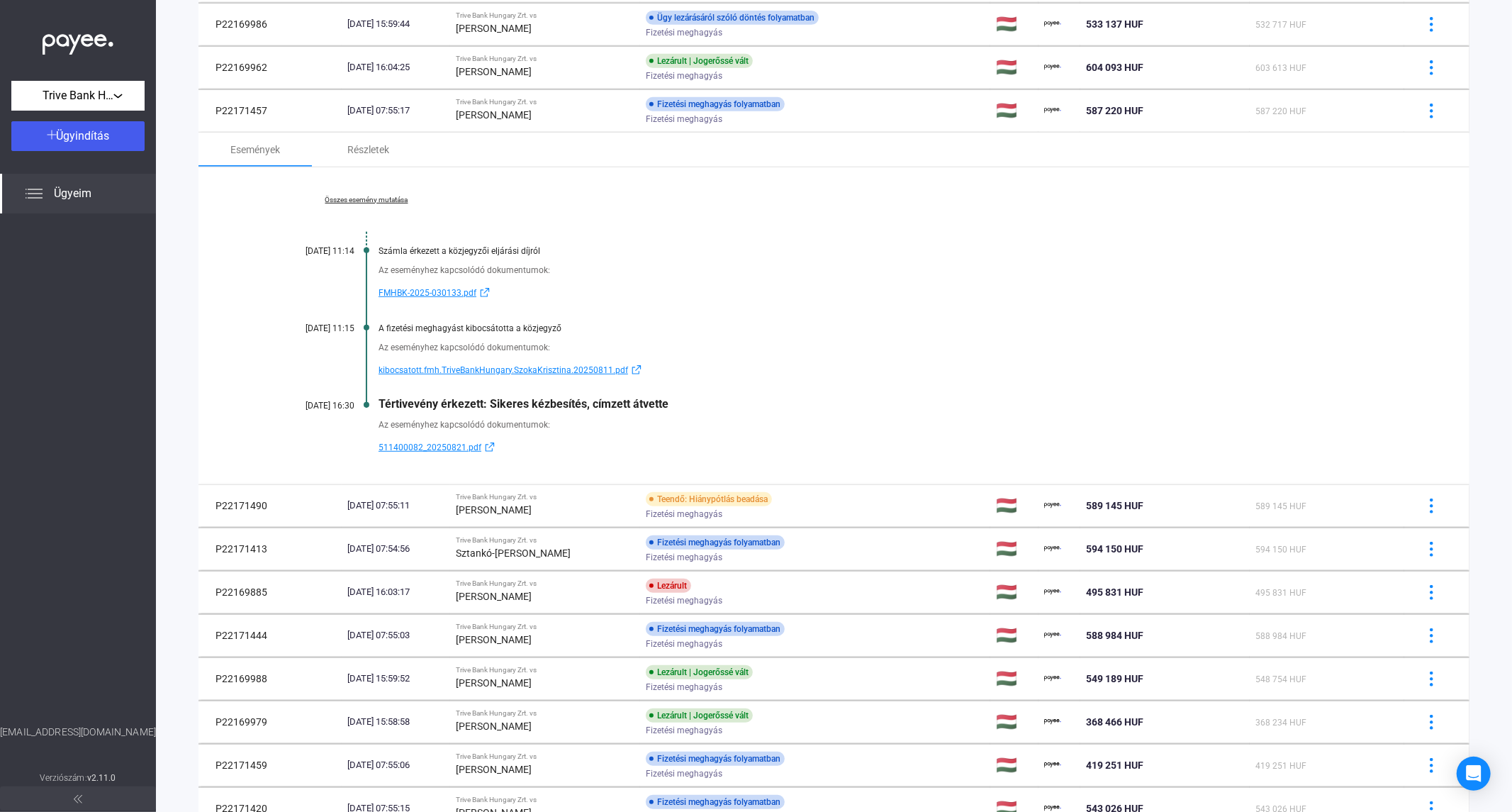
click at [374, 202] on link "Összes esemény mutatása" at bounding box center [366, 200] width 194 height 9
